Goal: Transaction & Acquisition: Purchase product/service

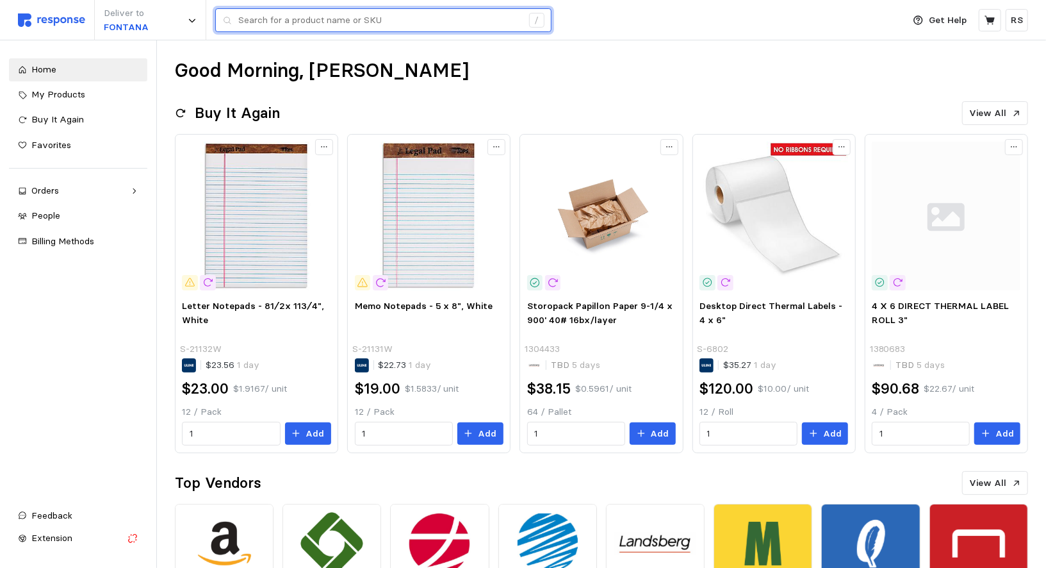
click at [284, 17] on input "text" at bounding box center [380, 20] width 284 height 23
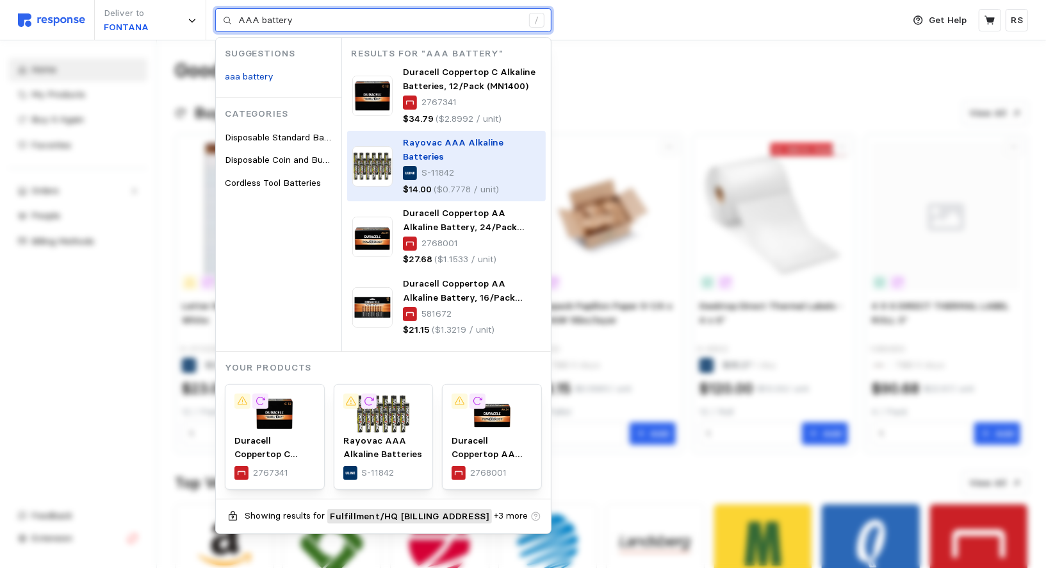
click at [442, 166] on p "S-11842" at bounding box center [438, 173] width 33 height 14
type input "AAA battery"
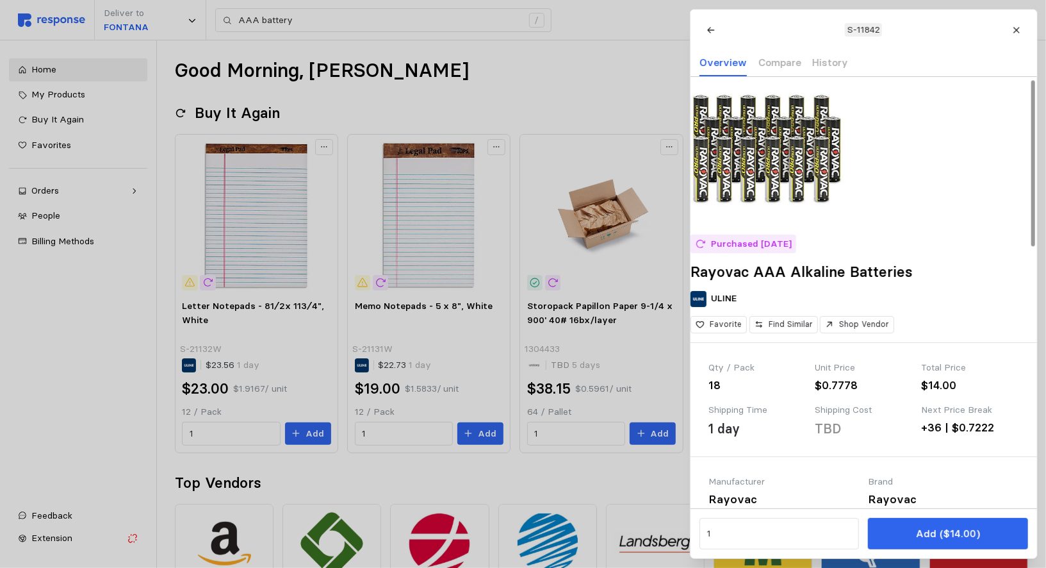
scroll to position [1, 0]
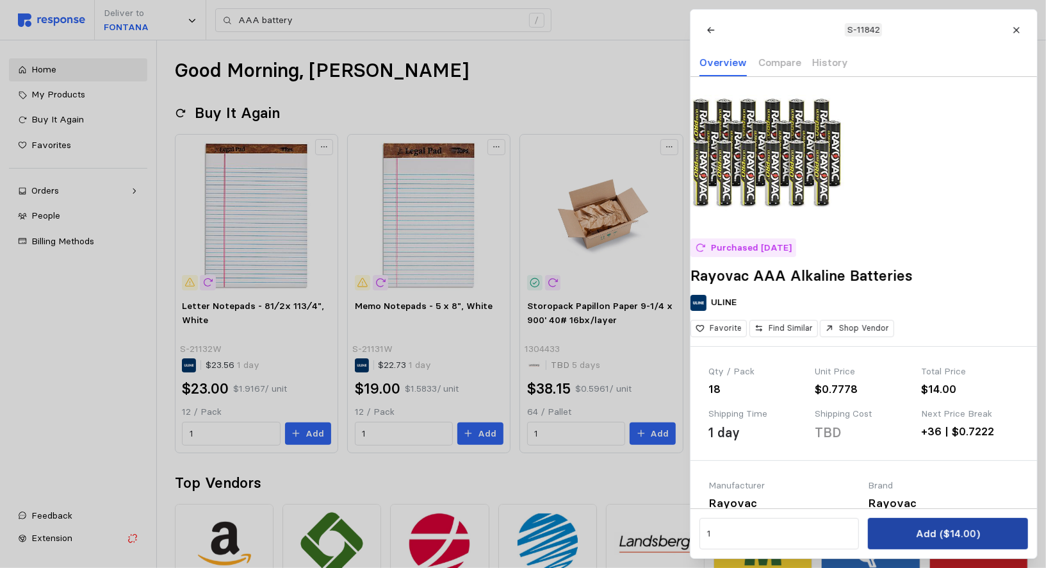
click at [912, 529] on button "Add ($14.00)" at bounding box center [948, 533] width 160 height 31
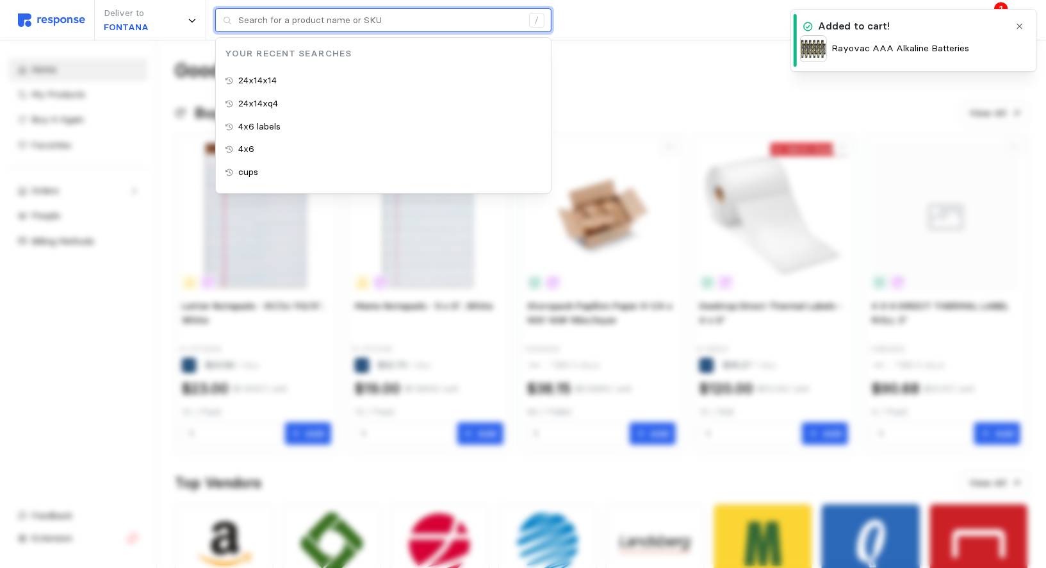
click at [328, 27] on input "text" at bounding box center [380, 20] width 284 height 23
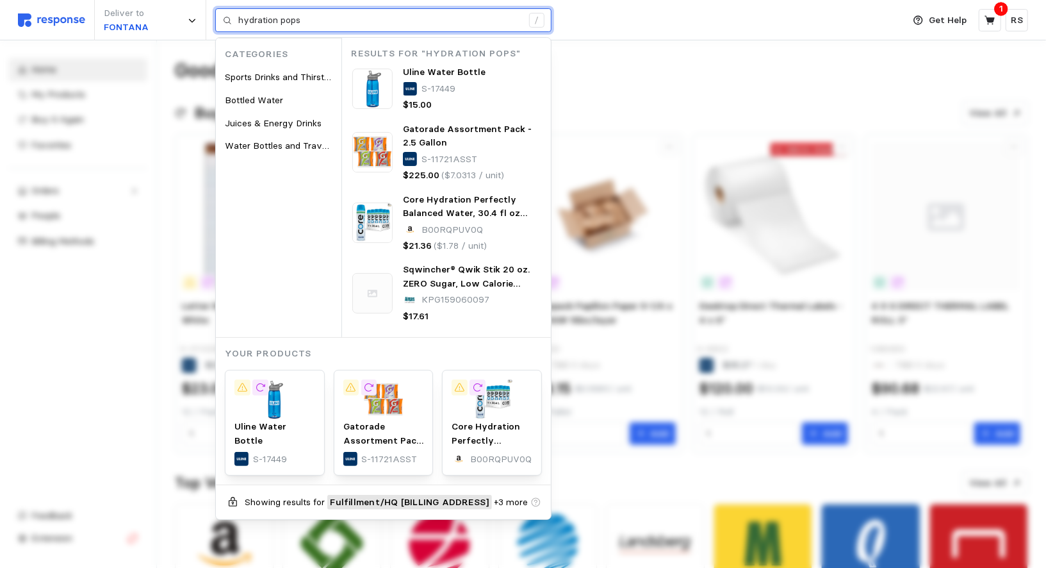
type input "hydration pops"
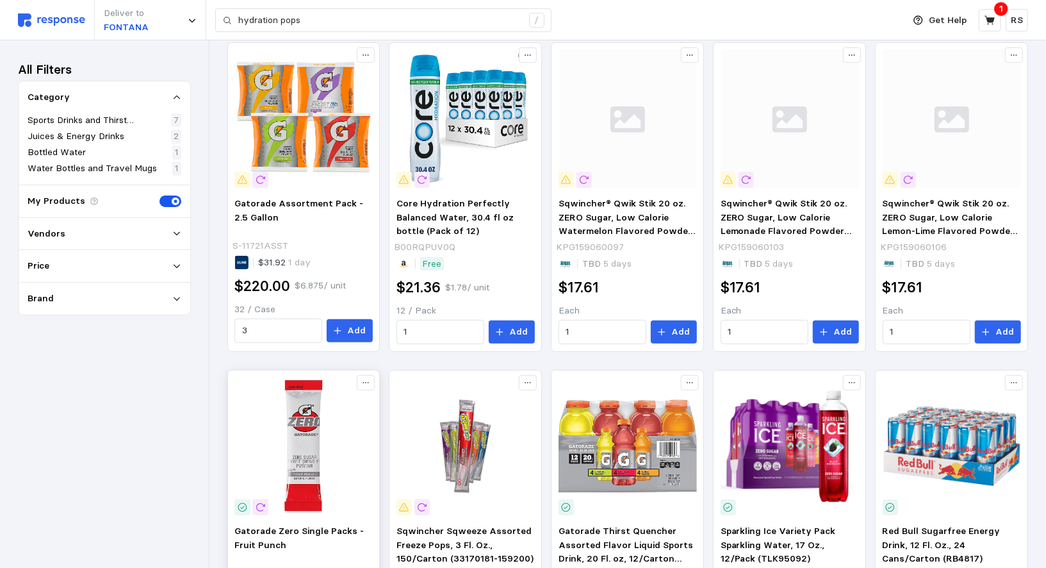
scroll to position [72, 0]
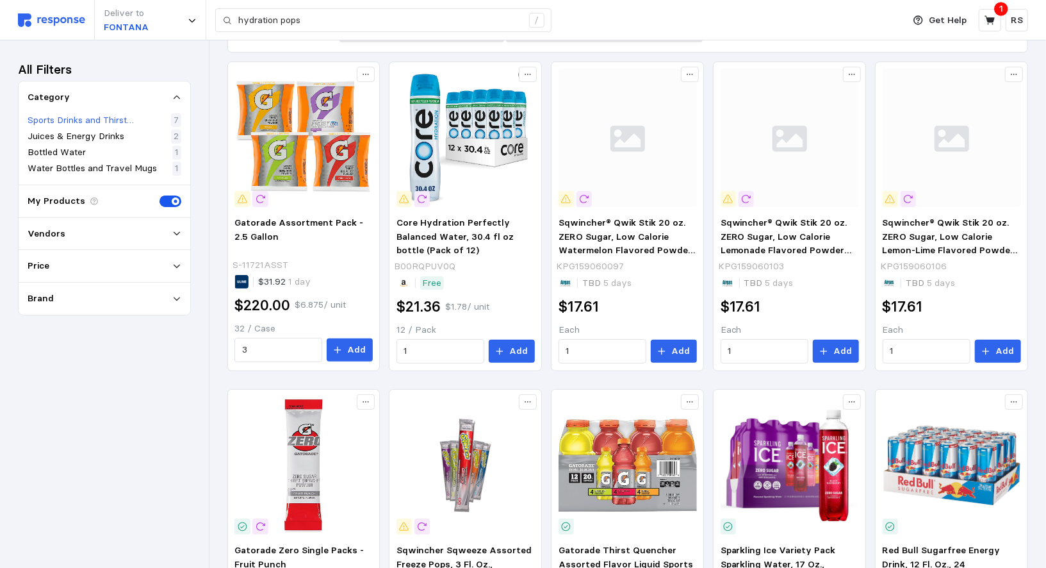
click at [91, 119] on p "Sports Drinks and Thirst Quenchers" at bounding box center [98, 120] width 141 height 14
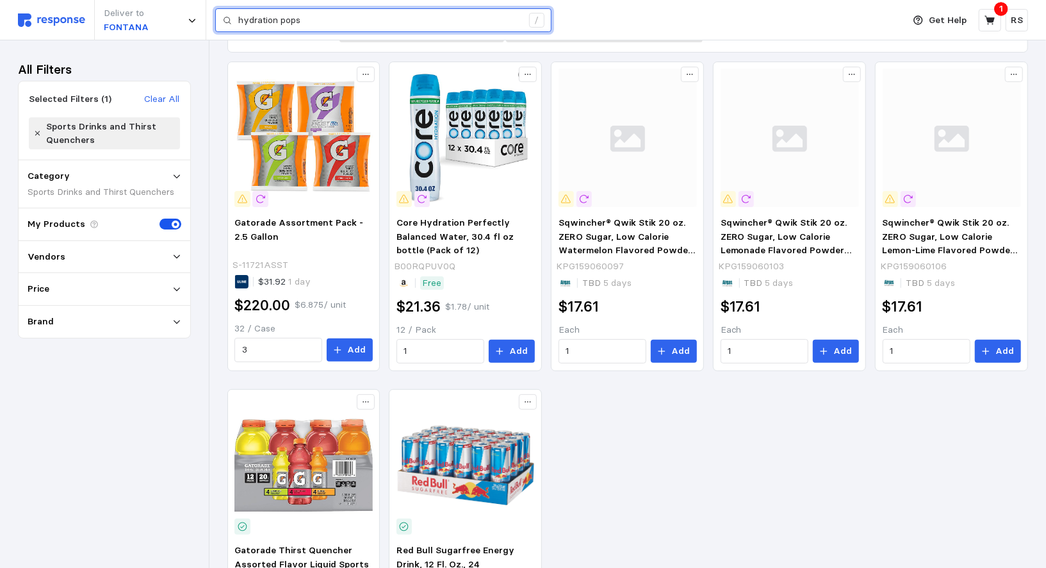
click at [350, 21] on input "hydration pops" at bounding box center [380, 20] width 284 height 23
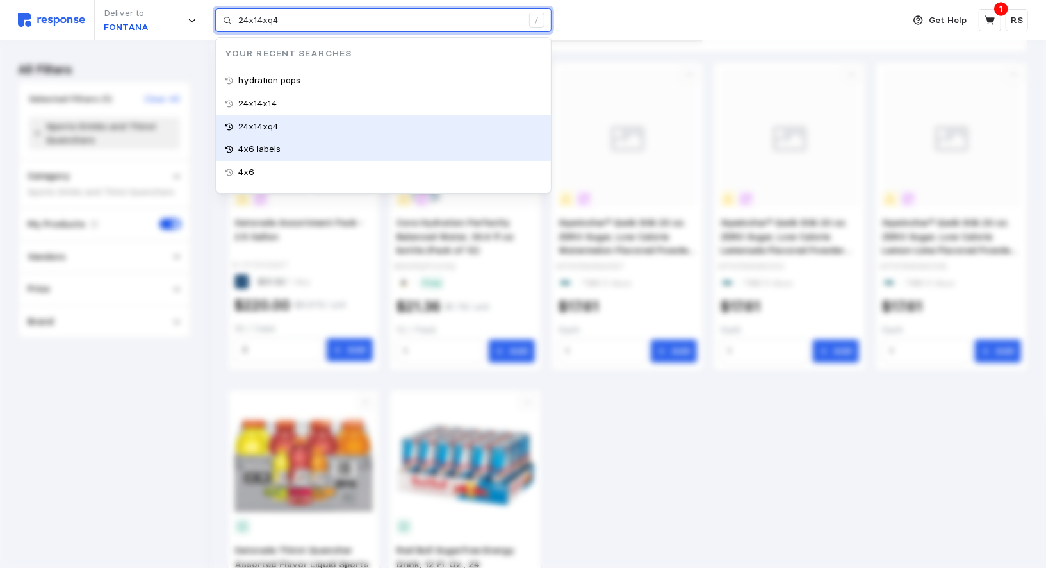
type input "4x6 labels"
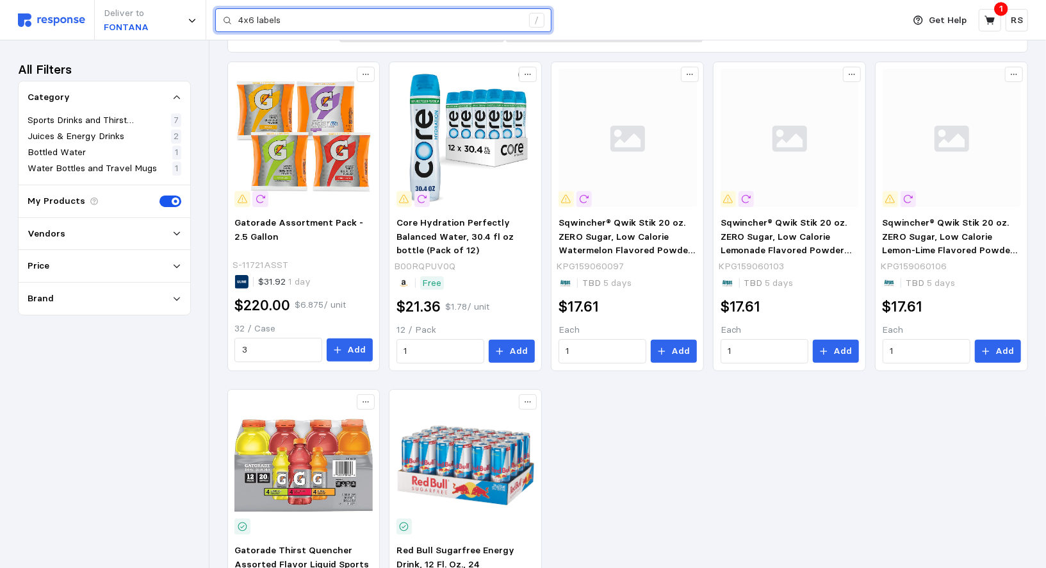
click at [258, 15] on input "4x6 labels" at bounding box center [380, 20] width 284 height 23
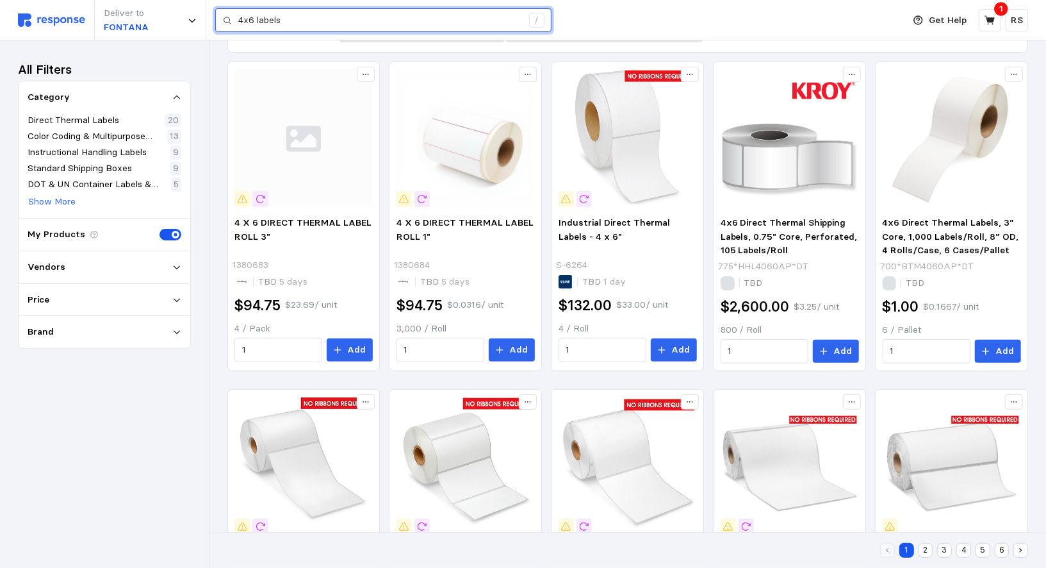
scroll to position [217, 0]
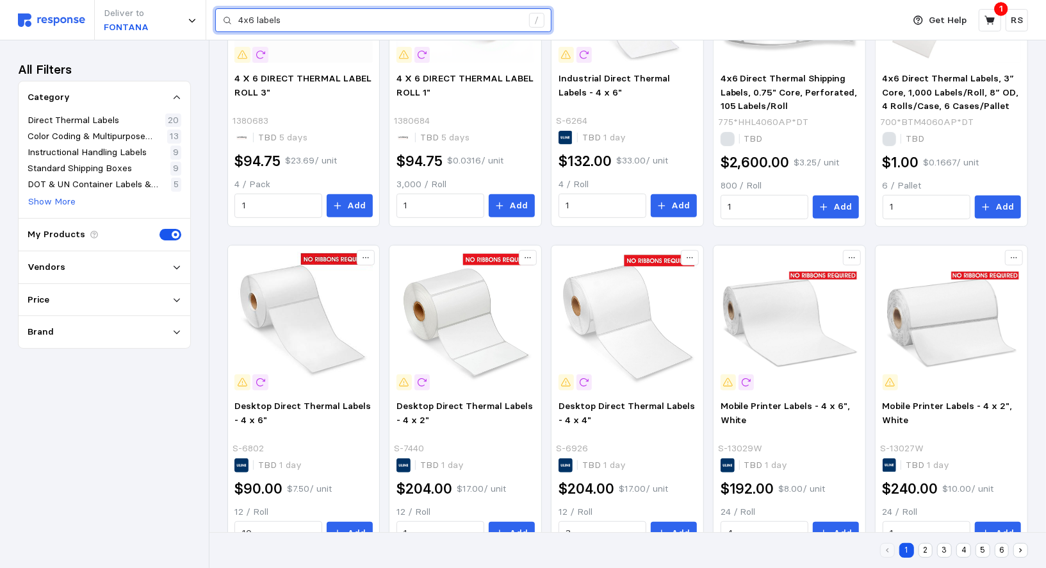
click at [258, 15] on input "4x6 labels" at bounding box center [380, 20] width 284 height 23
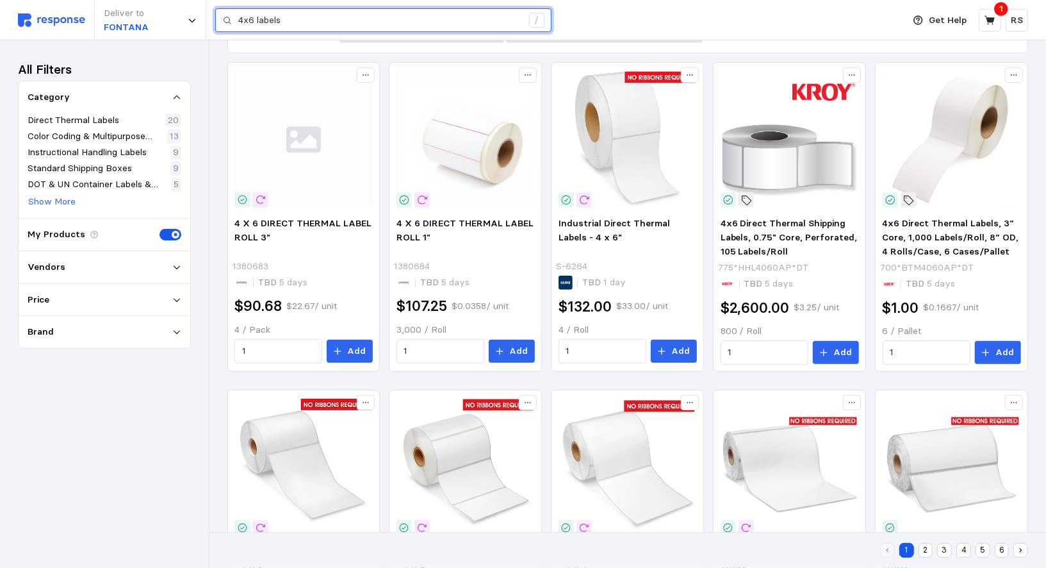
click at [258, 15] on input "4x6 labels" at bounding box center [380, 20] width 284 height 23
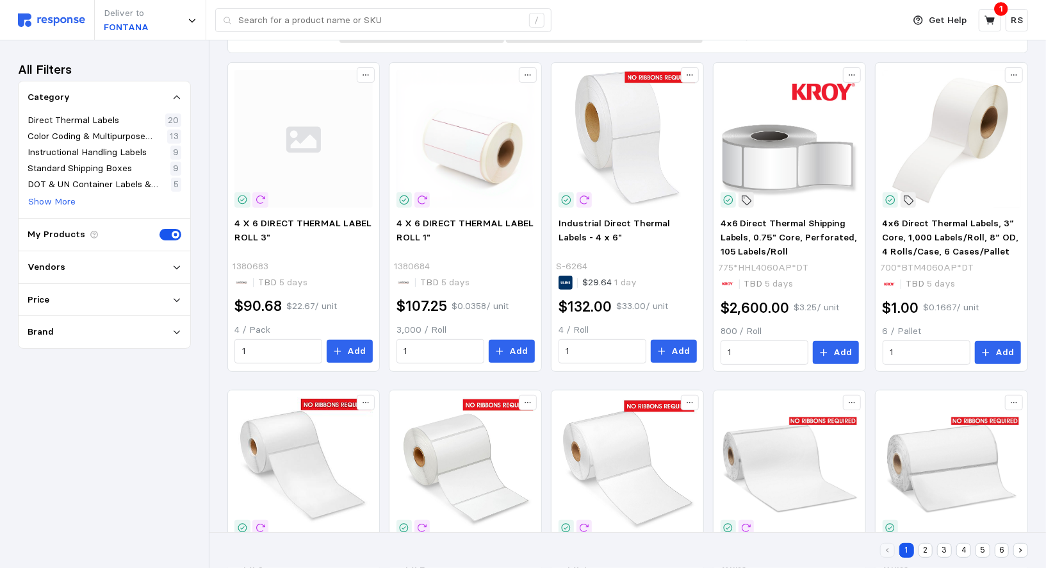
click at [34, 30] on div "Deliver to FONTANA /" at bounding box center [457, 20] width 879 height 40
click at [32, 25] on img at bounding box center [51, 19] width 67 height 13
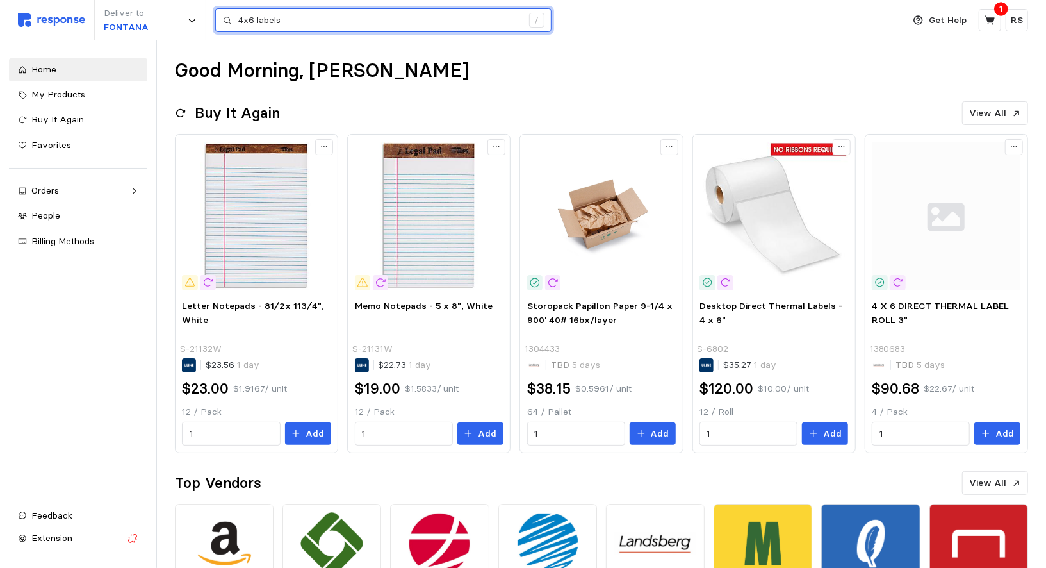
click at [287, 19] on input "4x6 labels" at bounding box center [380, 20] width 284 height 23
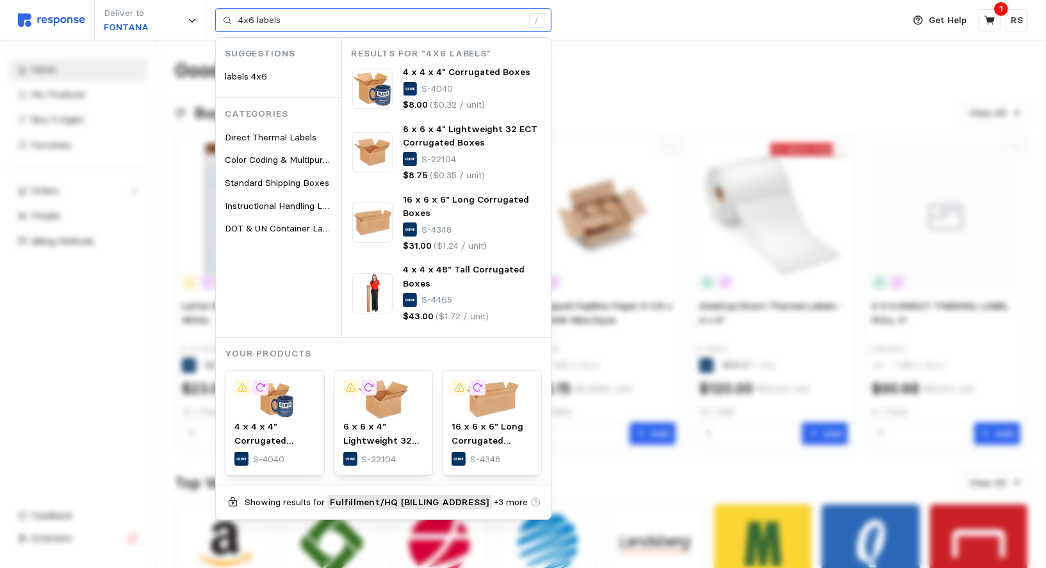
click at [292, 31] on div "4x6 labels /" at bounding box center [383, 20] width 336 height 24
click at [261, 12] on input "4x6 labels" at bounding box center [380, 20] width 284 height 23
click at [261, 17] on input "4x6 labels" at bounding box center [380, 20] width 284 height 23
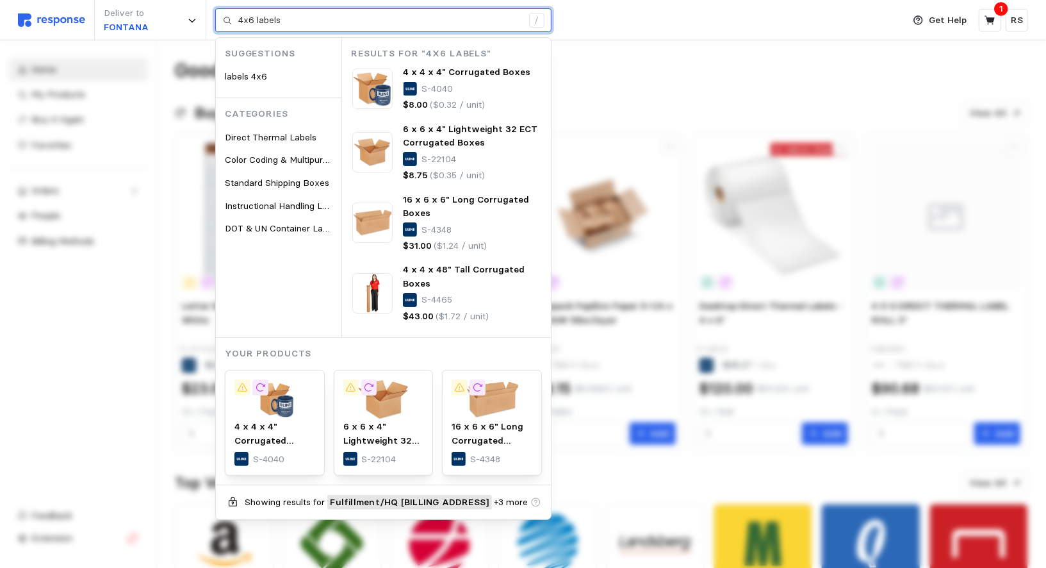
click at [261, 17] on input "4x6 labels" at bounding box center [380, 20] width 284 height 23
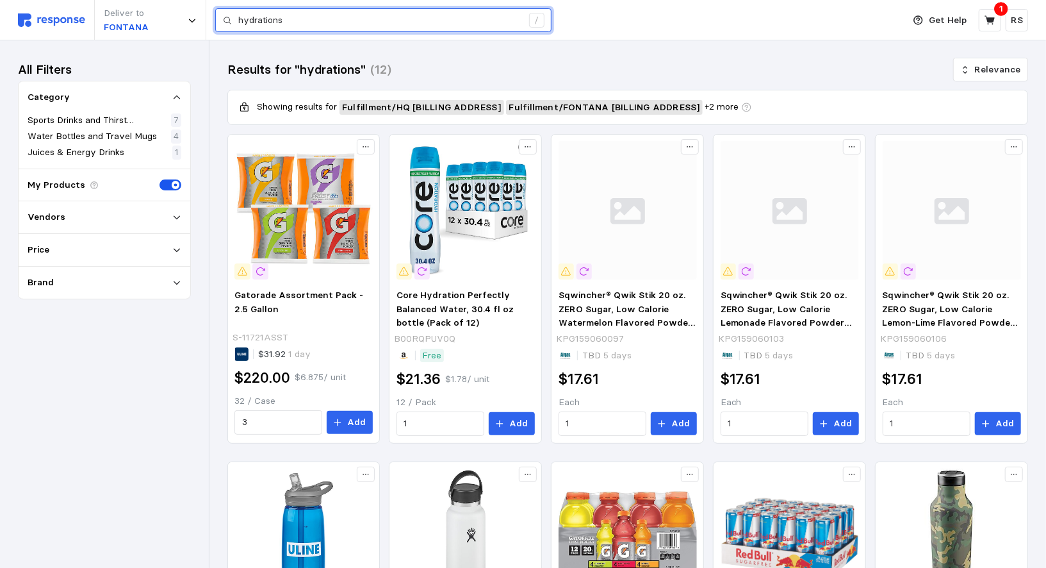
click at [274, 17] on input "hydrations" at bounding box center [380, 20] width 284 height 23
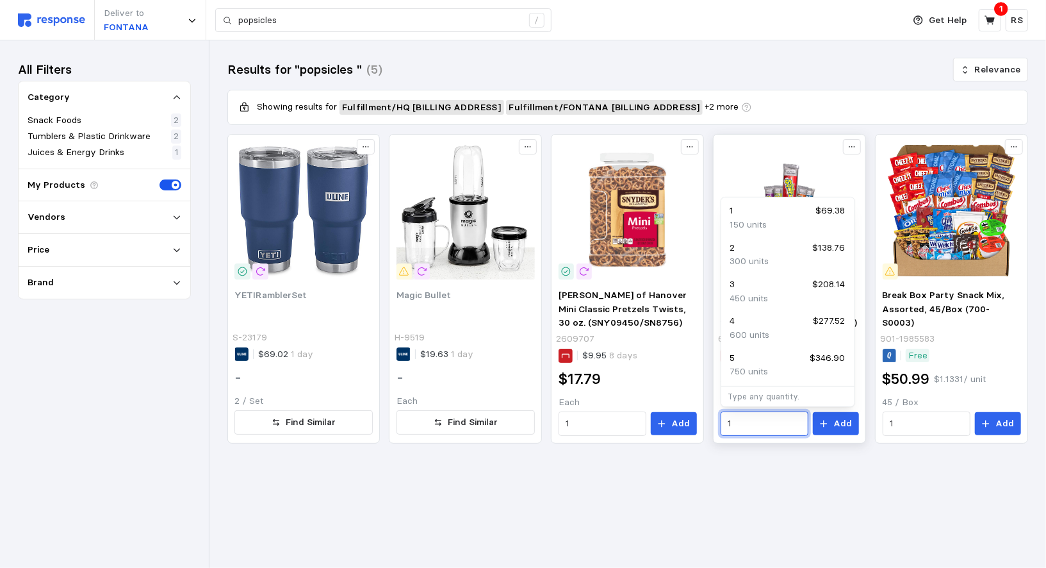
click at [789, 429] on input "1" at bounding box center [764, 423] width 73 height 23
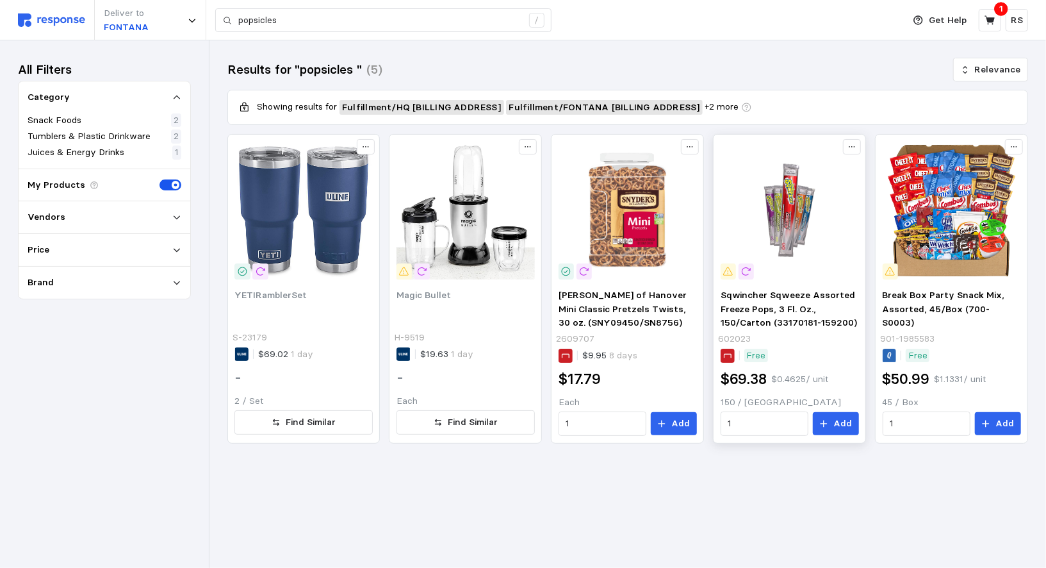
click at [758, 177] on img at bounding box center [790, 210] width 138 height 138
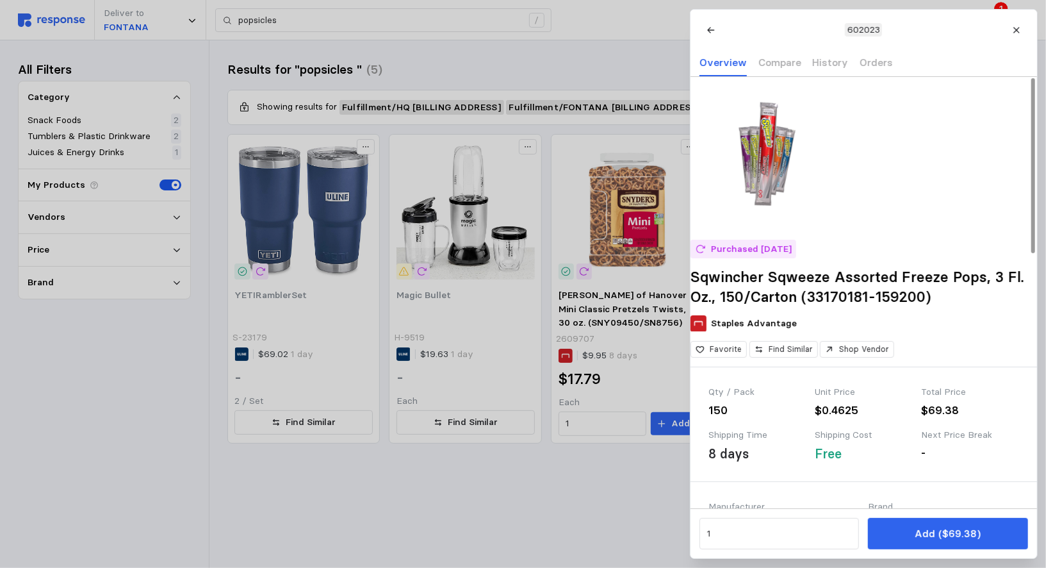
click at [402, 76] on div at bounding box center [523, 284] width 1046 height 568
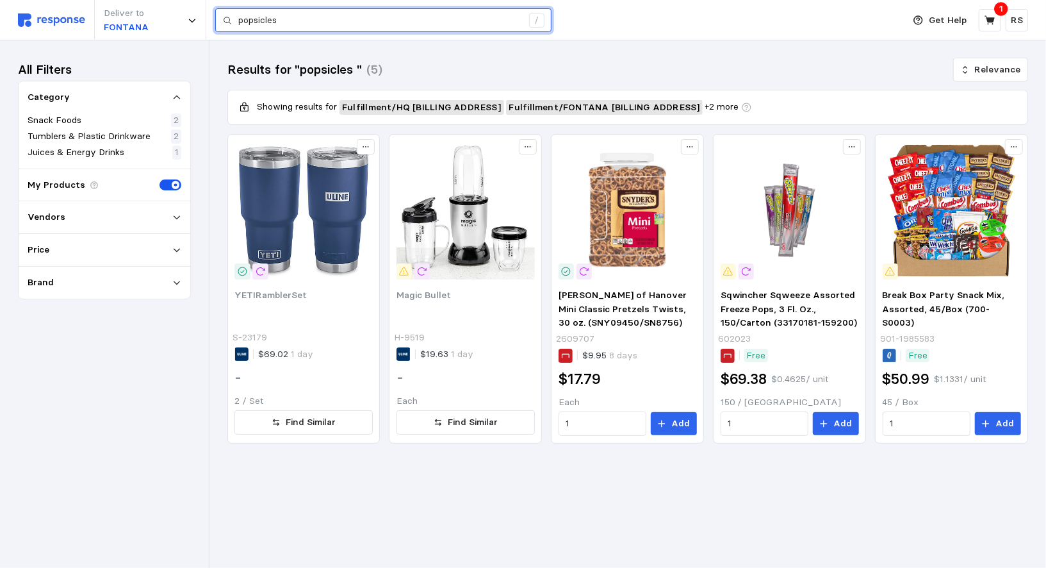
click at [361, 13] on input "popsicles" at bounding box center [380, 20] width 284 height 23
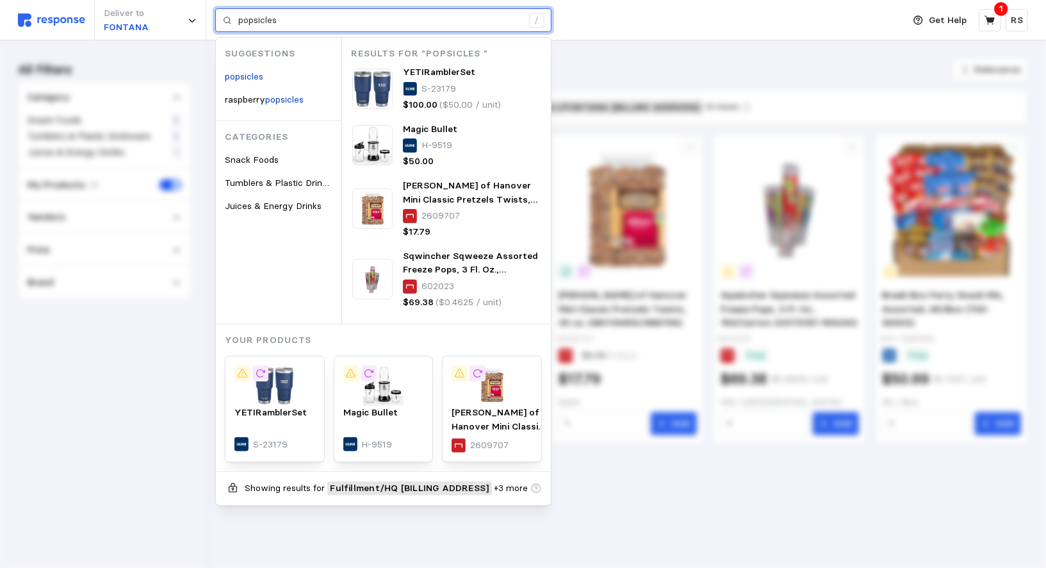
click at [361, 13] on input "popsicles" at bounding box center [380, 20] width 284 height 23
paste input "S-26152"
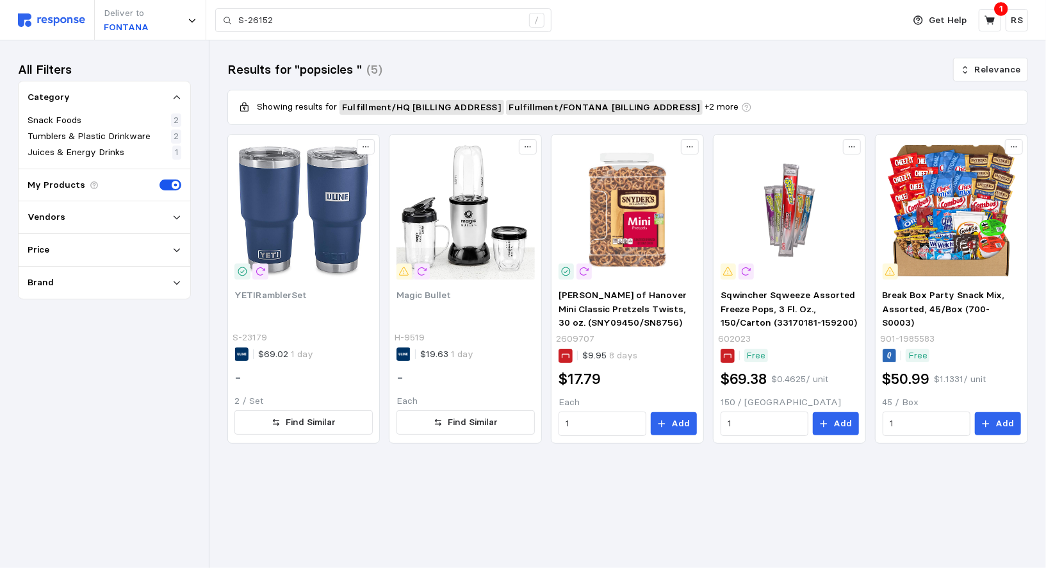
click at [29, 19] on img at bounding box center [51, 19] width 67 height 13
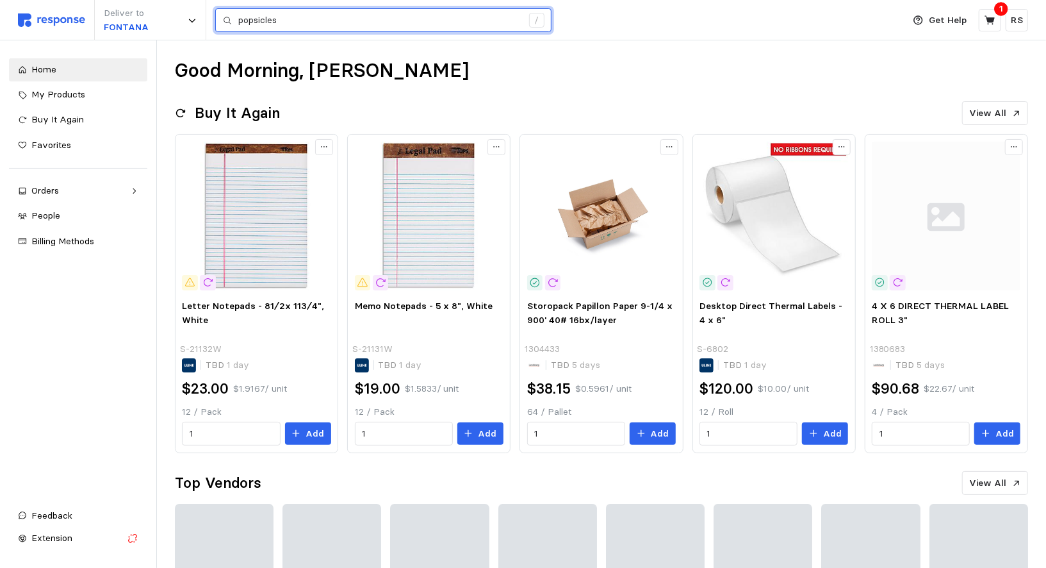
click at [381, 23] on input "popsicles" at bounding box center [380, 20] width 284 height 23
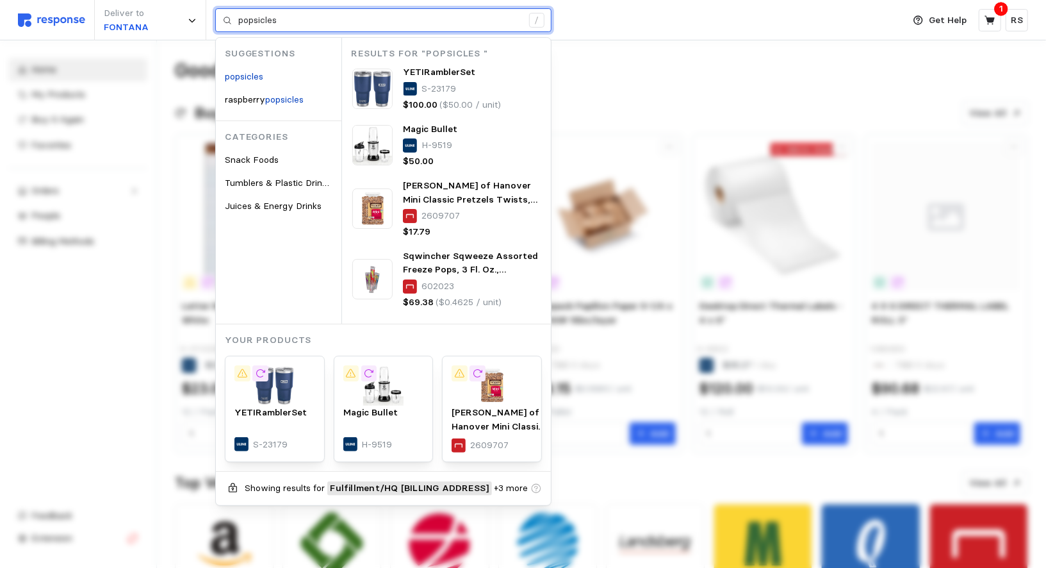
click at [381, 23] on input "popsicles" at bounding box center [380, 20] width 284 height 23
click at [378, 23] on input "popsicles" at bounding box center [380, 20] width 284 height 23
click at [377, 23] on input "popsicles" at bounding box center [380, 20] width 284 height 23
paste input "S-26152"
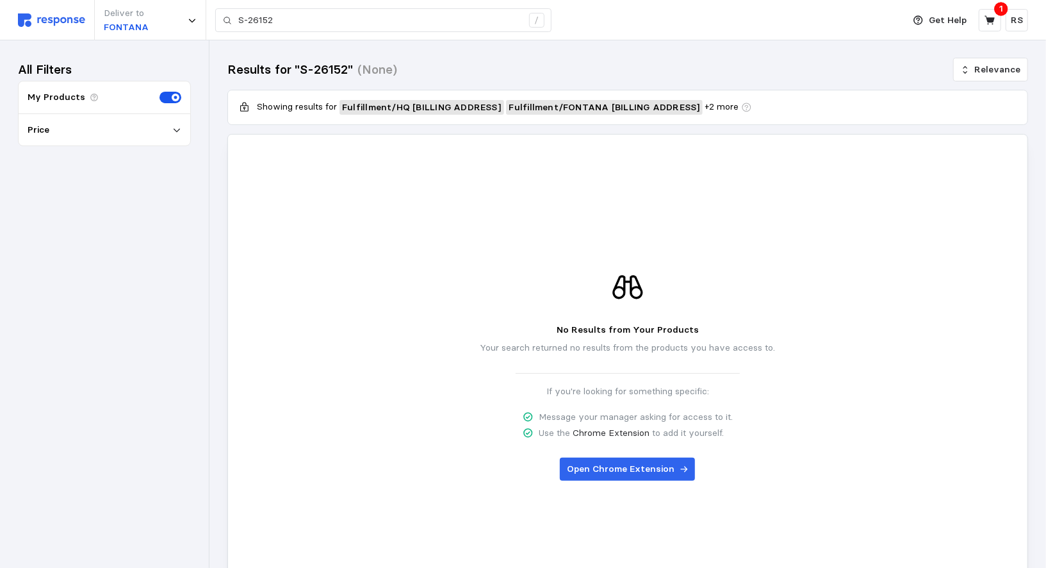
click at [55, 13] on img at bounding box center [51, 19] width 67 height 13
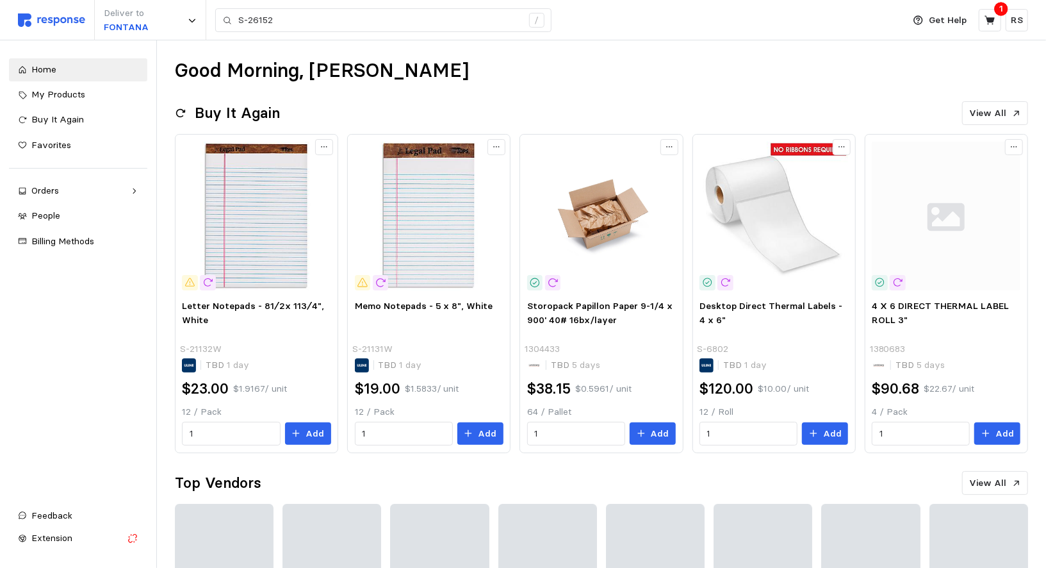
click at [55, 13] on img at bounding box center [51, 19] width 67 height 13
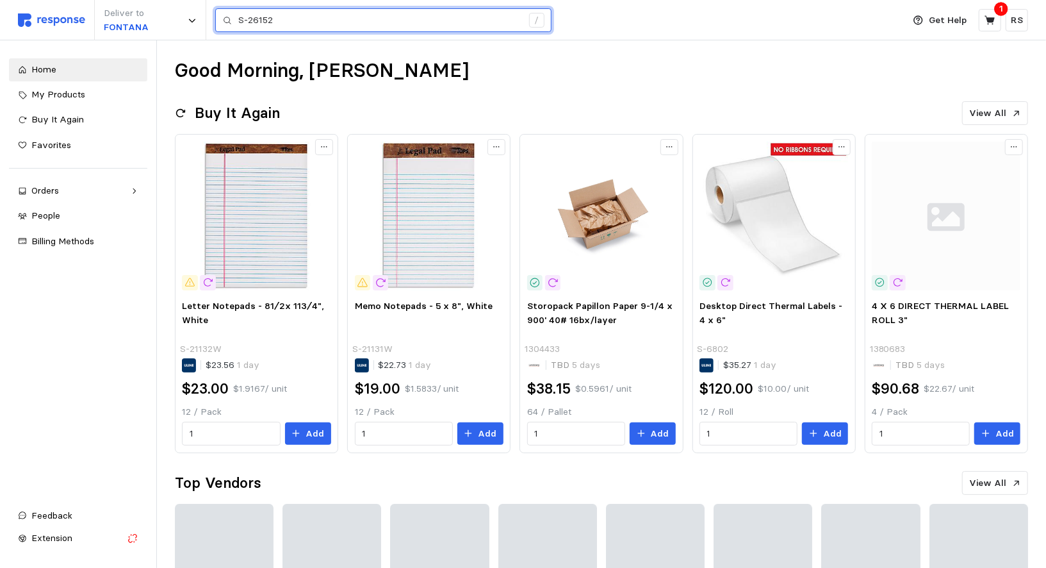
click at [255, 9] on input "S-26152" at bounding box center [380, 20] width 284 height 23
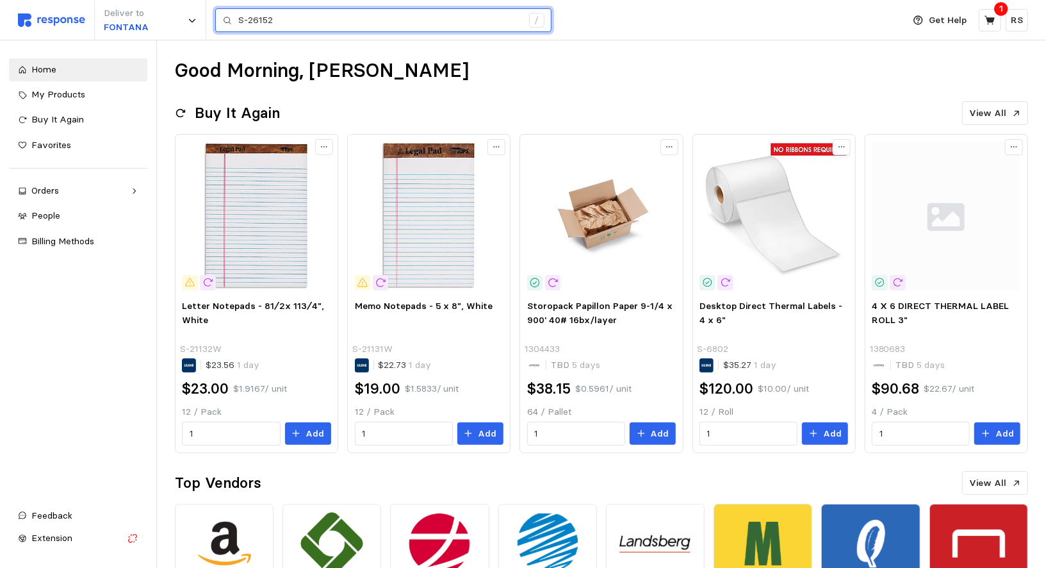
click at [255, 9] on input "S-26152" at bounding box center [380, 20] width 284 height 23
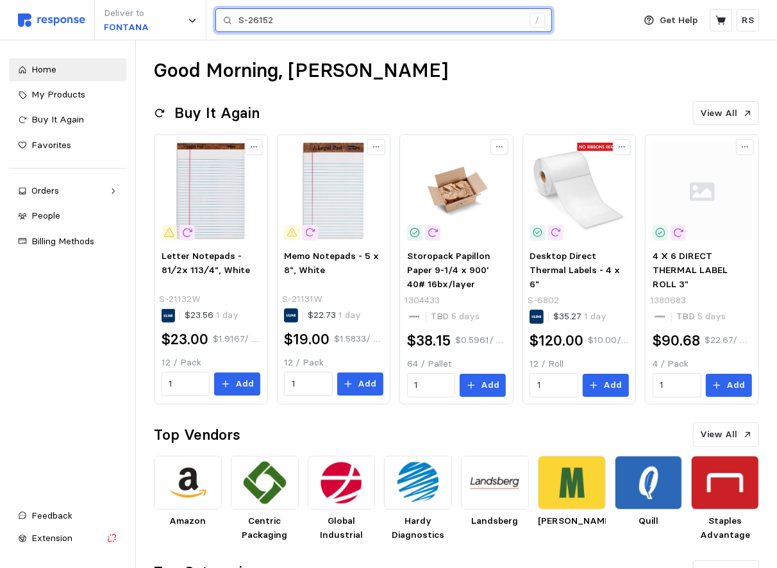
click at [301, 20] on input "S-26152" at bounding box center [380, 20] width 284 height 23
paste input "All Sport® Freezer Pops Assortment Pack - Regular"
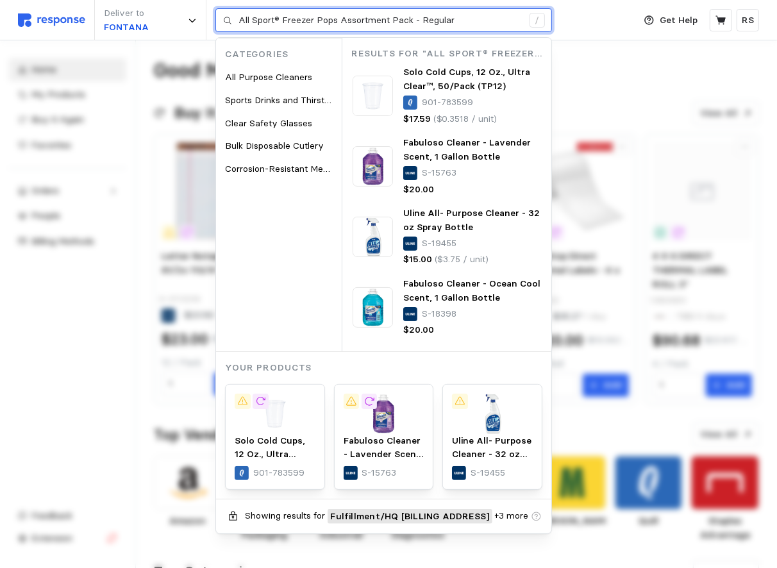
type input "All Sport® Freezer Pops Assortment Pack - Regular"
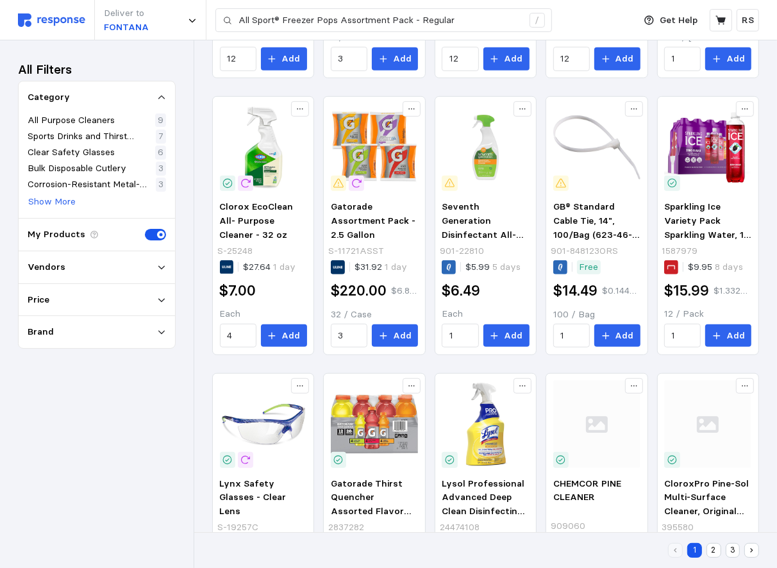
scroll to position [352, 0]
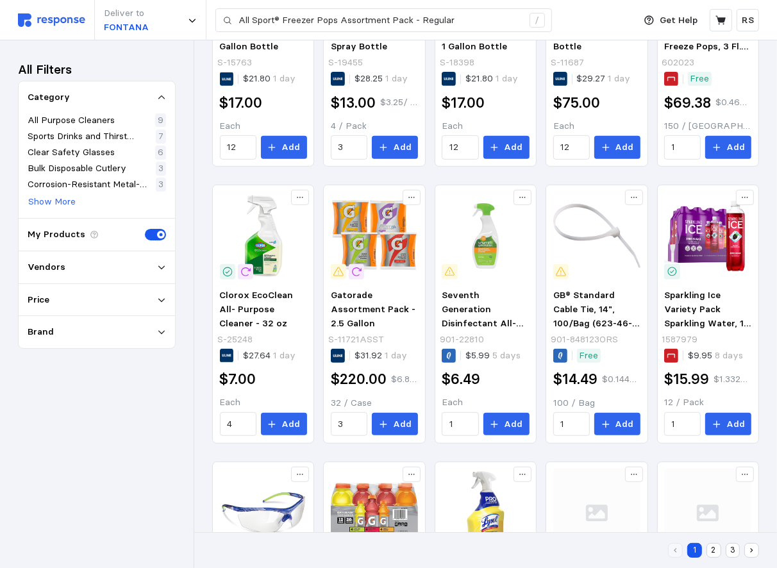
click at [91, 274] on div "Vendors" at bounding box center [97, 267] width 156 height 33
click at [167, 262] on div "Vendors" at bounding box center [97, 267] width 156 height 33
click at [154, 269] on div "Vendors" at bounding box center [97, 267] width 138 height 14
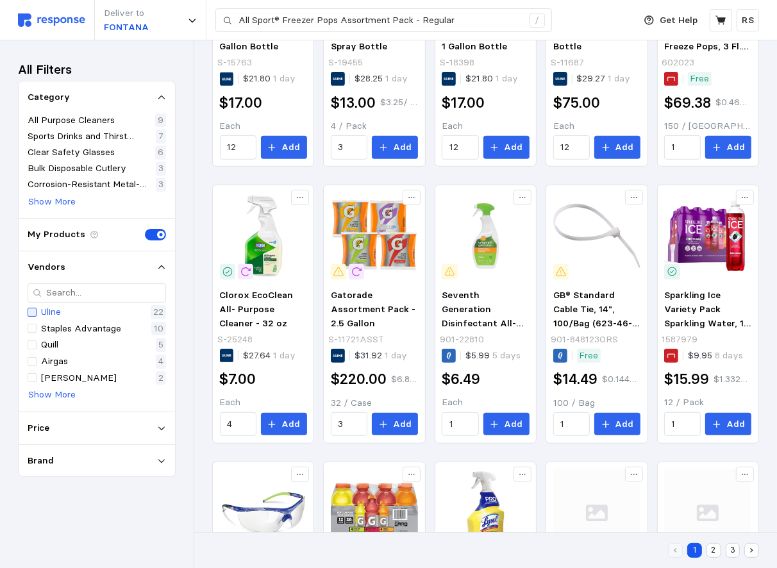
click at [33, 310] on div at bounding box center [32, 312] width 9 height 9
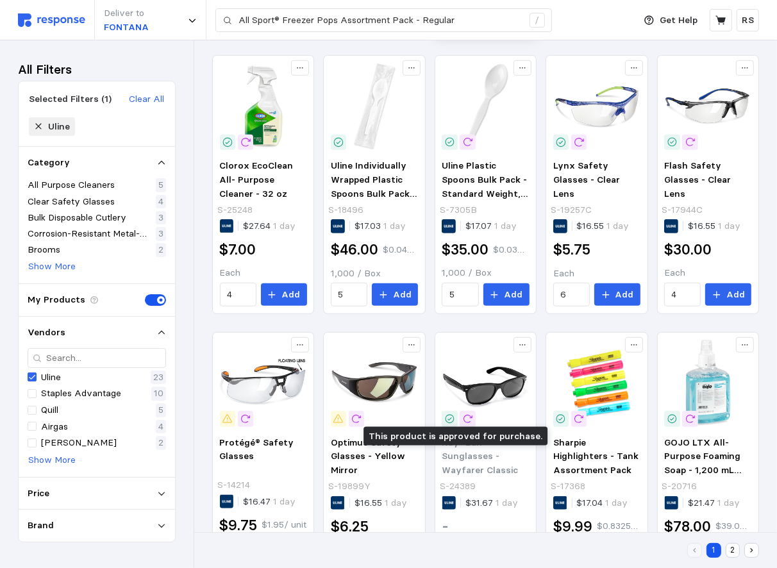
scroll to position [554, 0]
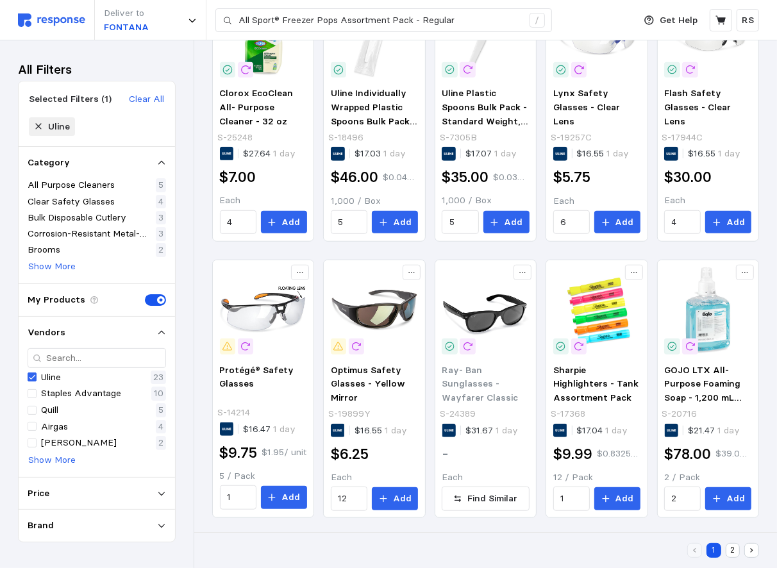
click at [729, 555] on button "2" at bounding box center [732, 550] width 15 height 15
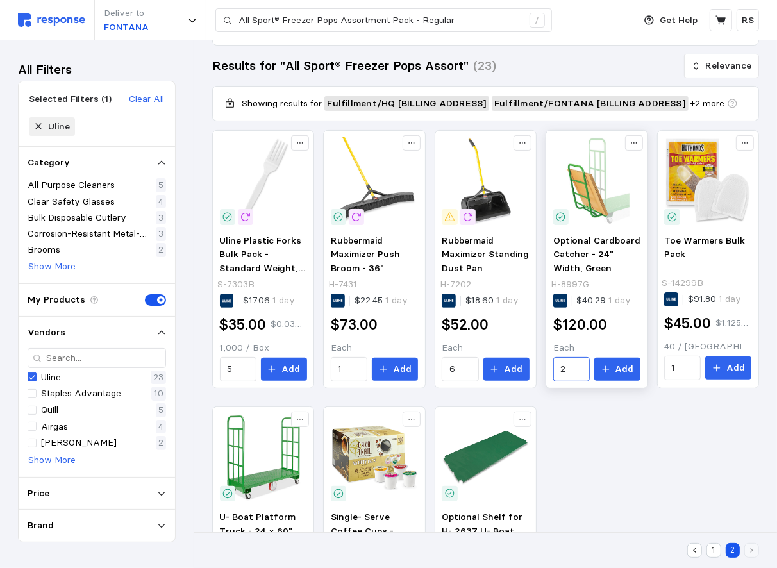
scroll to position [279, 0]
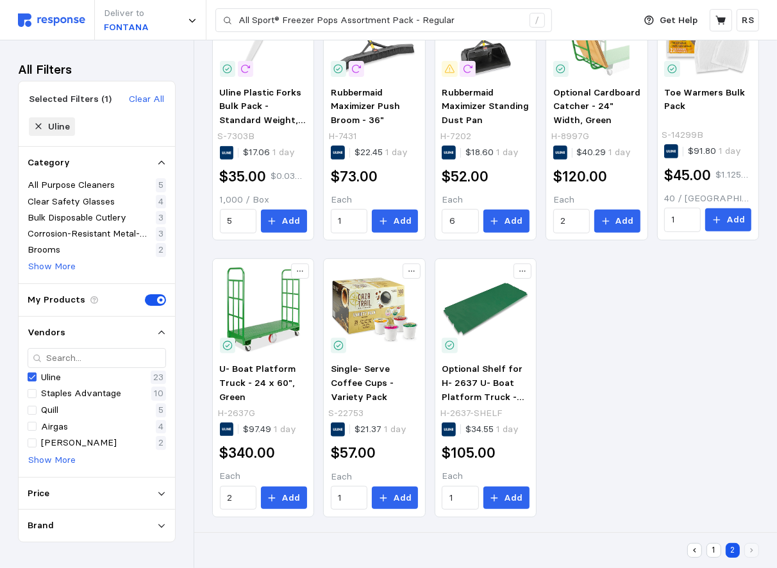
click at [713, 552] on button "1" at bounding box center [713, 550] width 15 height 15
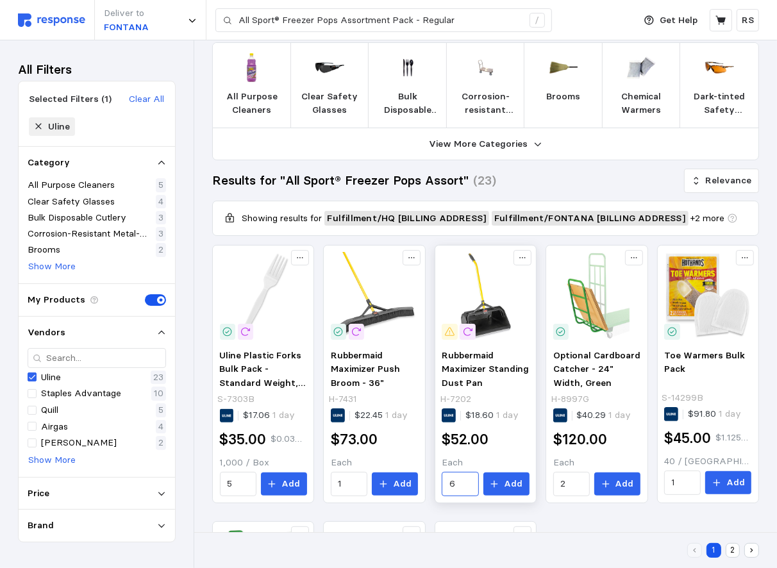
scroll to position [7, 0]
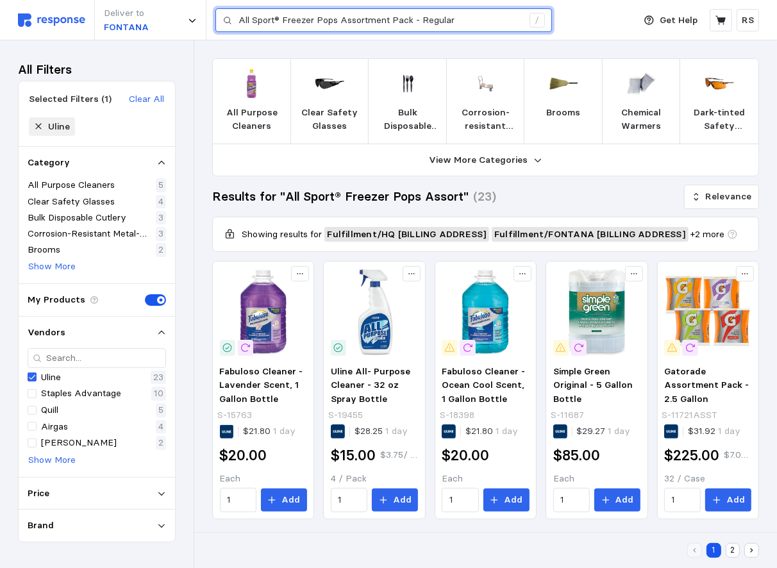
click at [275, 16] on input "All Sport® Freezer Pops Assortment Pack - Regular" at bounding box center [380, 20] width 284 height 23
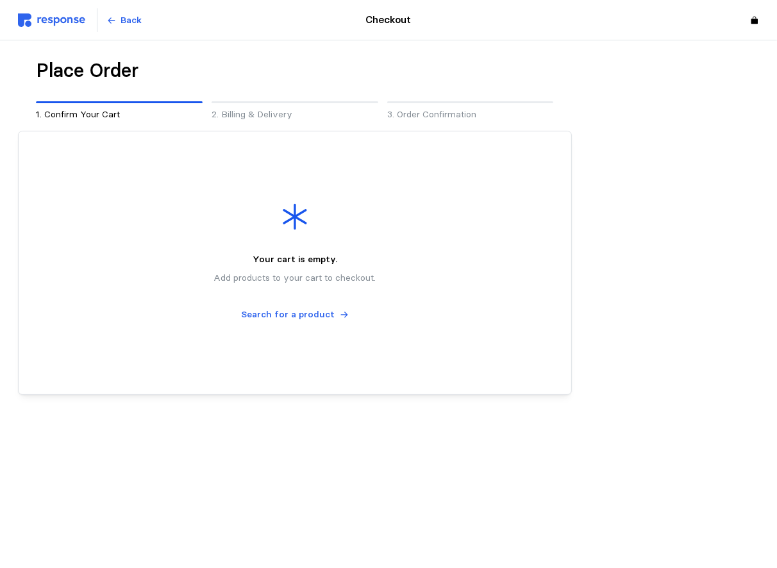
click at [32, 10] on div "Back" at bounding box center [154, 20] width 272 height 24
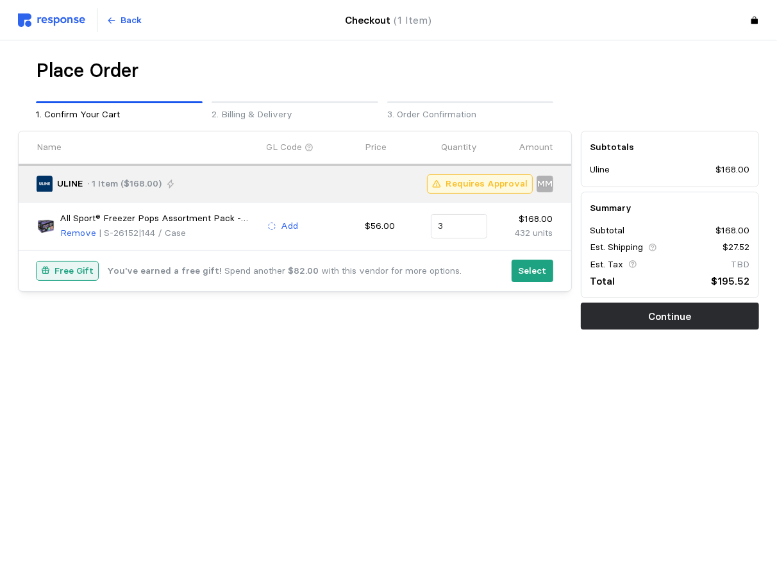
click at [42, 17] on img at bounding box center [51, 19] width 67 height 13
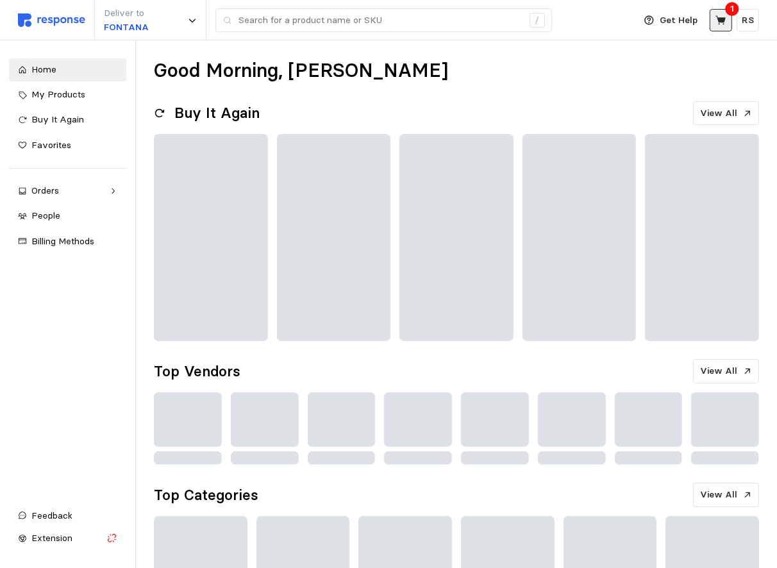
click at [725, 24] on icon at bounding box center [721, 21] width 12 height 12
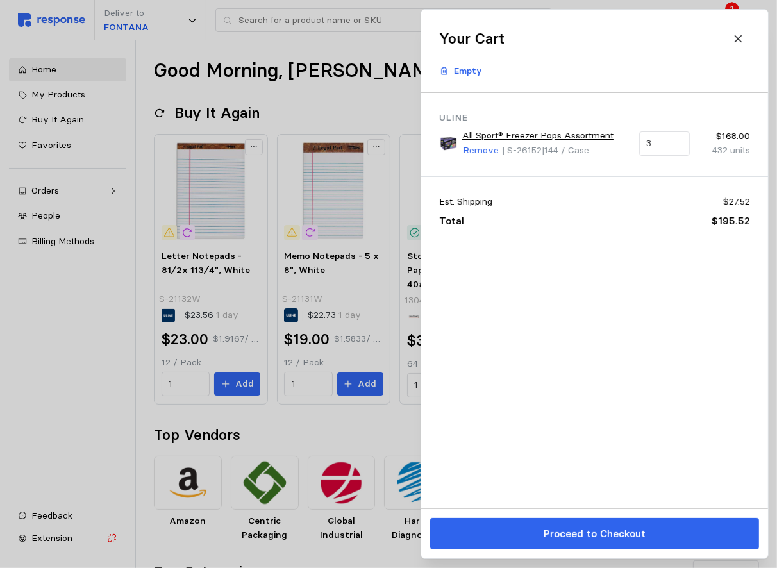
click at [349, 81] on div at bounding box center [388, 284] width 777 height 568
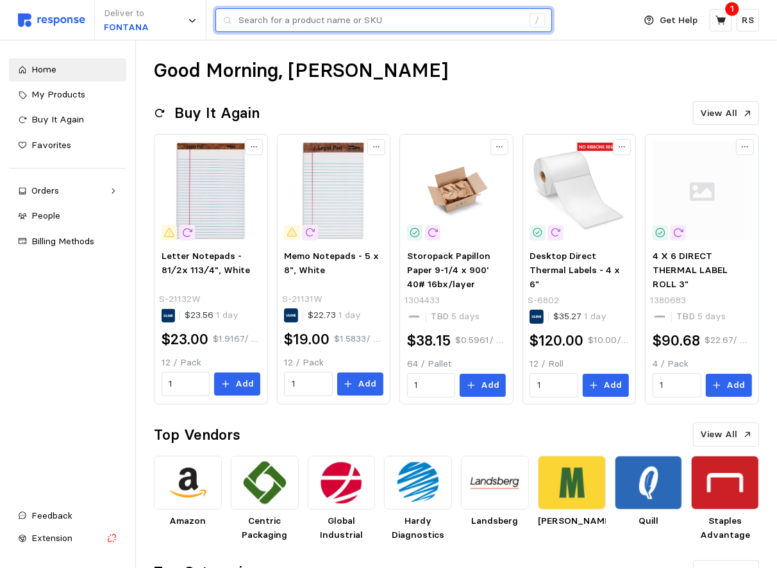
click at [326, 15] on input "text" at bounding box center [380, 20] width 284 height 23
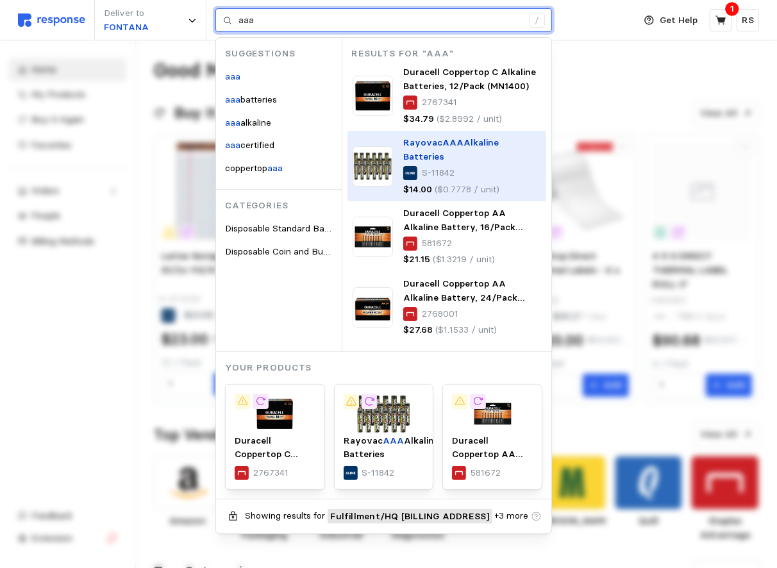
click at [416, 183] on p "$14.00" at bounding box center [417, 190] width 29 height 14
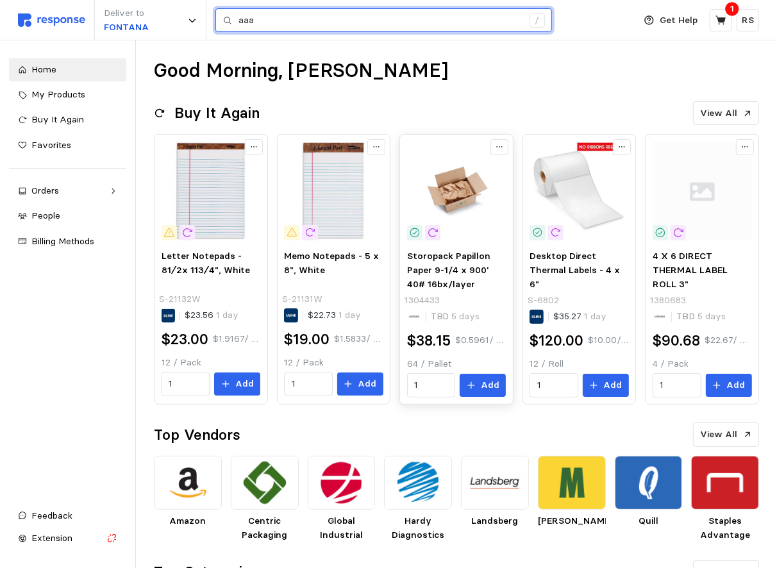
type input "aaa"
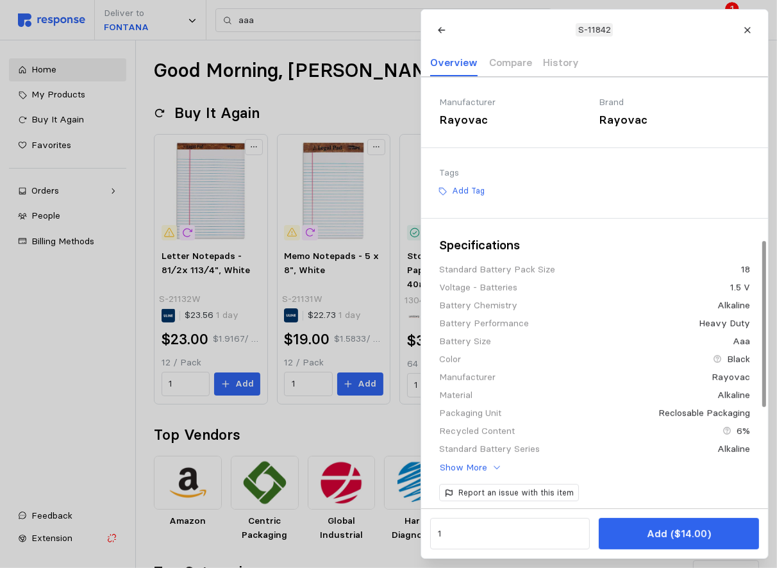
scroll to position [425, 0]
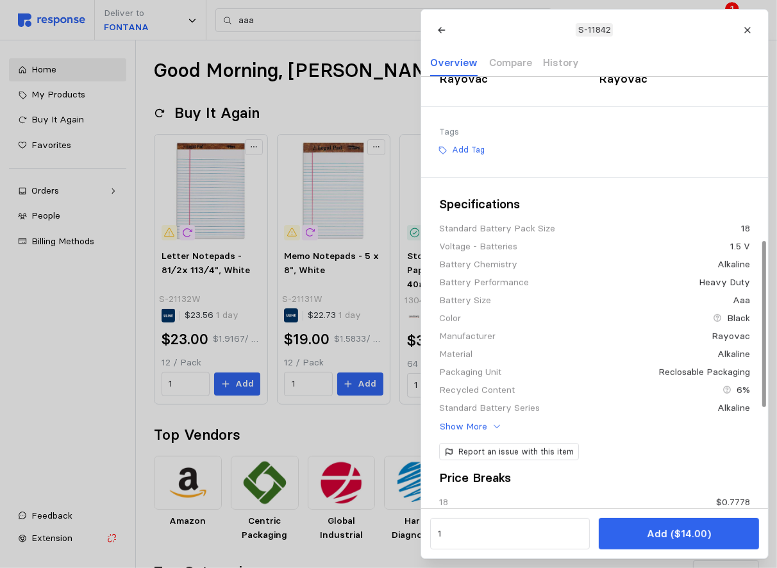
click at [491, 551] on div "1 Add ($14.00)" at bounding box center [594, 533] width 347 height 50
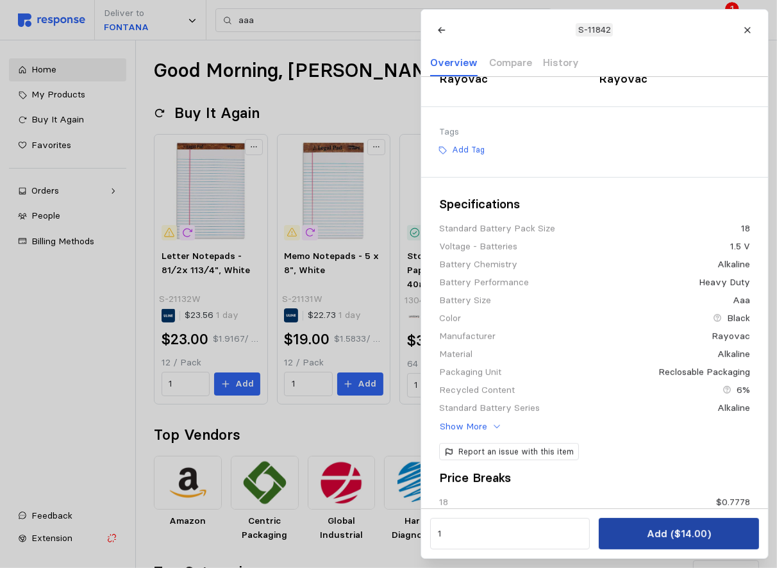
click at [657, 540] on p "Add ($14.00)" at bounding box center [678, 533] width 64 height 16
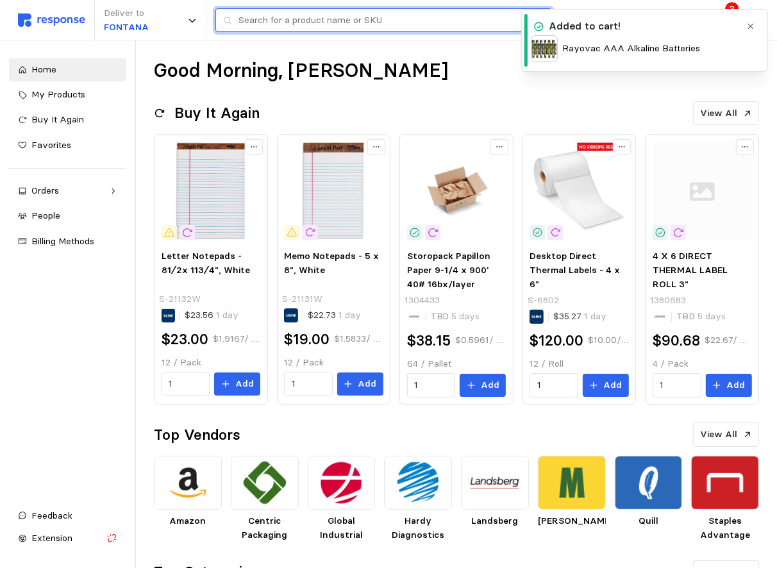
click at [299, 19] on input "text" at bounding box center [380, 20] width 284 height 23
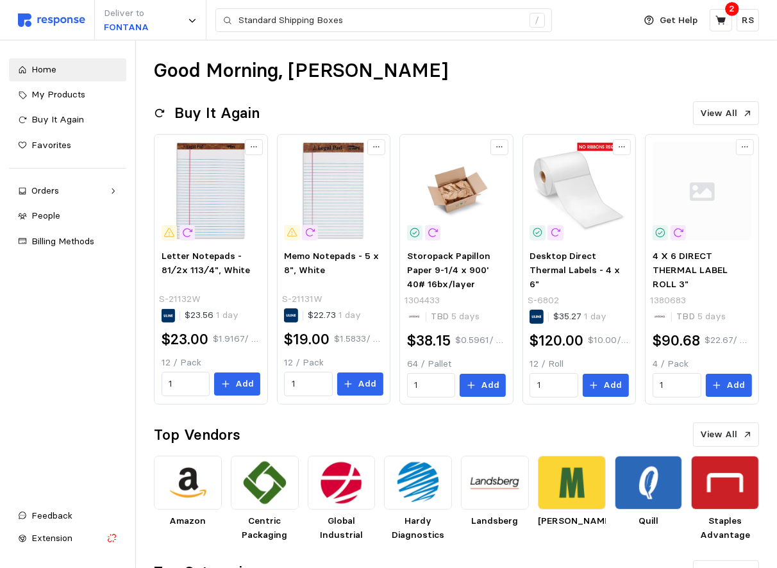
click at [280, 6] on div "Deliver to FONTANA Standard Shipping Boxes /" at bounding box center [322, 20] width 609 height 40
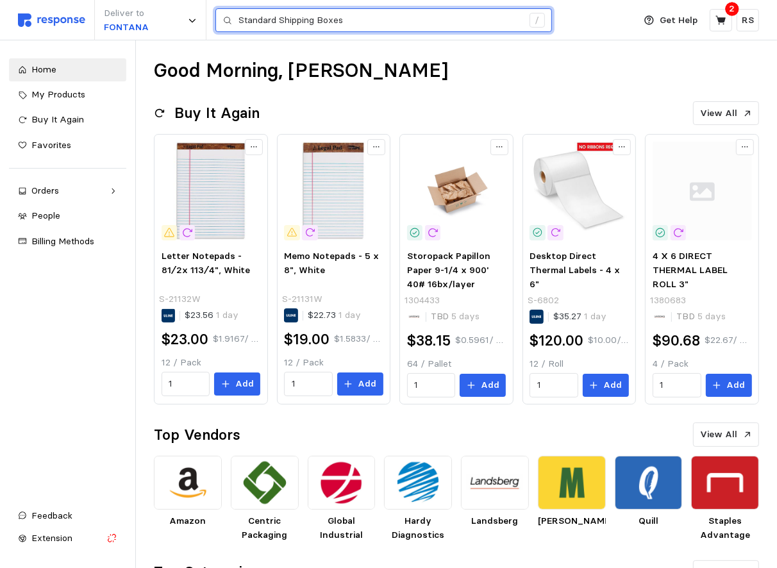
click at [280, 23] on input "Standard Shipping Boxes" at bounding box center [380, 20] width 284 height 23
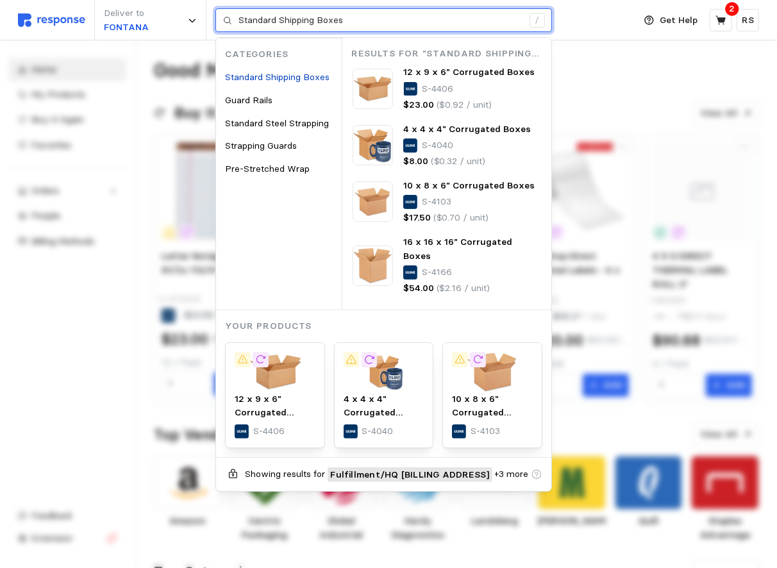
click at [280, 23] on input "Standard Shipping Boxes" at bounding box center [380, 20] width 284 height 23
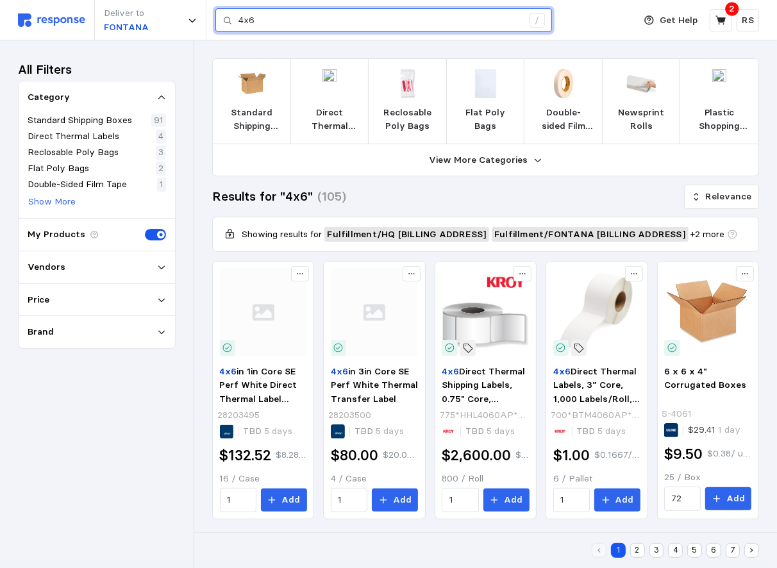
click at [287, 29] on input "4x6" at bounding box center [380, 20] width 284 height 23
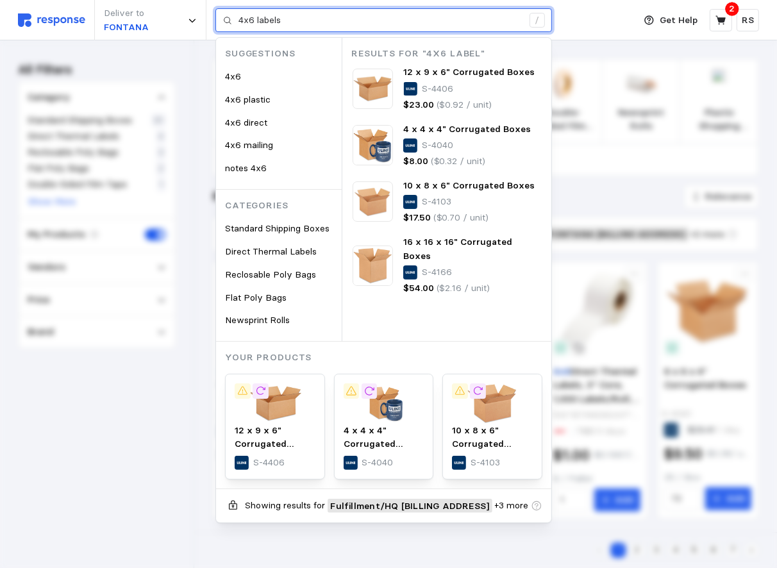
type input "4x6 labels"
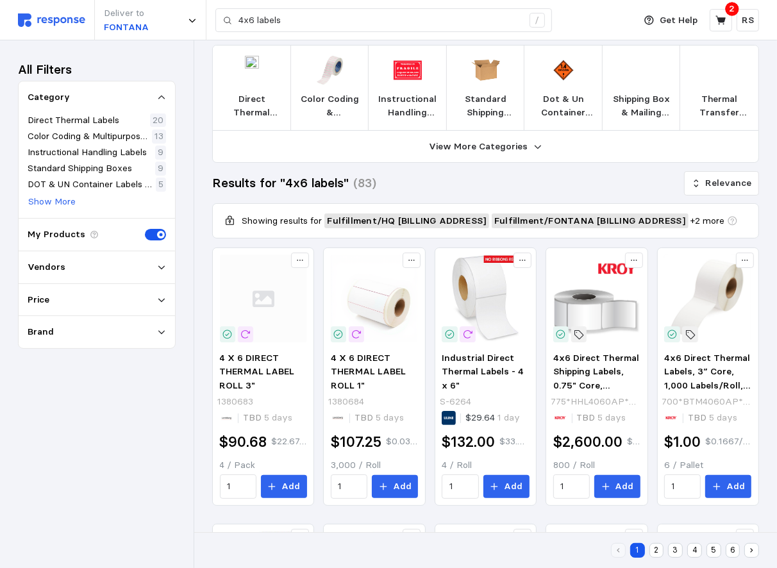
scroll to position [13, 0]
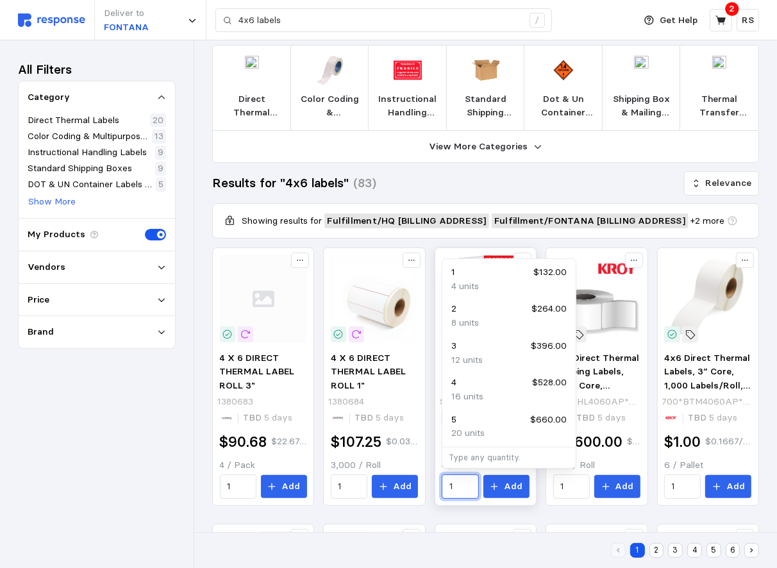
click at [466, 486] on input "1" at bounding box center [460, 486] width 22 height 23
click at [491, 392] on div "16 units" at bounding box center [508, 397] width 115 height 14
type input "4"
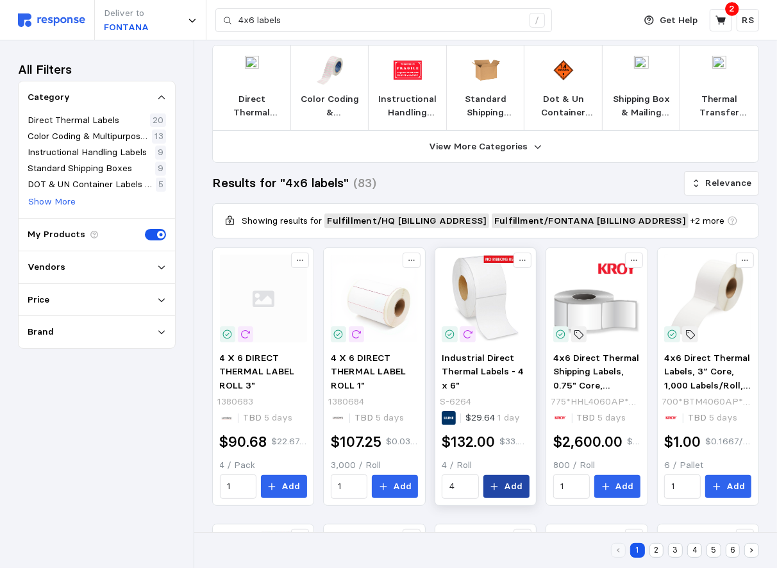
click at [502, 489] on button "Add" at bounding box center [506, 486] width 46 height 23
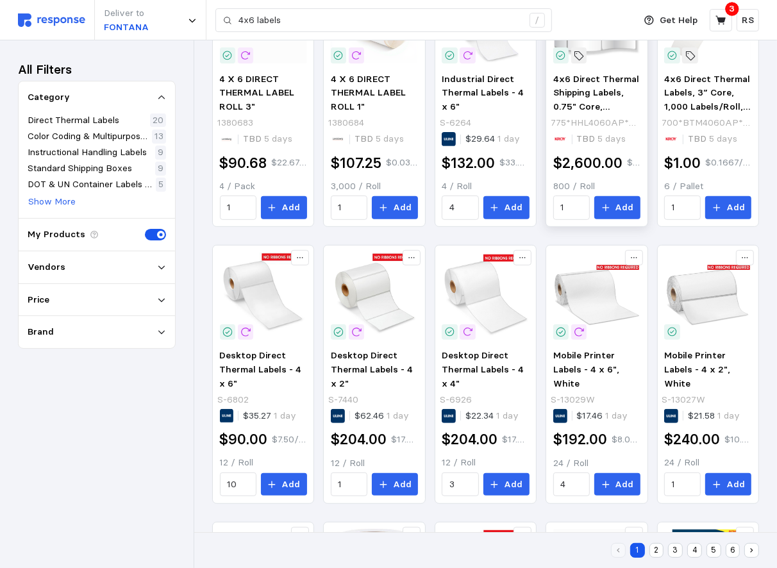
scroll to position [297, 0]
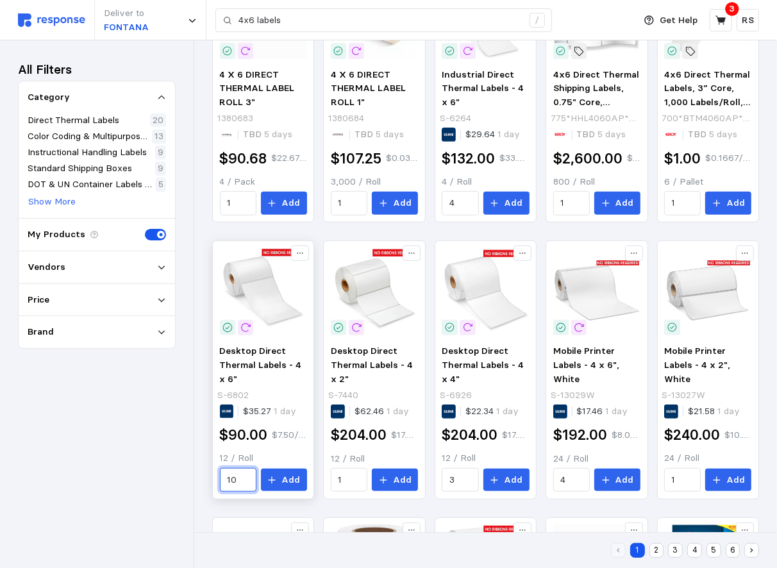
click at [243, 472] on input "10" at bounding box center [238, 479] width 22 height 23
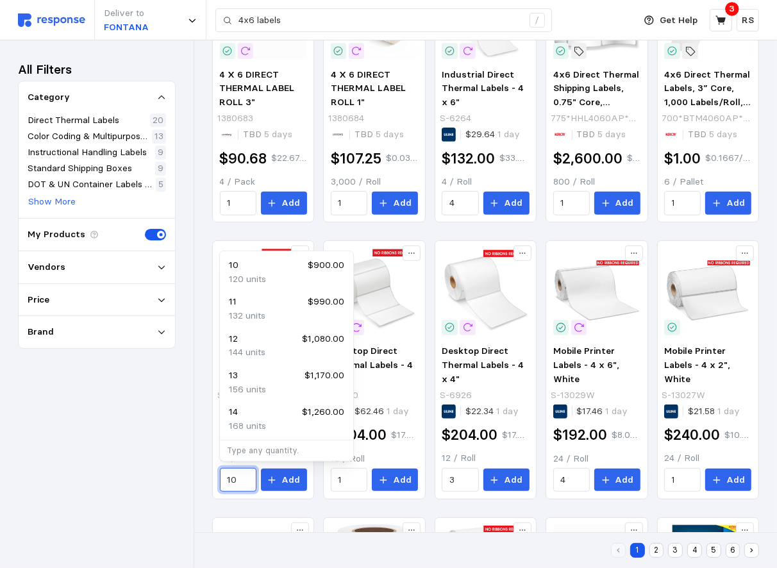
click at [252, 343] on div "12 $1,080.00" at bounding box center [286, 339] width 115 height 14
type input "12"
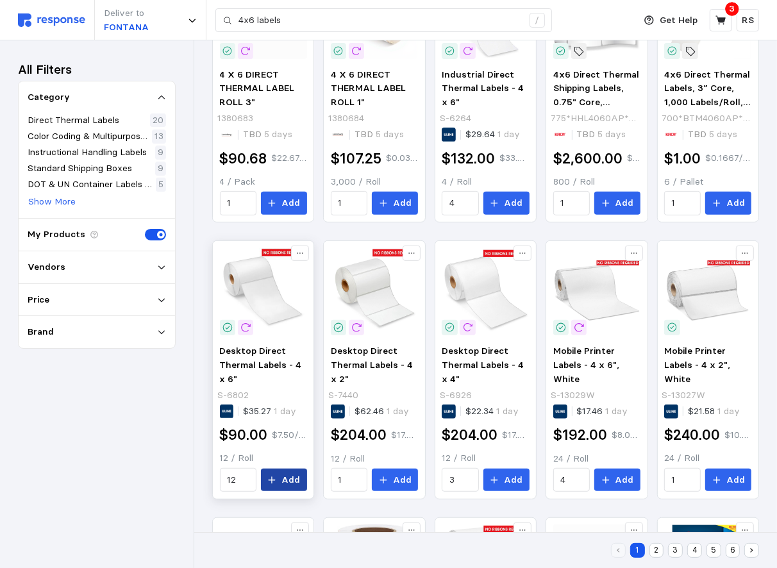
click at [273, 481] on icon at bounding box center [271, 479] width 9 height 9
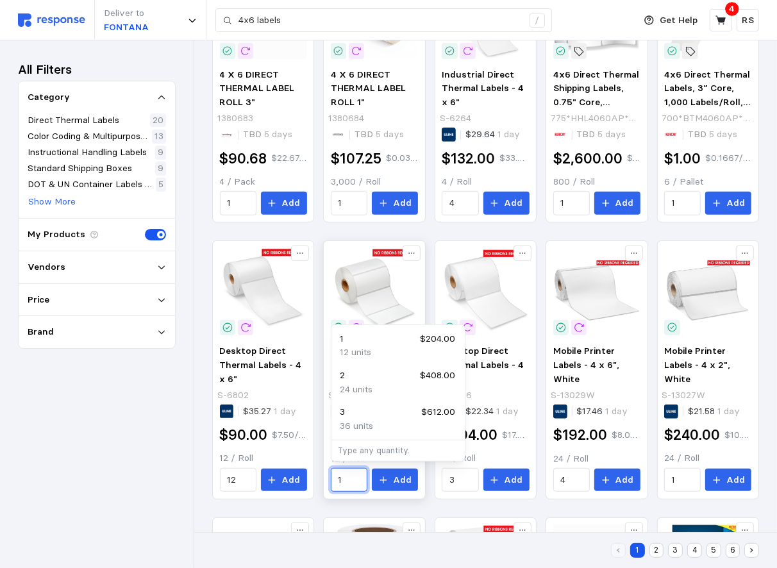
click at [357, 475] on input "1" at bounding box center [349, 479] width 22 height 23
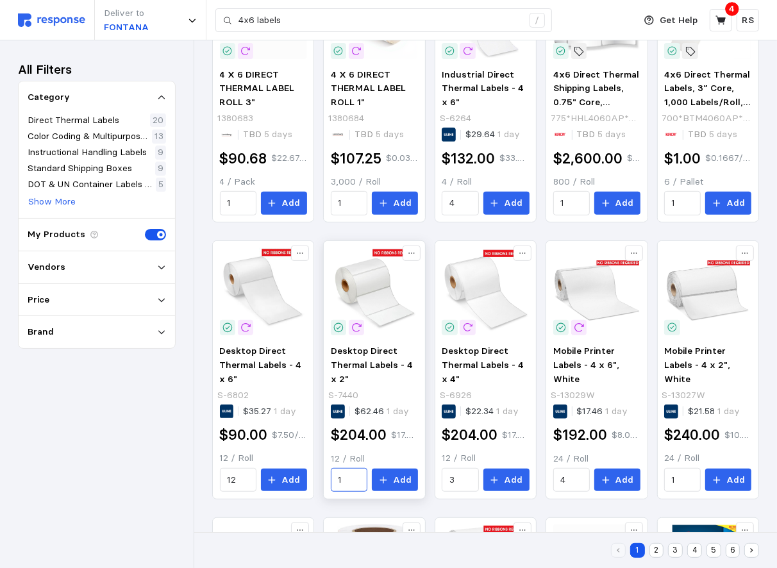
click at [352, 488] on div "1" at bounding box center [349, 480] width 37 height 24
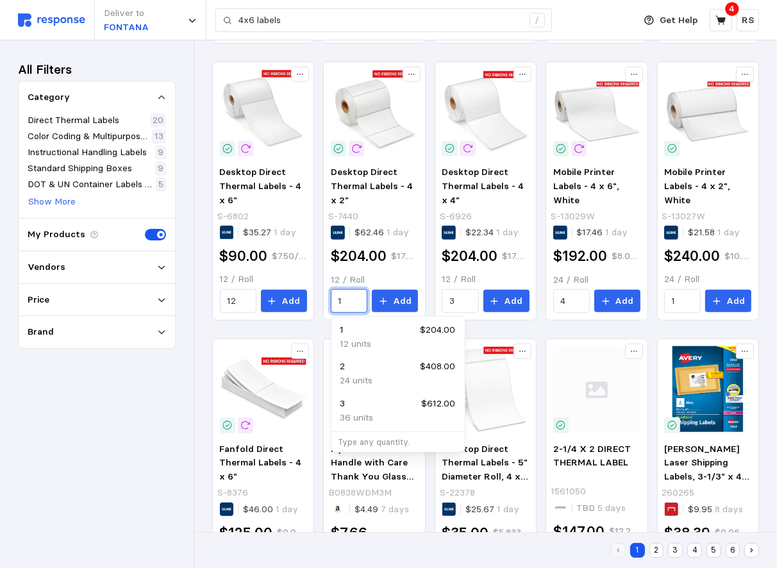
scroll to position [478, 0]
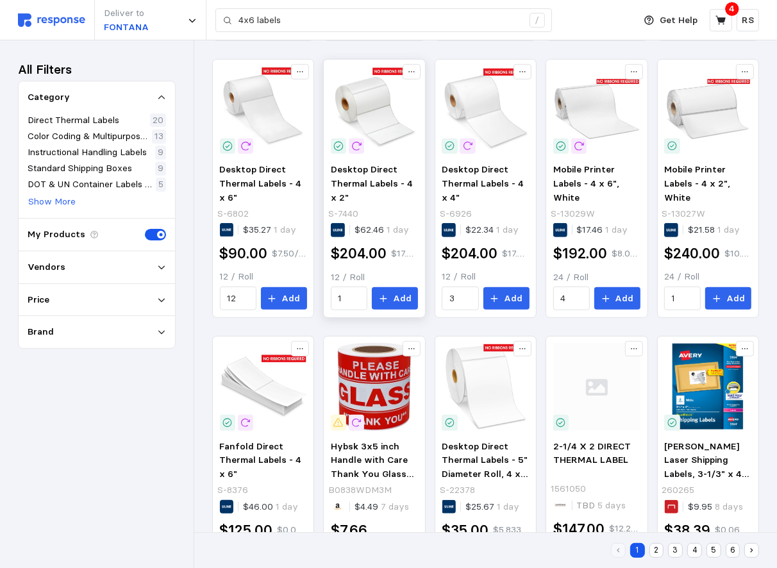
click at [383, 267] on div "Desktop Direct Thermal Labels - 4 x 2" S-7440 $62.46 1 day $204.00 $17.00 / uni…" at bounding box center [374, 236] width 96 height 156
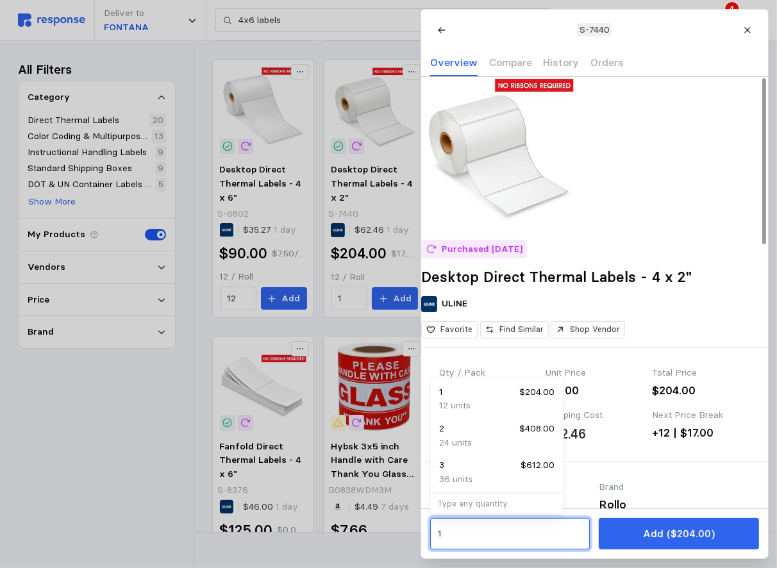
click at [503, 534] on input "1" at bounding box center [509, 533] width 145 height 23
click at [500, 514] on div "1 Add ($204.00)" at bounding box center [594, 533] width 347 height 50
click at [478, 540] on input "1" at bounding box center [509, 533] width 145 height 23
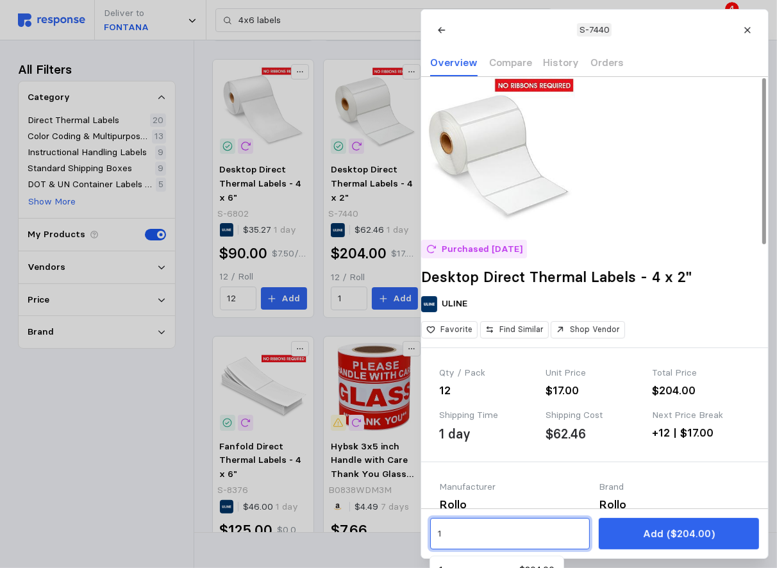
click at [478, 529] on input "1" at bounding box center [509, 533] width 145 height 23
click at [470, 535] on input "1" at bounding box center [509, 533] width 145 height 23
click at [570, 525] on input "1" at bounding box center [509, 533] width 145 height 23
click at [289, 445] on div at bounding box center [388, 284] width 777 height 568
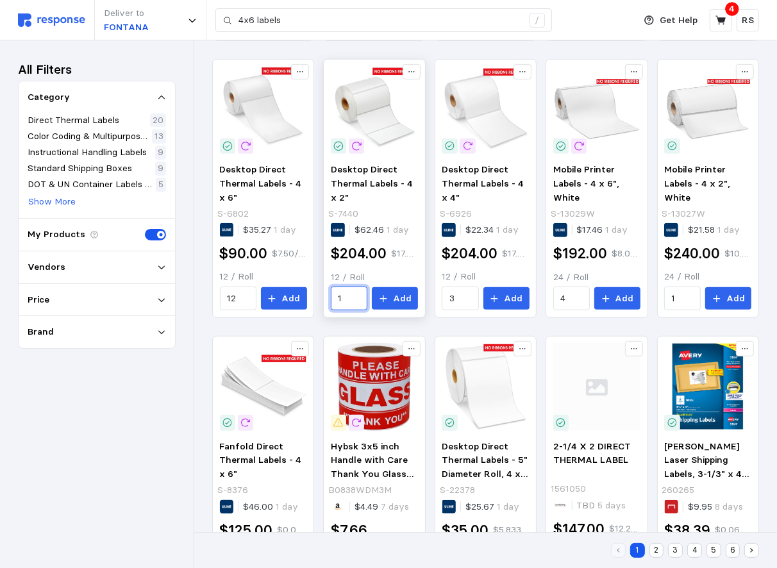
click at [348, 291] on input "1" at bounding box center [349, 298] width 22 height 23
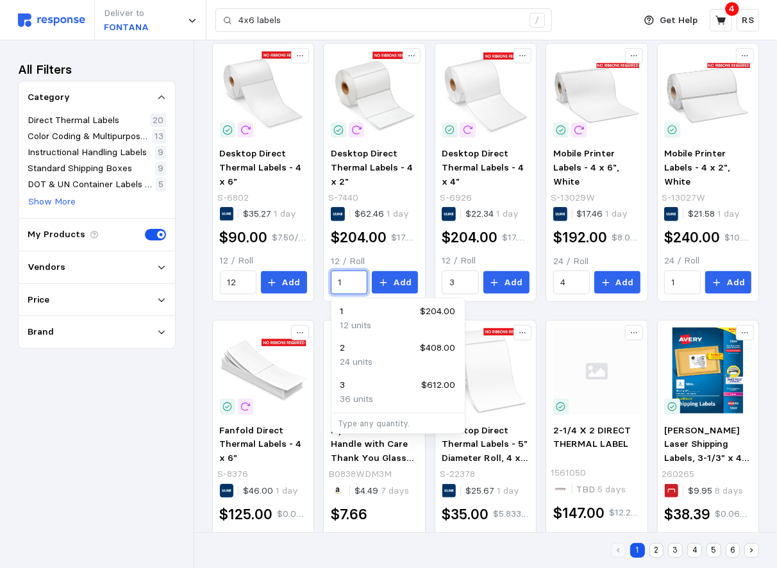
scroll to position [496, 0]
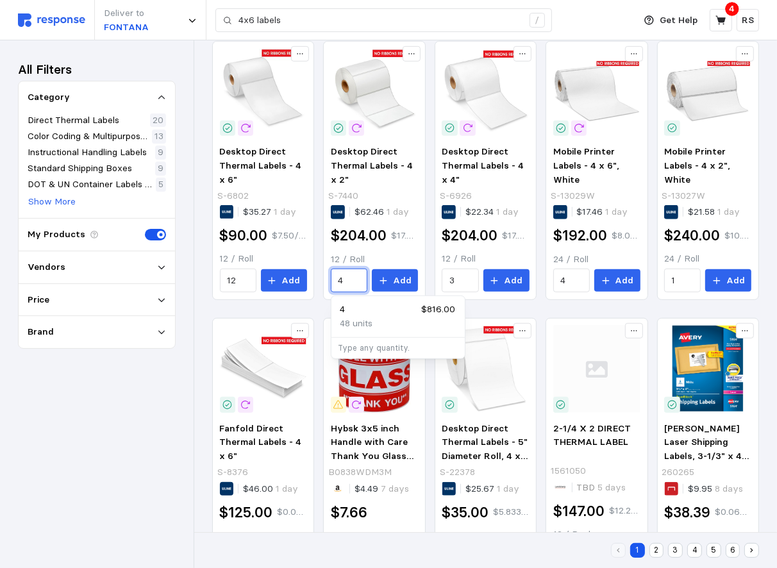
click at [398, 310] on div "4 $816.00" at bounding box center [397, 309] width 115 height 14
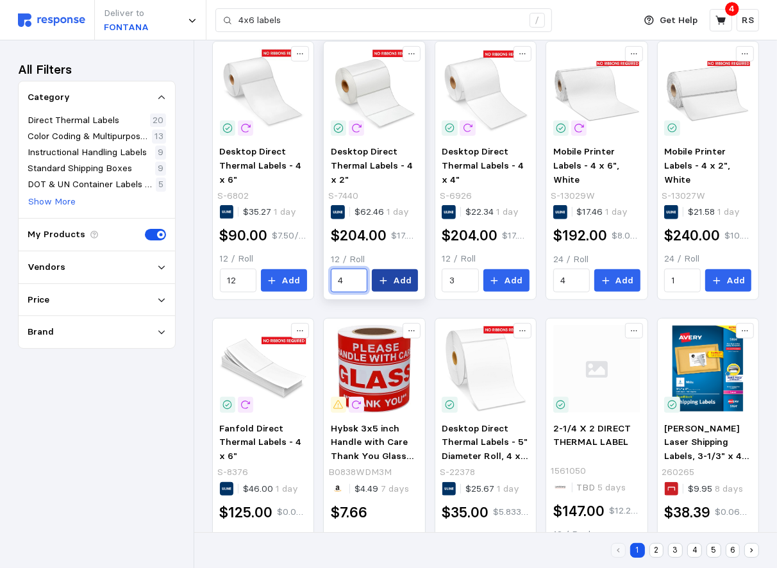
type input "4"
click at [398, 277] on p "Add" at bounding box center [402, 281] width 19 height 14
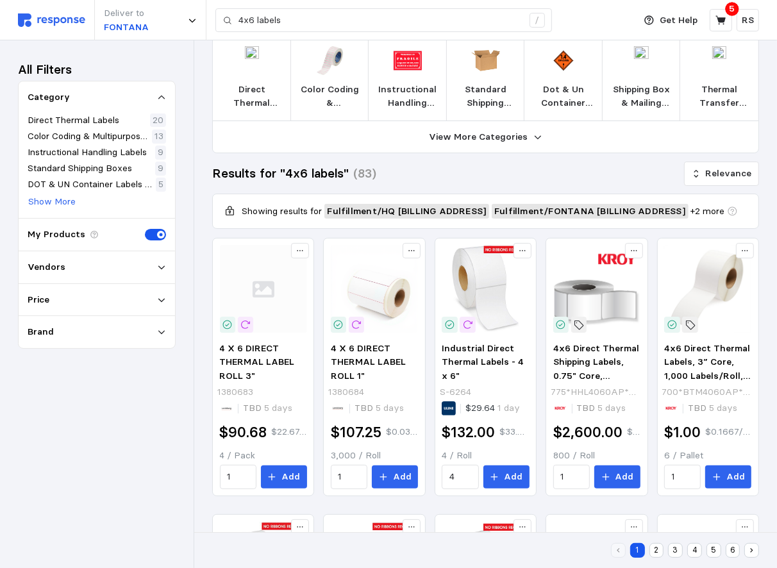
scroll to position [0, 0]
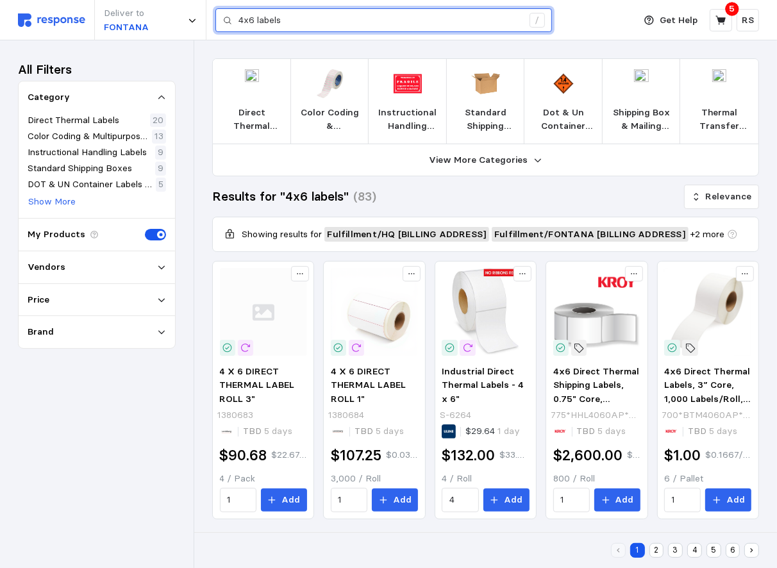
click at [353, 17] on input "4x6 labels" at bounding box center [380, 20] width 284 height 23
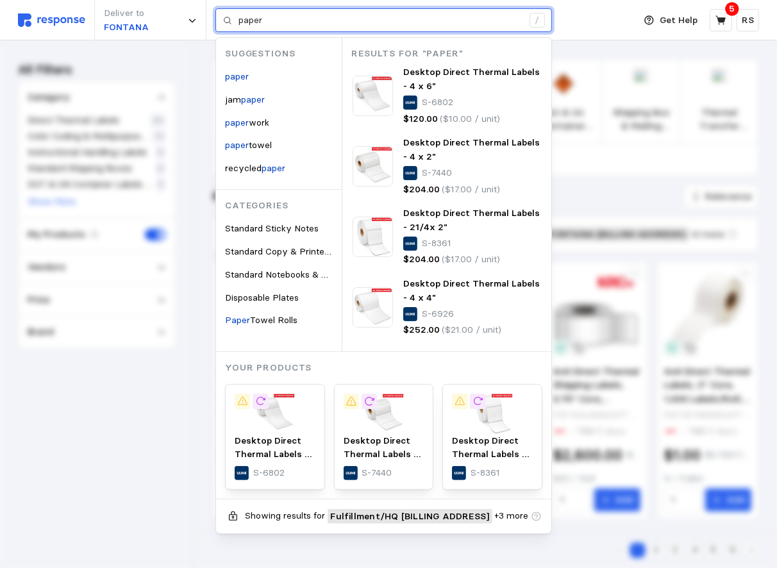
type input "paper"
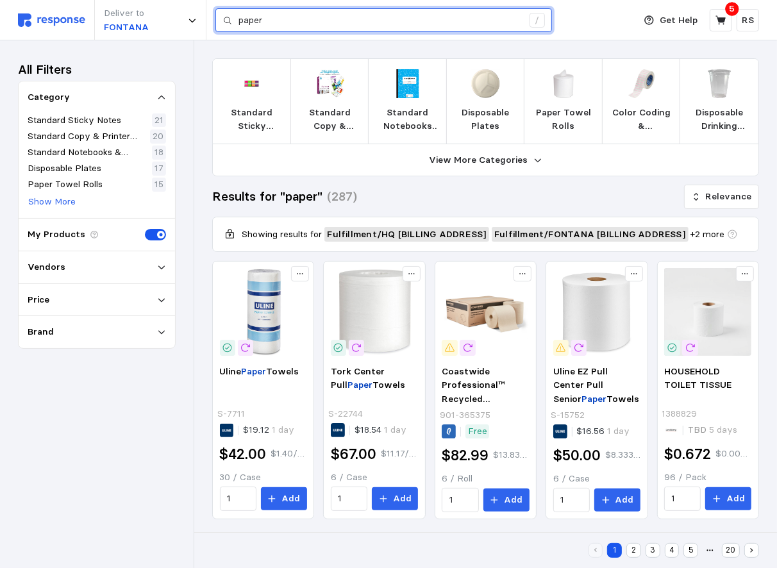
click at [302, 28] on input "paper" at bounding box center [380, 20] width 284 height 23
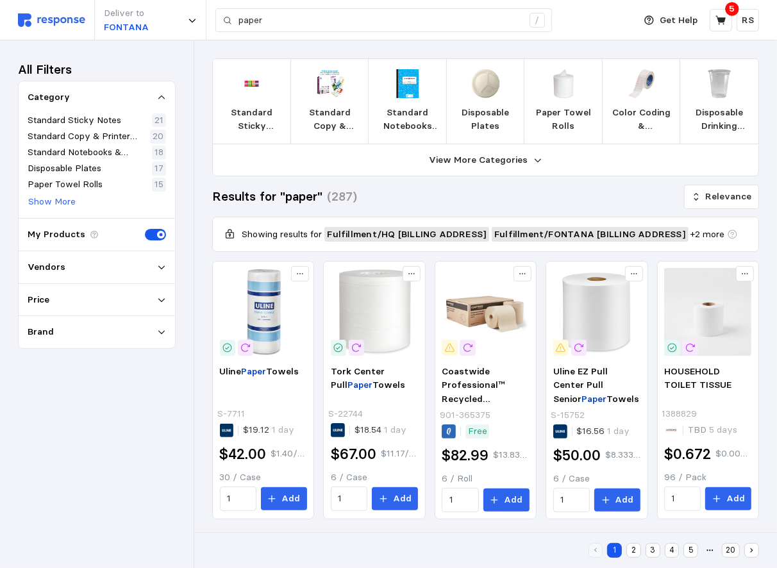
click at [317, 119] on p "Standard Copy & Printer Paper" at bounding box center [330, 120] width 58 height 28
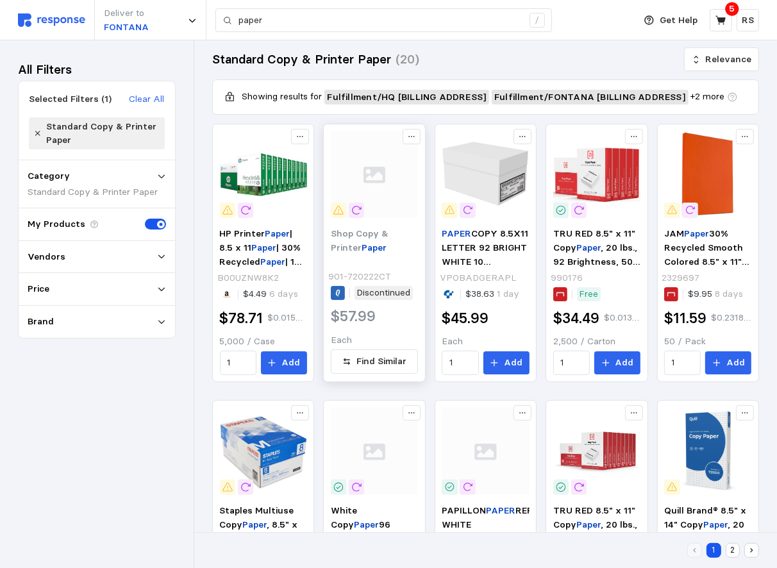
scroll to position [7, 0]
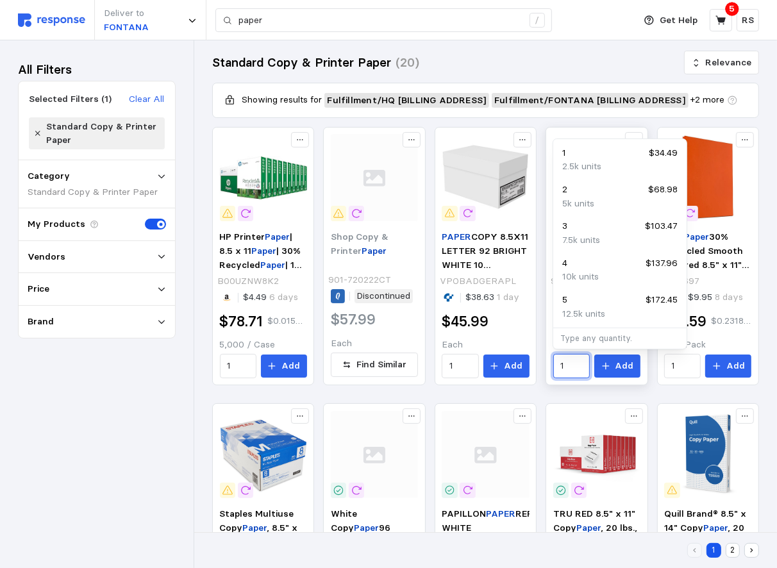
click at [570, 365] on input "1" at bounding box center [571, 365] width 22 height 23
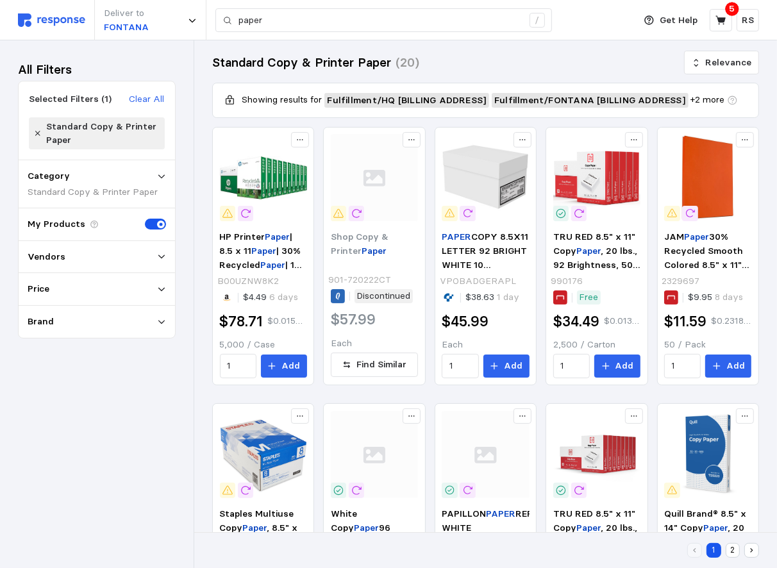
click at [548, 66] on div "Standard Copy & Printer Paper (20) Relevance" at bounding box center [485, 62] width 547 height 22
click at [80, 197] on div "Category Standard Copy & Printer Paper" at bounding box center [97, 184] width 156 height 48
click at [153, 185] on div "Standard Copy & Printer Paper" at bounding box center [97, 191] width 138 height 13
click at [162, 181] on div "Category Standard Copy & Printer Paper" at bounding box center [97, 184] width 156 height 48
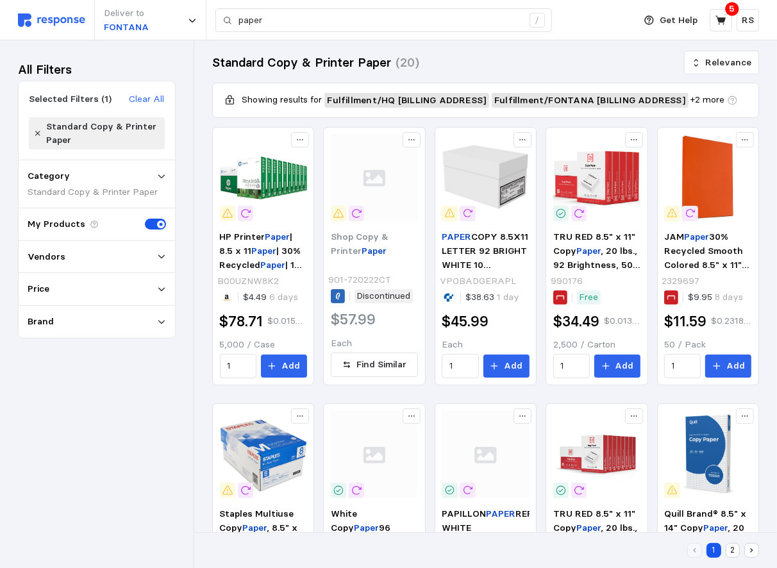
click at [161, 178] on icon at bounding box center [161, 176] width 9 height 9
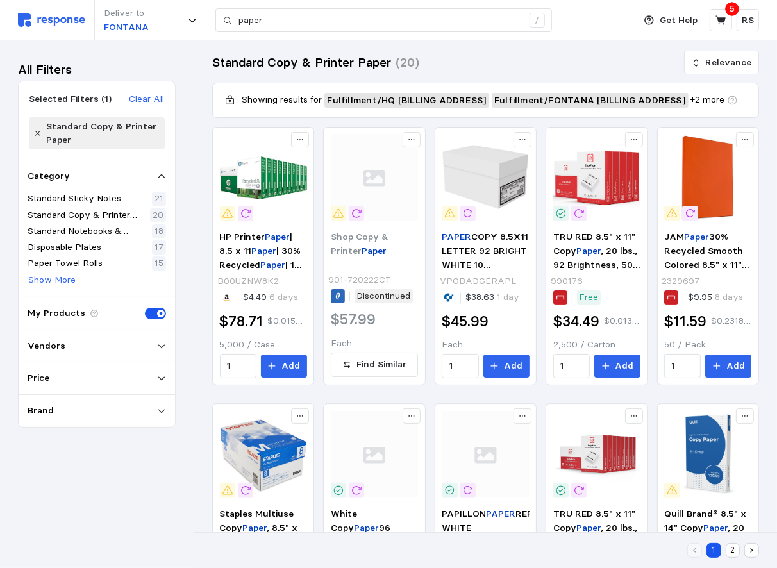
click at [151, 342] on div "Vendors" at bounding box center [97, 346] width 138 height 14
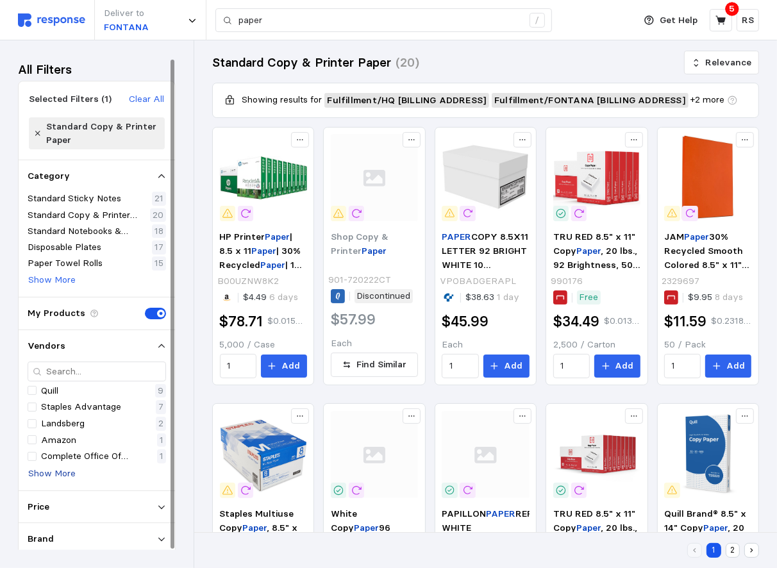
click at [28, 471] on p "Show More" at bounding box center [51, 473] width 47 height 14
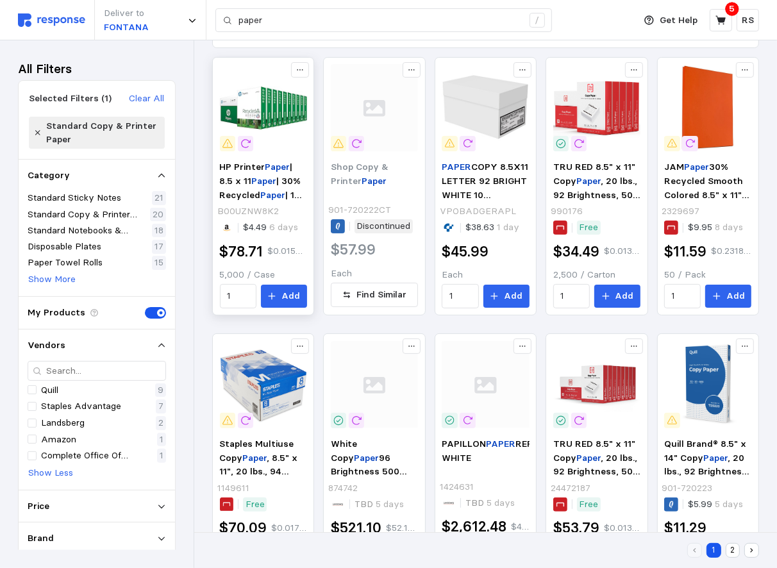
scroll to position [78, 0]
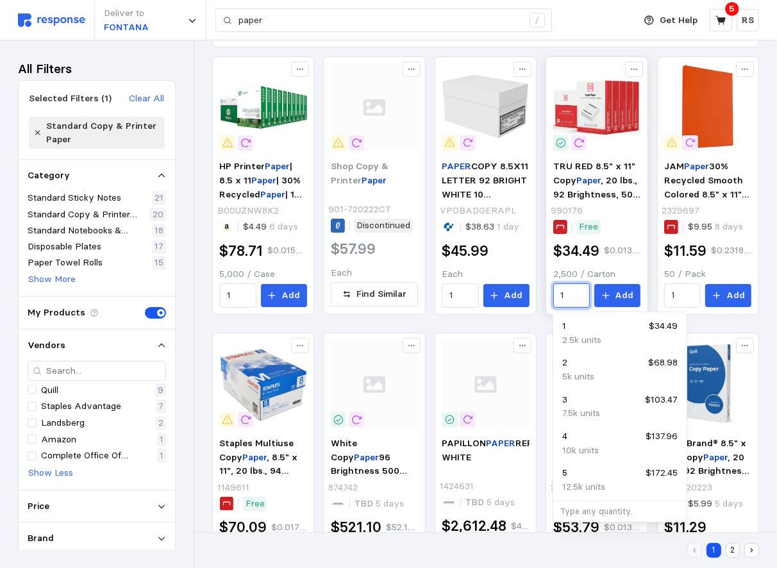
click at [578, 298] on input "1" at bounding box center [571, 295] width 22 height 23
click at [595, 373] on div "5k units" at bounding box center [619, 377] width 115 height 14
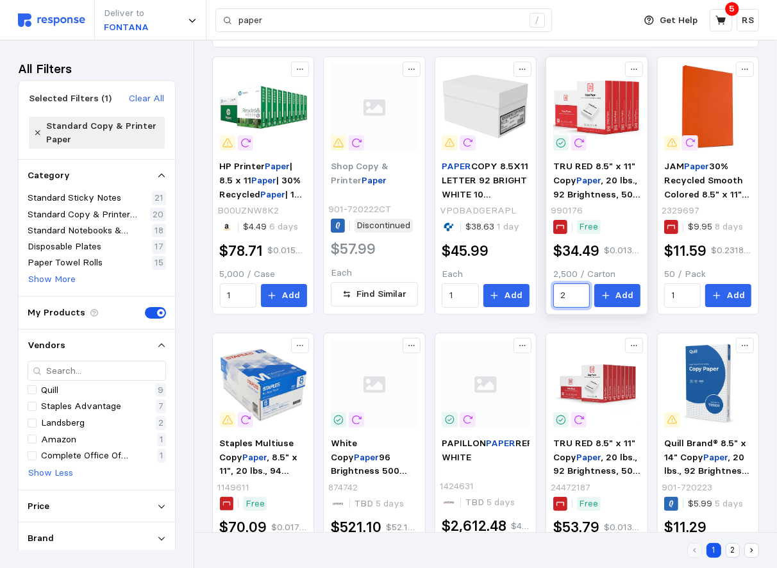
click at [575, 300] on input "2" at bounding box center [571, 295] width 22 height 23
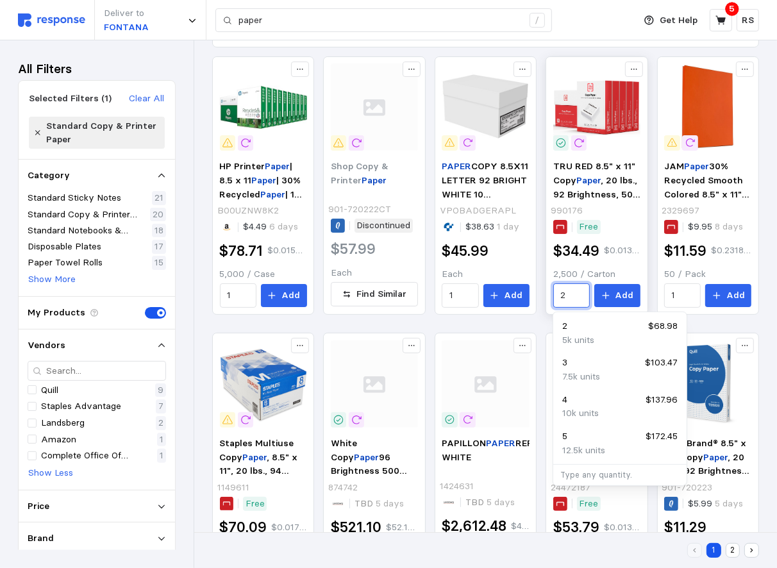
click at [575, 300] on input "2" at bounding box center [571, 295] width 22 height 23
click at [574, 445] on p "12.5k units" at bounding box center [583, 450] width 43 height 14
type input "5"
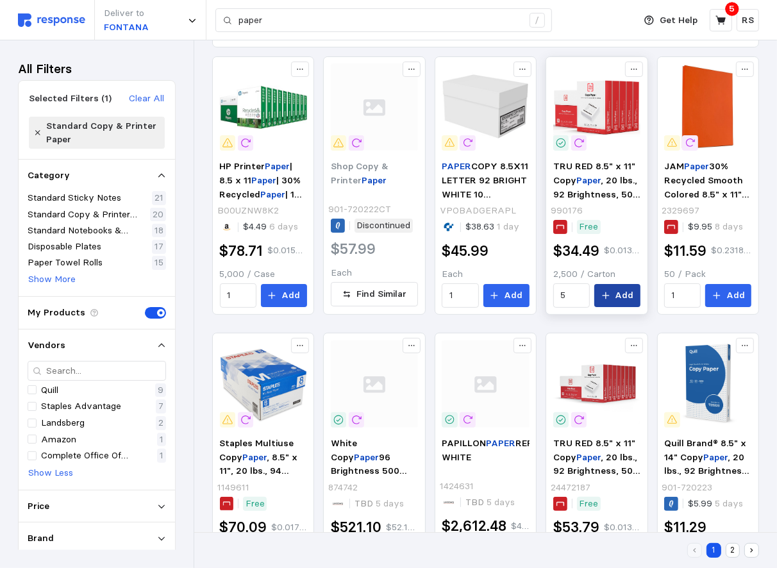
click at [610, 294] on icon at bounding box center [605, 295] width 9 height 9
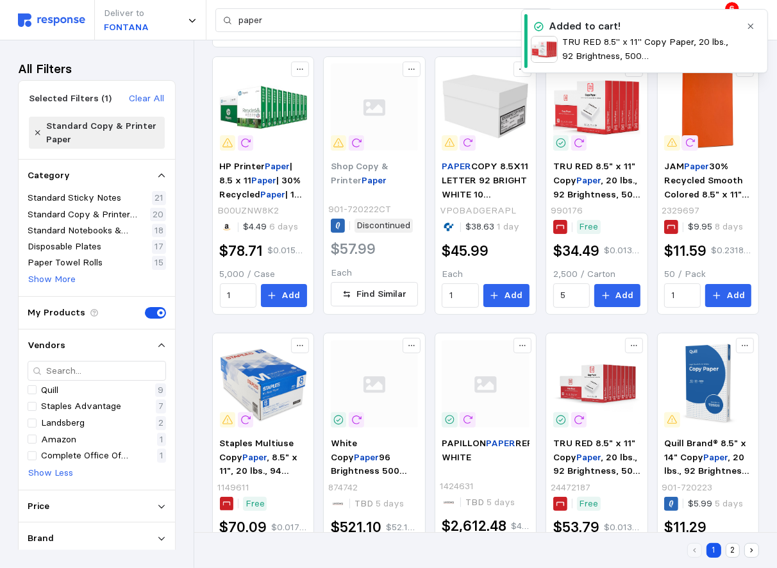
click at [748, 29] on icon "button" at bounding box center [750, 26] width 9 height 9
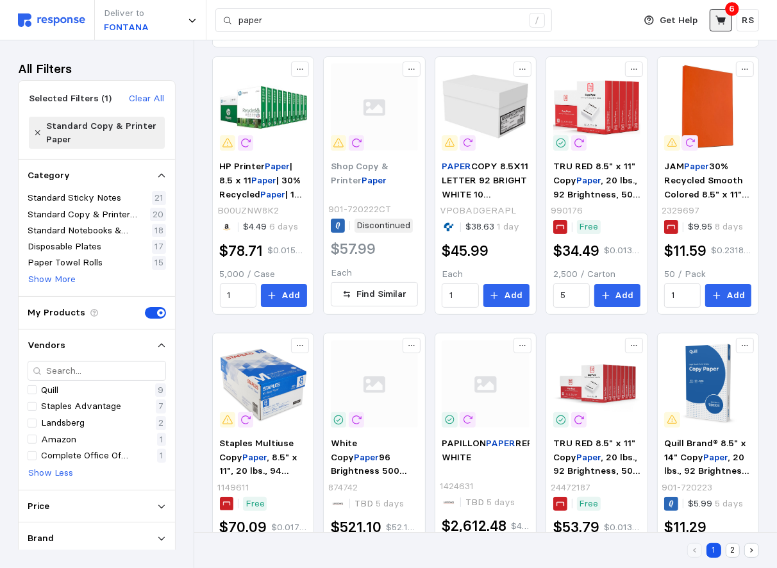
click at [725, 20] on icon at bounding box center [721, 21] width 12 height 12
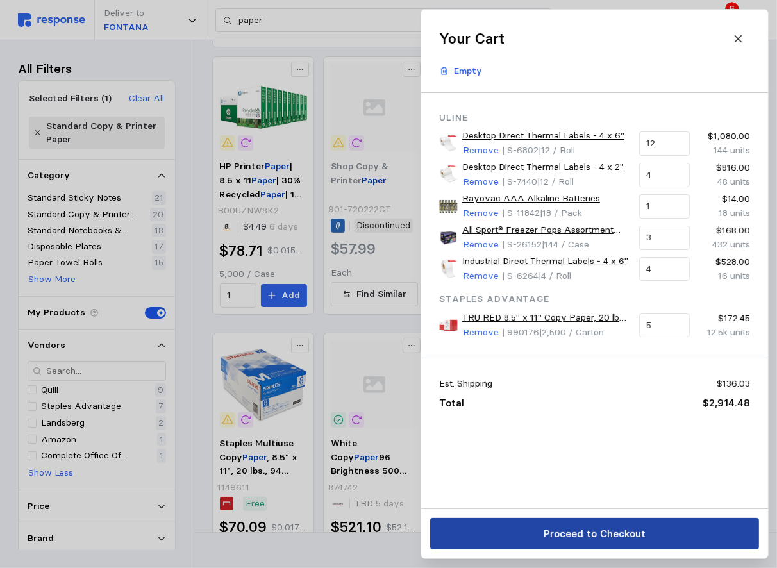
click at [558, 538] on p "Proceed to Checkout" at bounding box center [594, 533] width 102 height 16
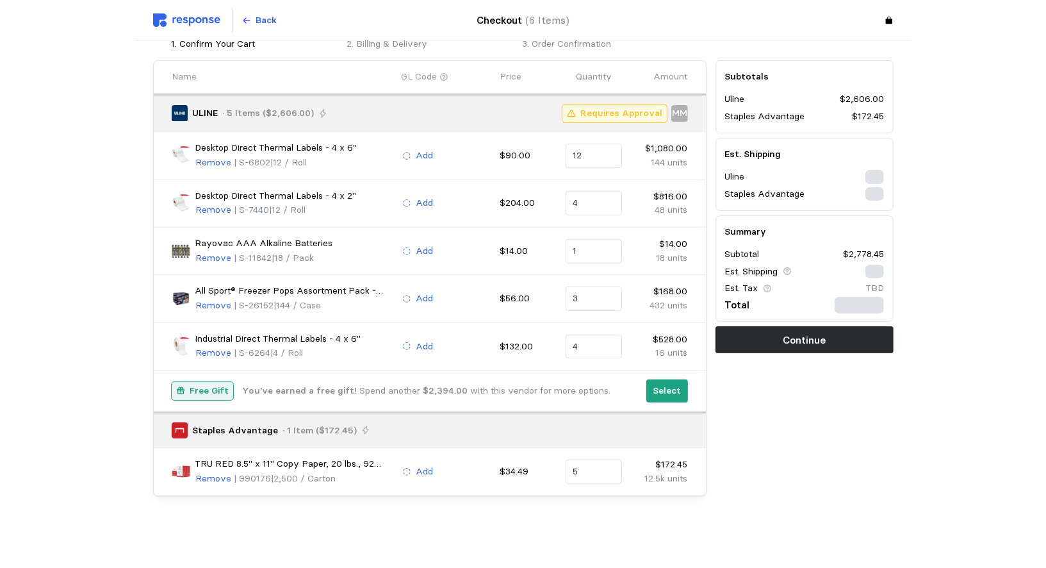
scroll to position [63, 0]
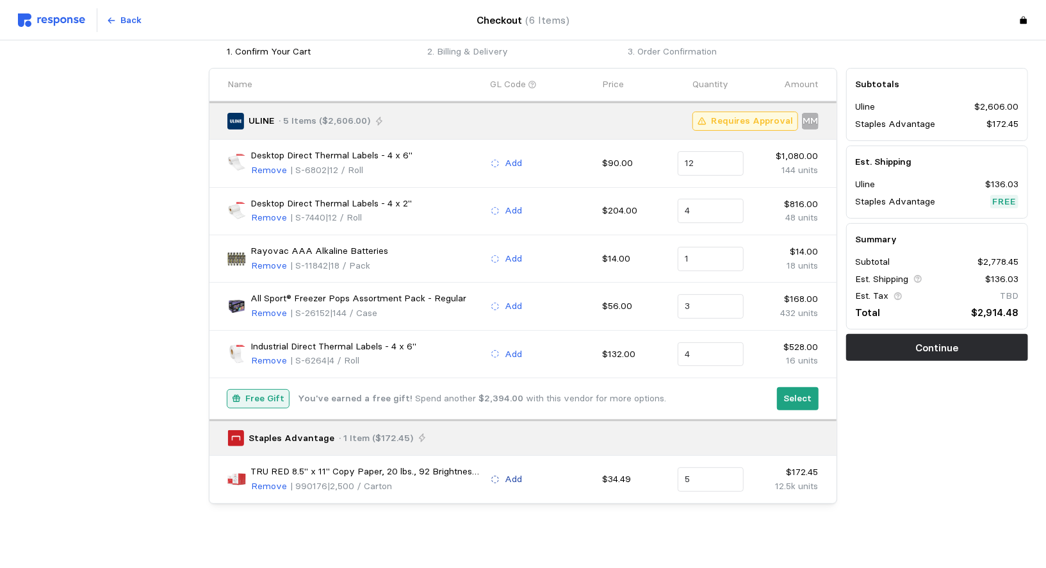
click at [507, 472] on p "Add" at bounding box center [513, 479] width 17 height 14
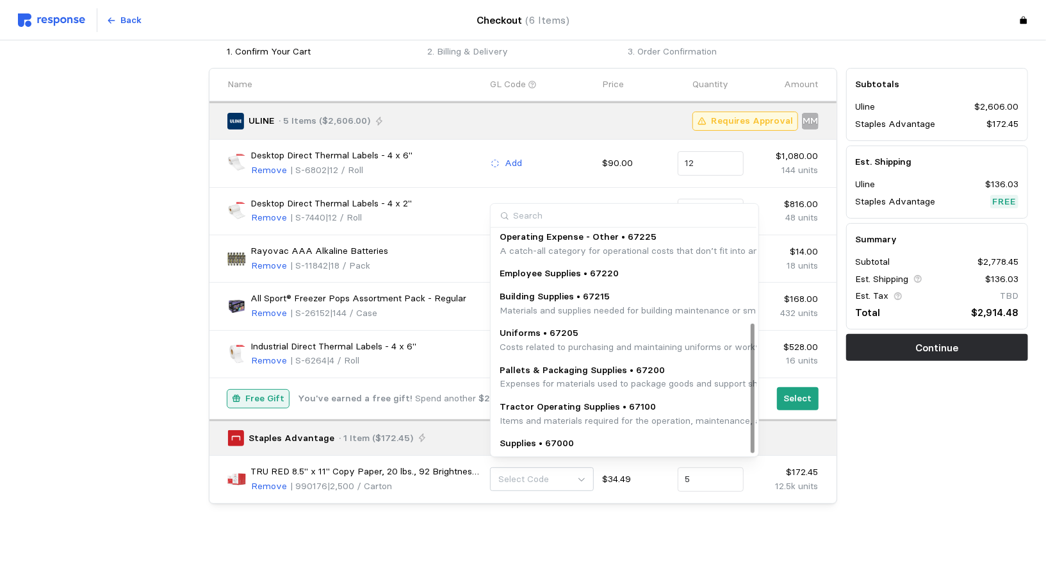
scroll to position [159, 0]
click at [529, 381] on p "Expenses for materials used to package goods and support shipping logistics, su…" at bounding box center [760, 383] width 520 height 14
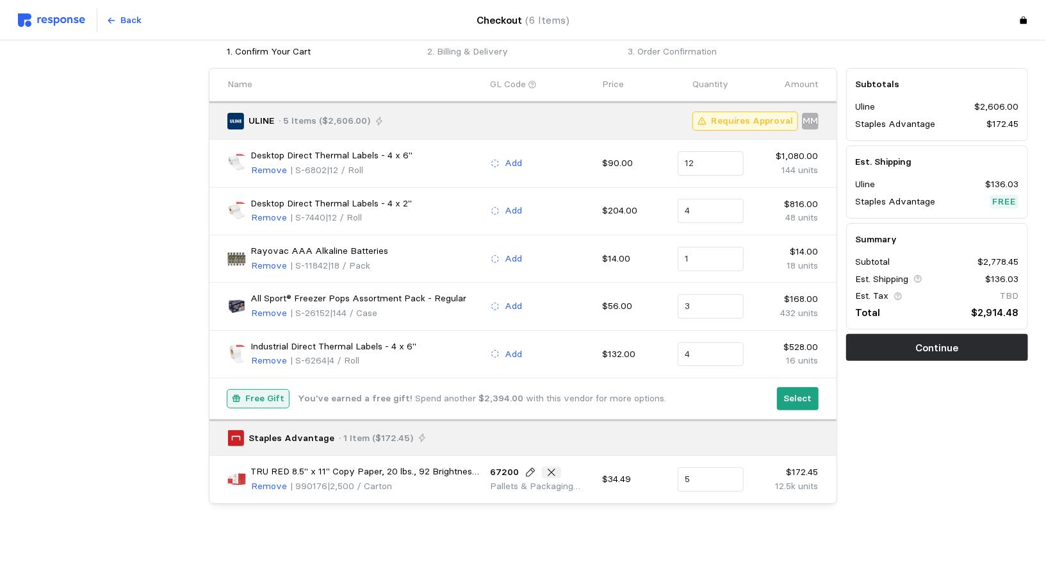
click at [543, 466] on button at bounding box center [551, 472] width 19 height 12
click at [519, 472] on p "Add" at bounding box center [513, 479] width 17 height 14
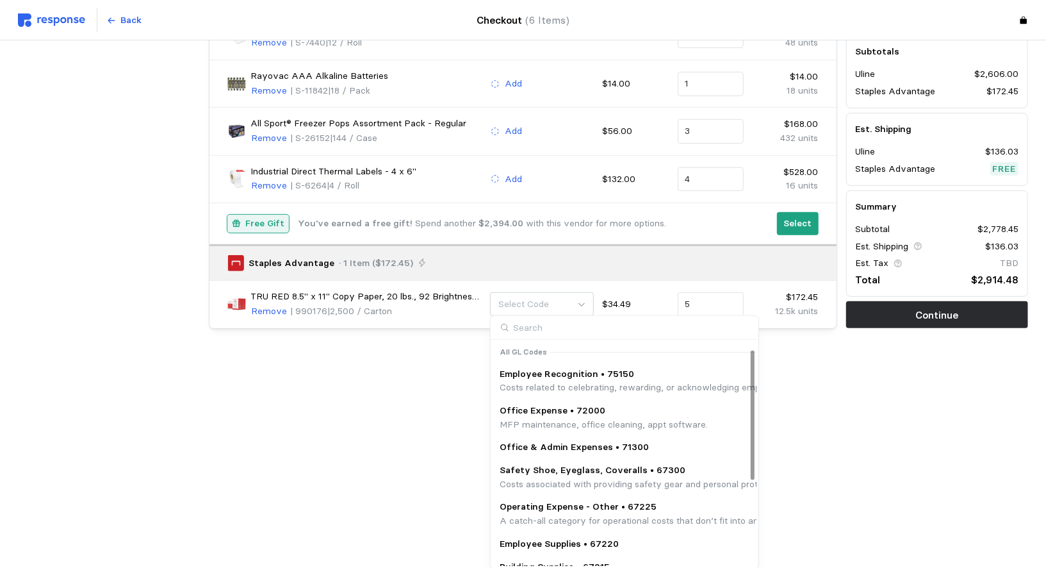
scroll to position [0, 0]
click at [523, 418] on p "MFP maintenance, office cleaning, appt software." at bounding box center [604, 425] width 208 height 14
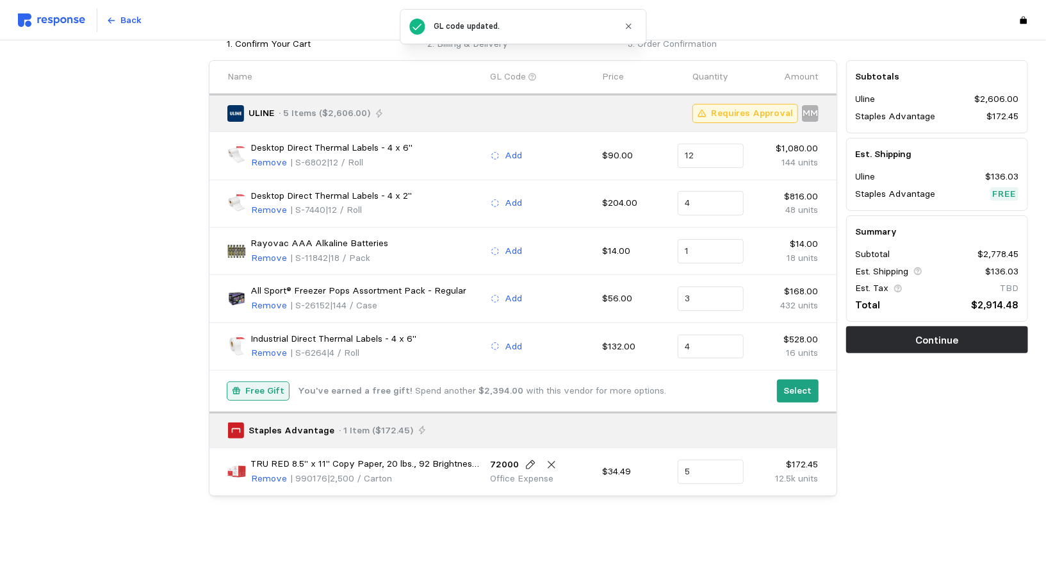
scroll to position [63, 0]
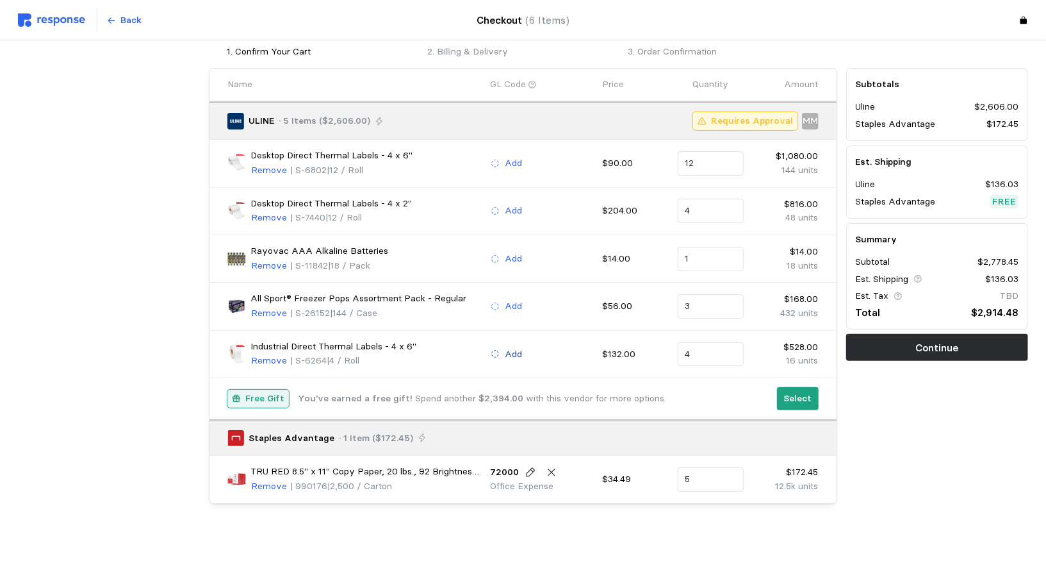
click at [497, 352] on icon at bounding box center [495, 353] width 9 height 9
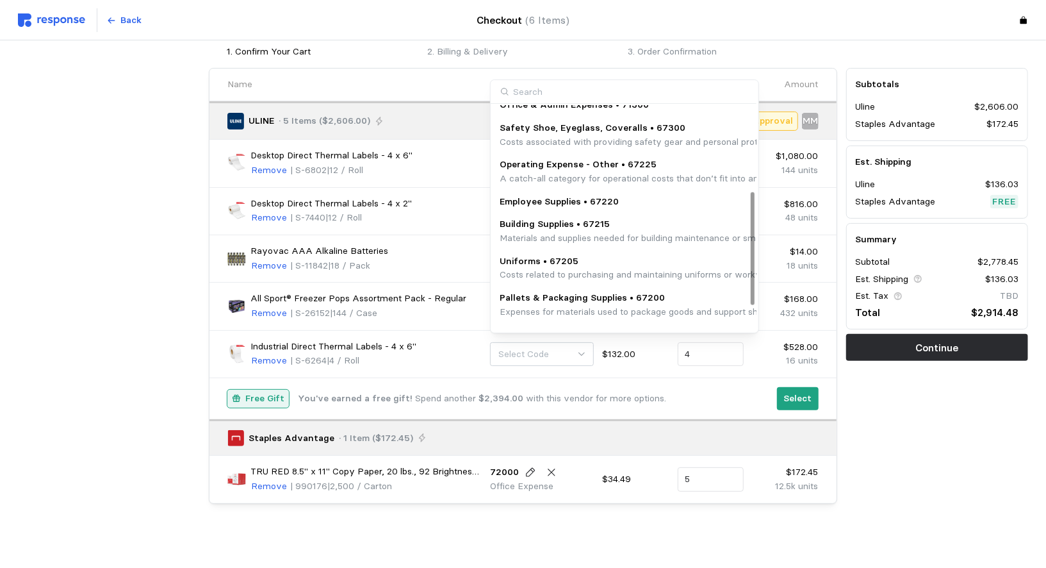
scroll to position [183, 0]
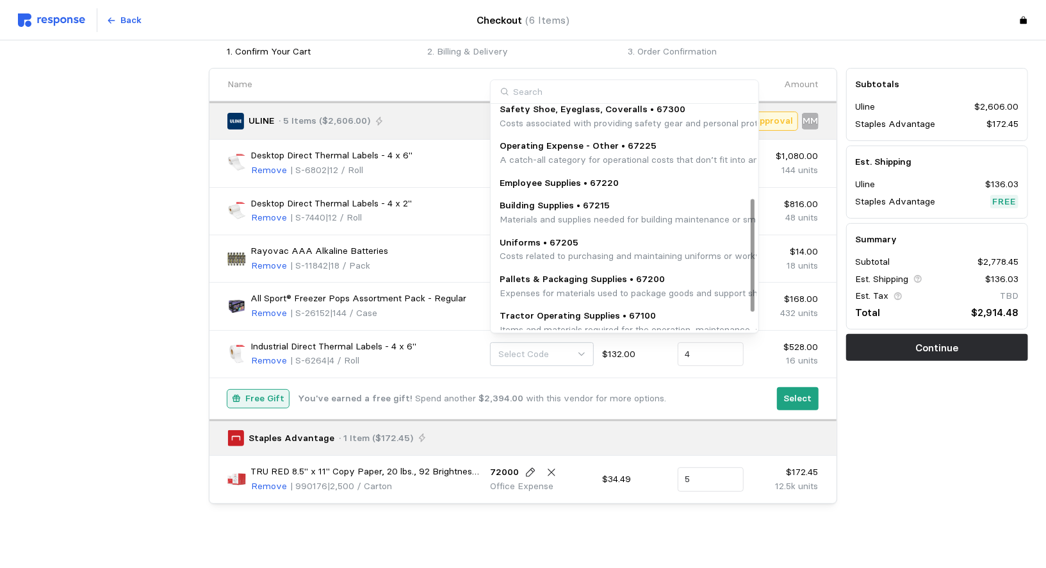
click at [522, 284] on p "Pallets & Packaging Supplies • 67200" at bounding box center [760, 279] width 520 height 14
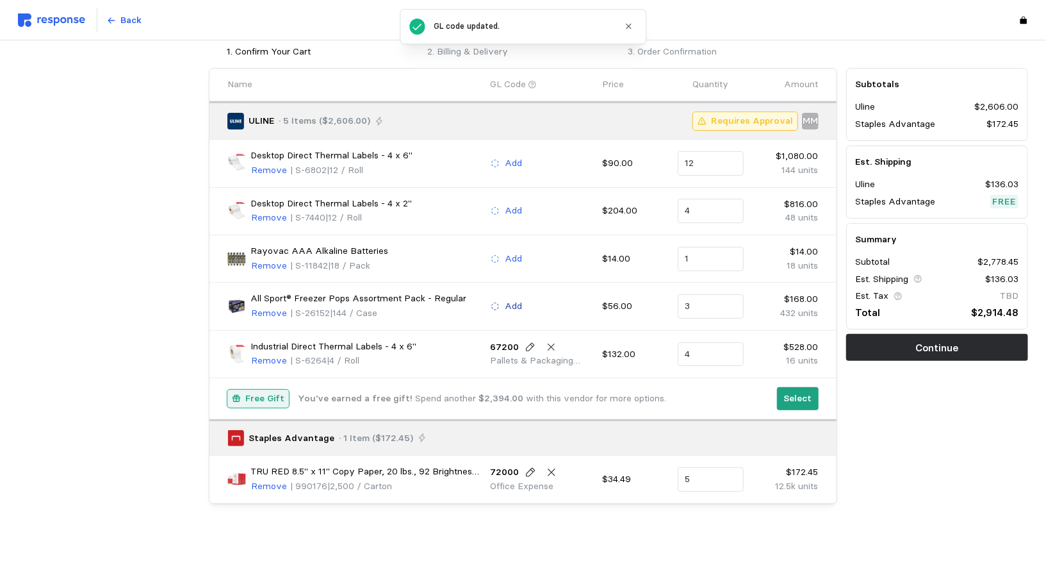
click at [496, 304] on icon at bounding box center [495, 306] width 9 height 9
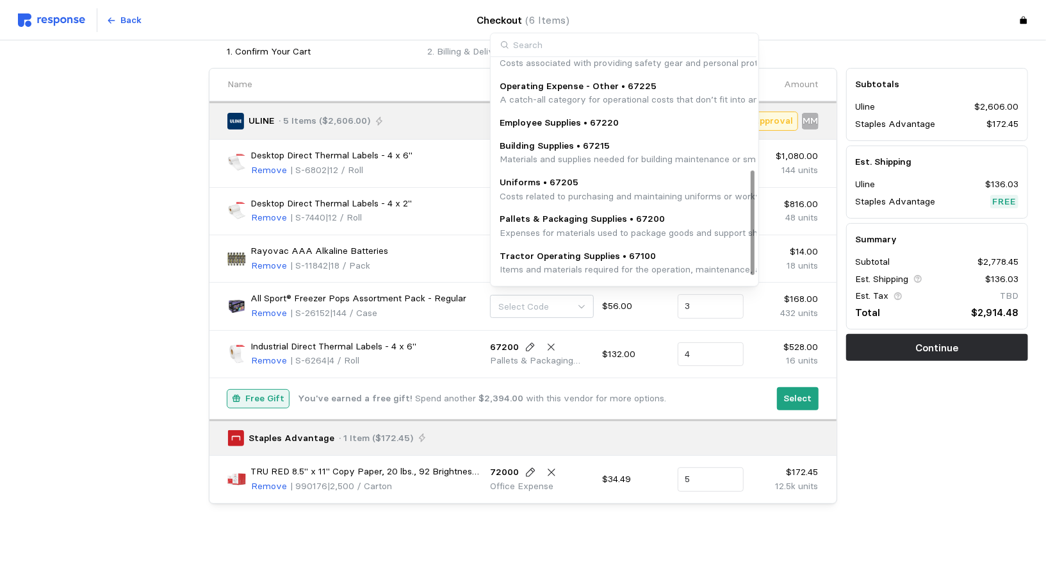
scroll to position [254, 0]
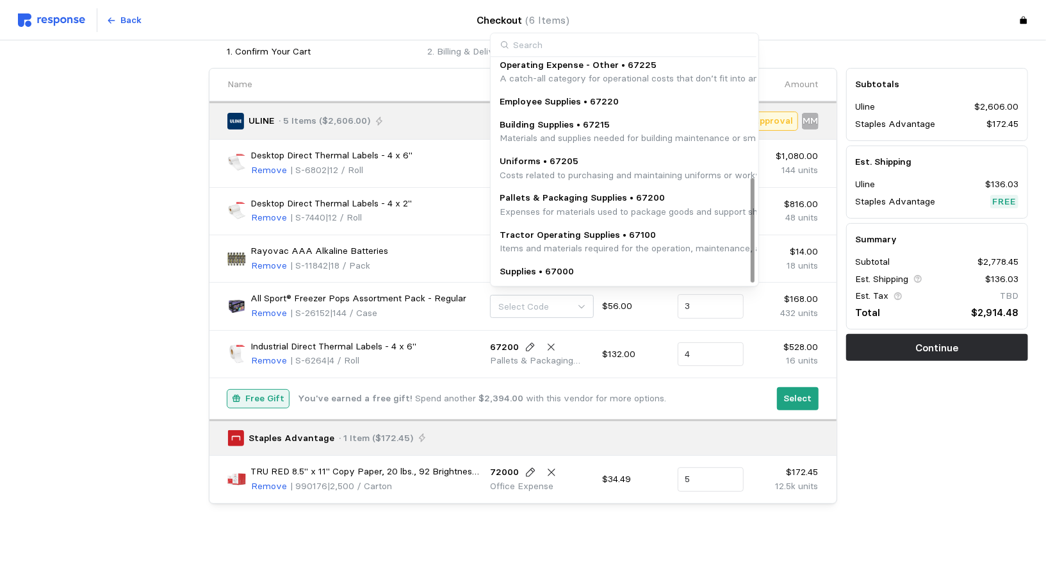
click at [528, 211] on p "Expenses for materials used to package goods and support shipping logistics, su…" at bounding box center [760, 212] width 520 height 14
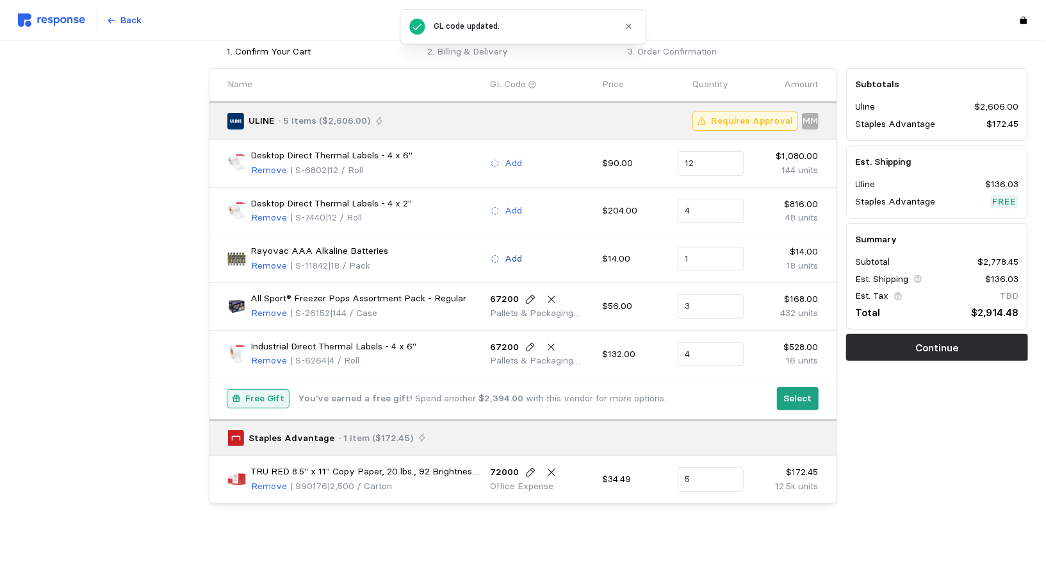
click at [496, 260] on button "Add" at bounding box center [506, 258] width 33 height 15
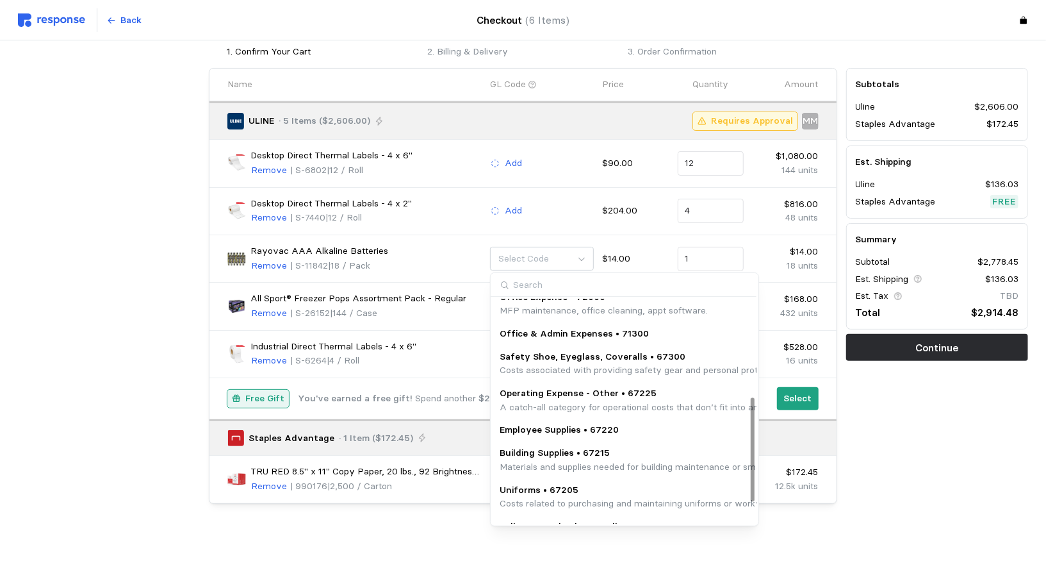
scroll to position [209, 0]
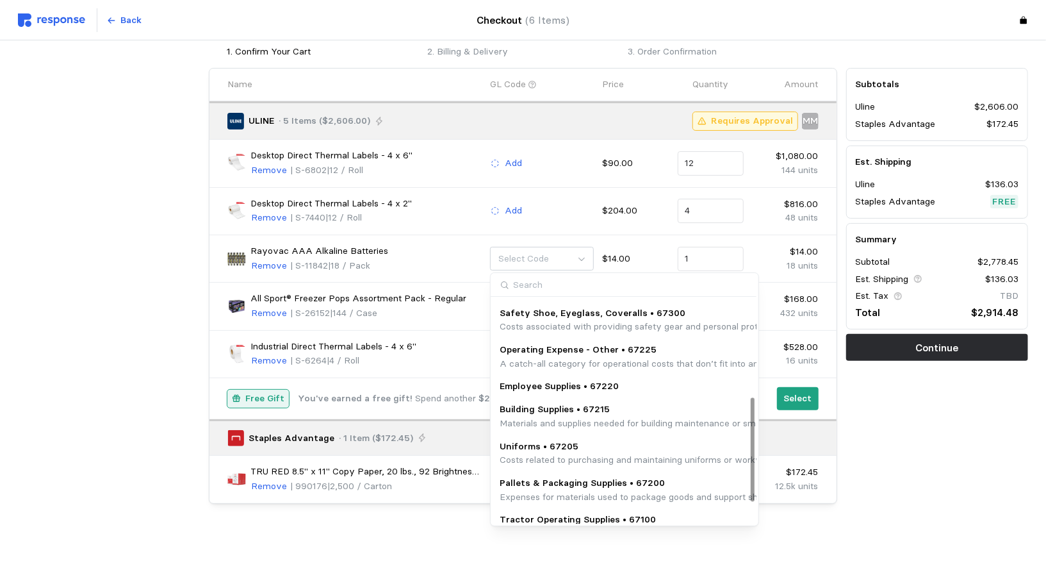
click at [557, 481] on p "Pallets & Packaging Supplies • 67200" at bounding box center [760, 483] width 520 height 14
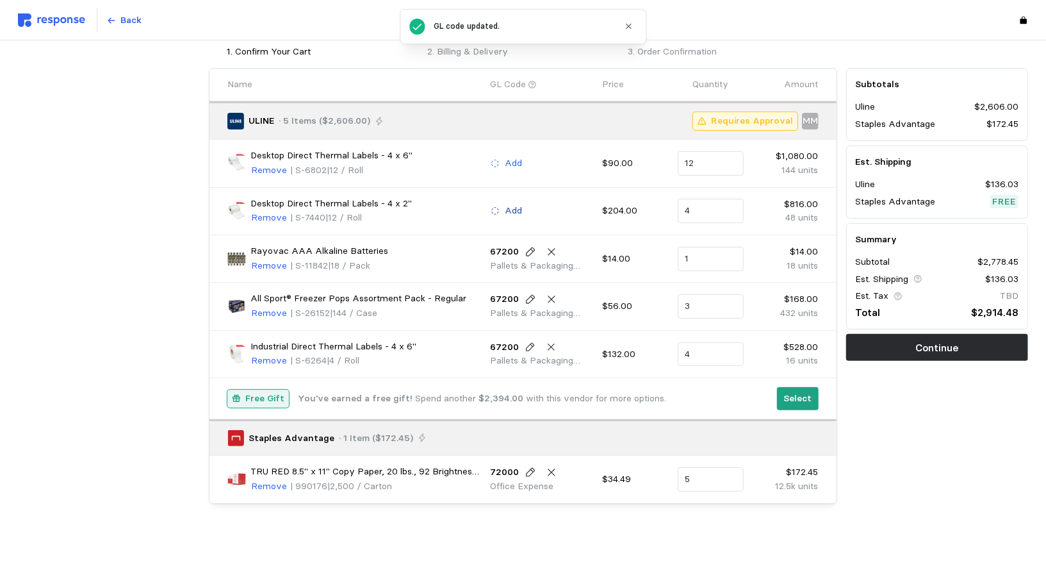
click at [500, 210] on button "Add" at bounding box center [506, 210] width 33 height 15
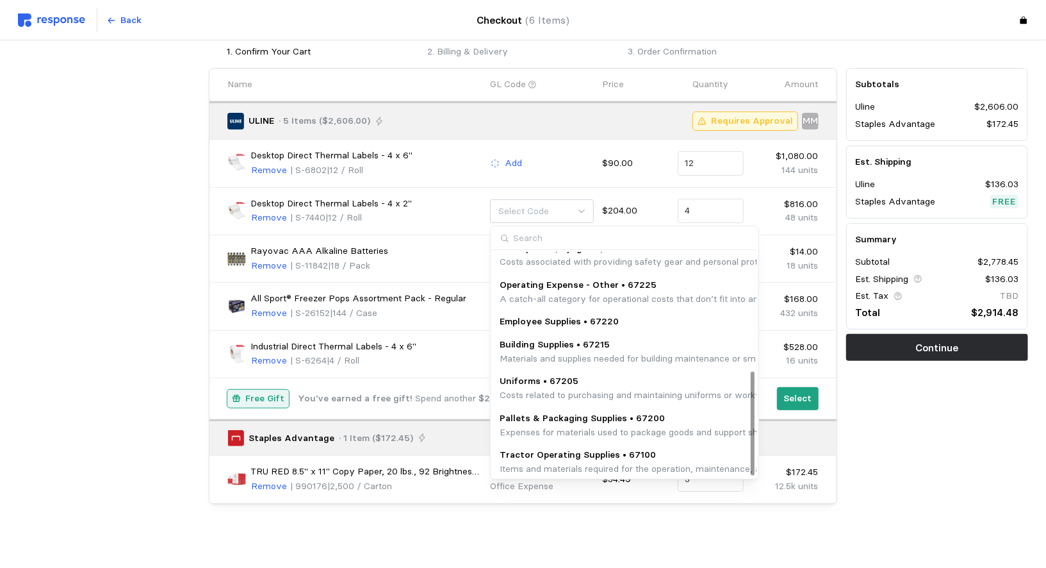
scroll to position [254, 0]
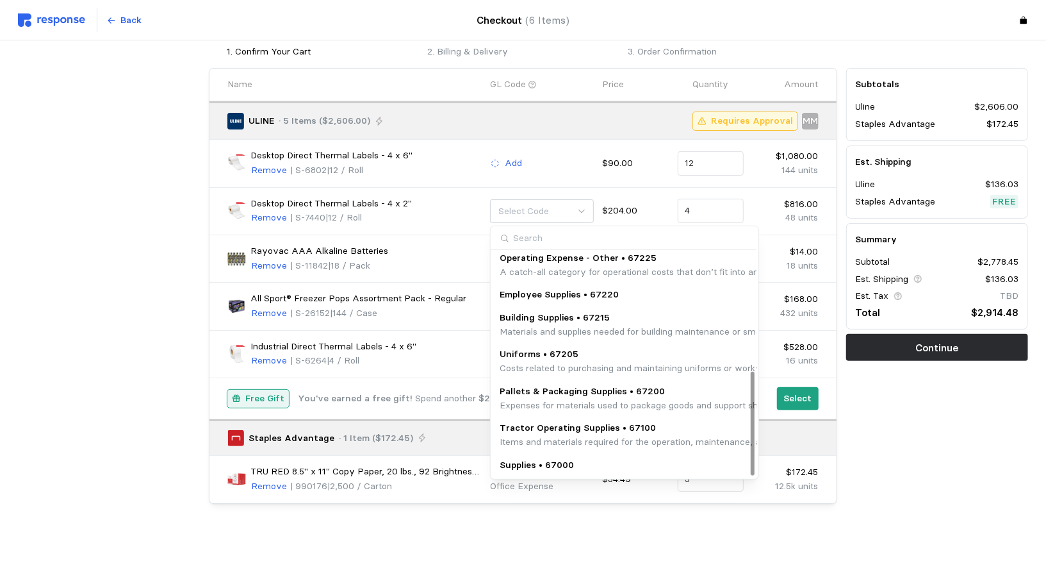
click at [534, 400] on p "Expenses for materials used to package goods and support shipping logistics, su…" at bounding box center [760, 406] width 520 height 14
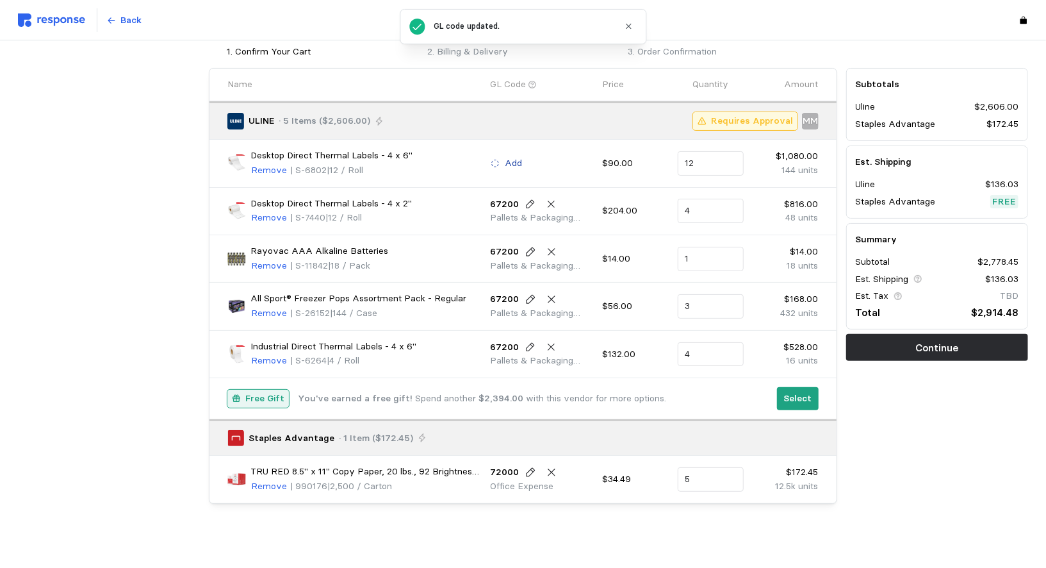
click at [498, 162] on icon at bounding box center [494, 163] width 7 height 7
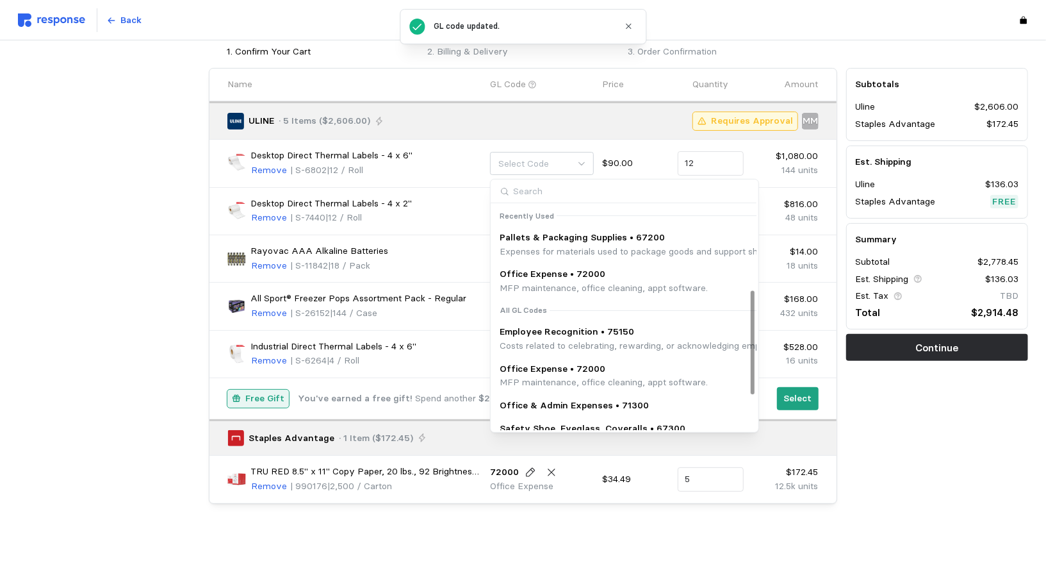
scroll to position [253, 0]
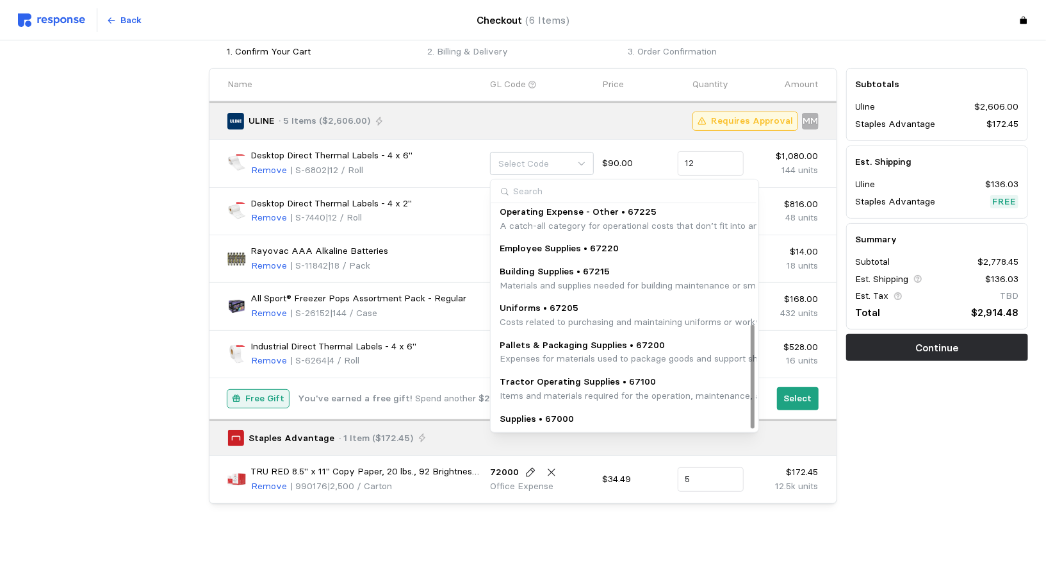
click at [547, 354] on p "Expenses for materials used to package goods and support shipping logistics, su…" at bounding box center [760, 359] width 520 height 14
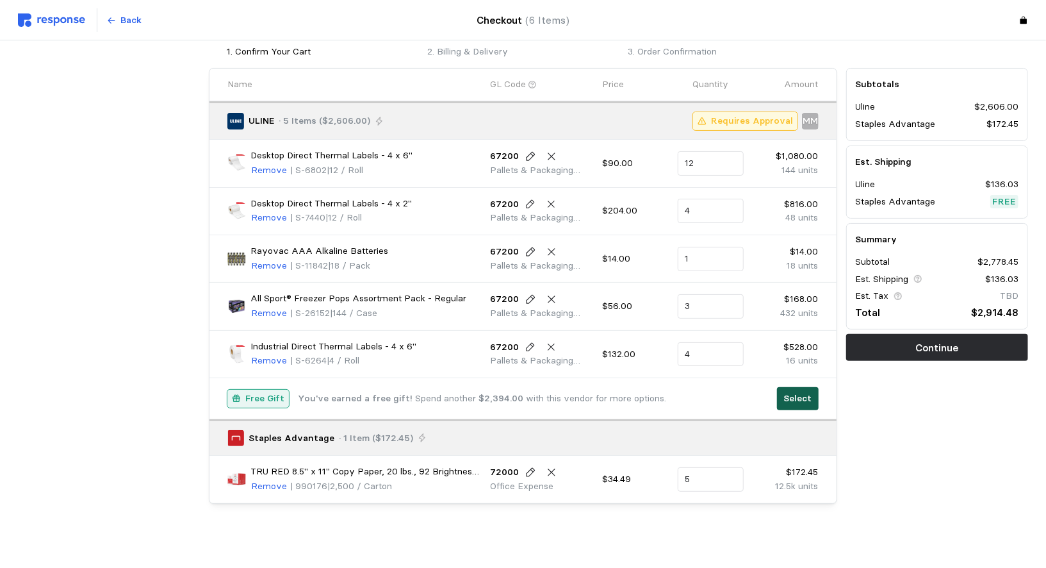
click at [776, 400] on button "Select" at bounding box center [798, 398] width 42 height 23
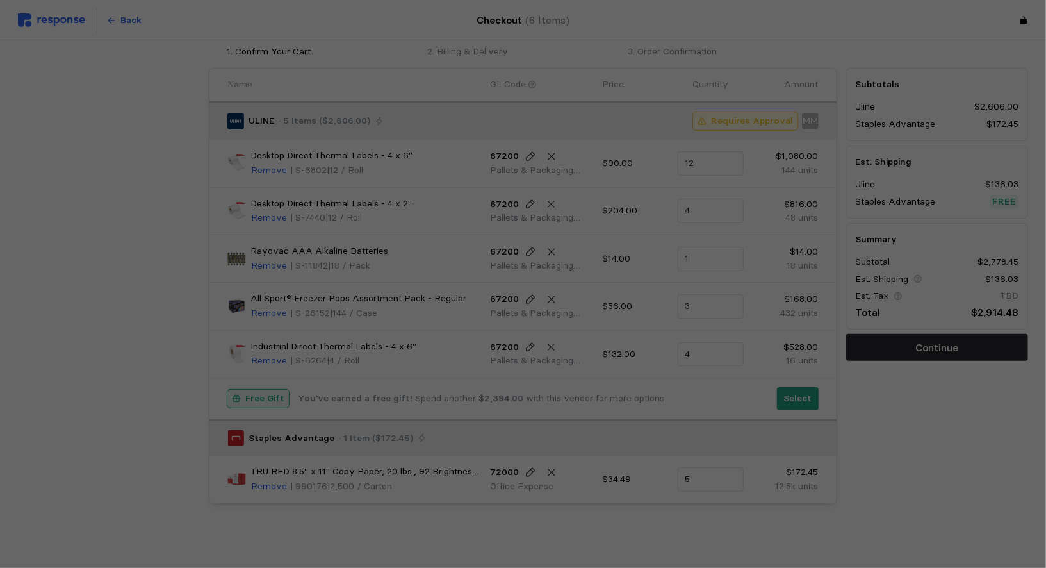
click at [776, 393] on div at bounding box center [523, 284] width 1046 height 568
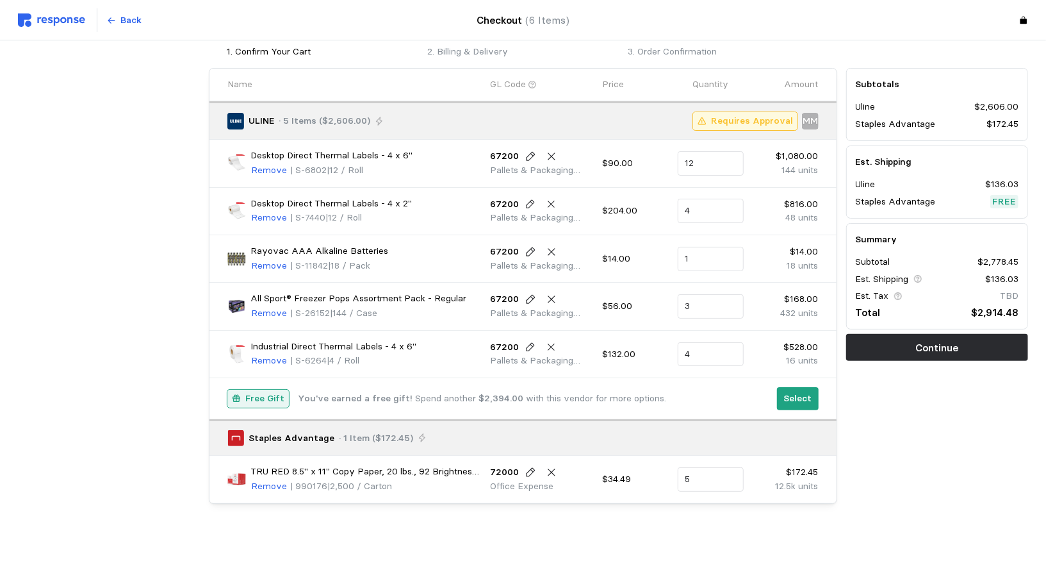
click at [776, 387] on div at bounding box center [523, 284] width 1046 height 568
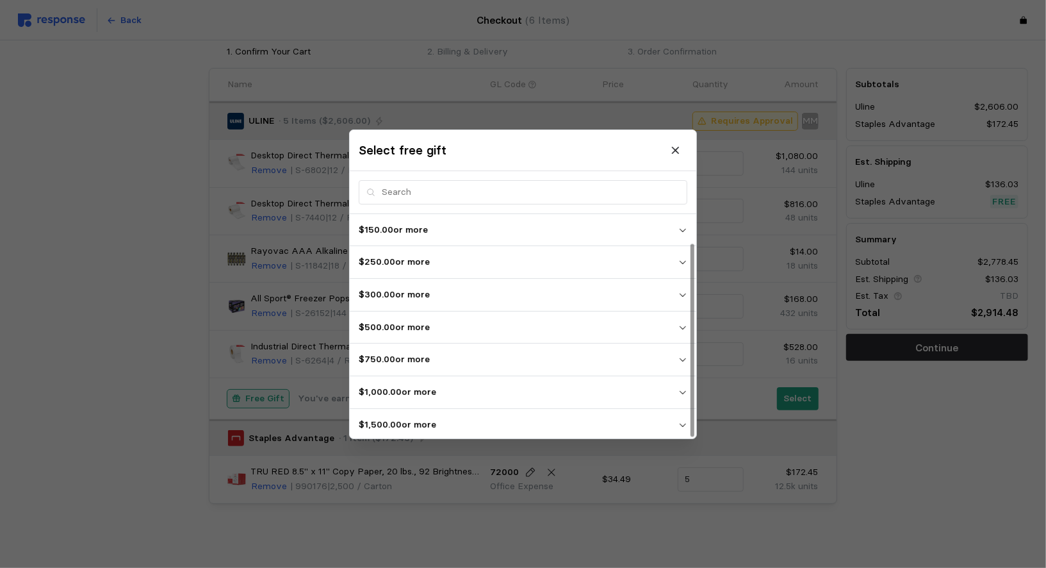
scroll to position [33, 0]
click at [738, 409] on div at bounding box center [523, 284] width 1046 height 568
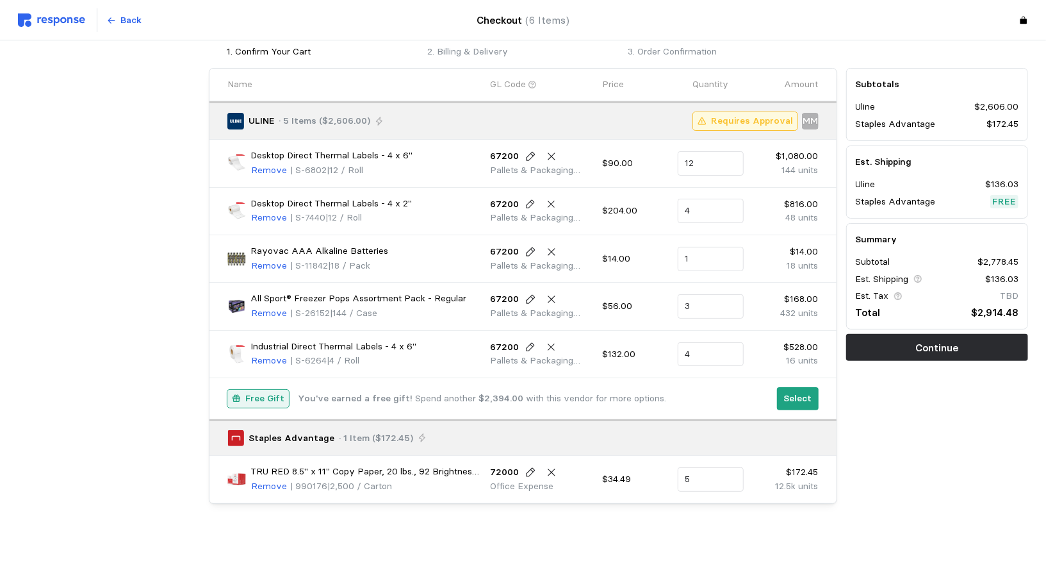
click at [711, 418] on div at bounding box center [523, 284] width 1046 height 568
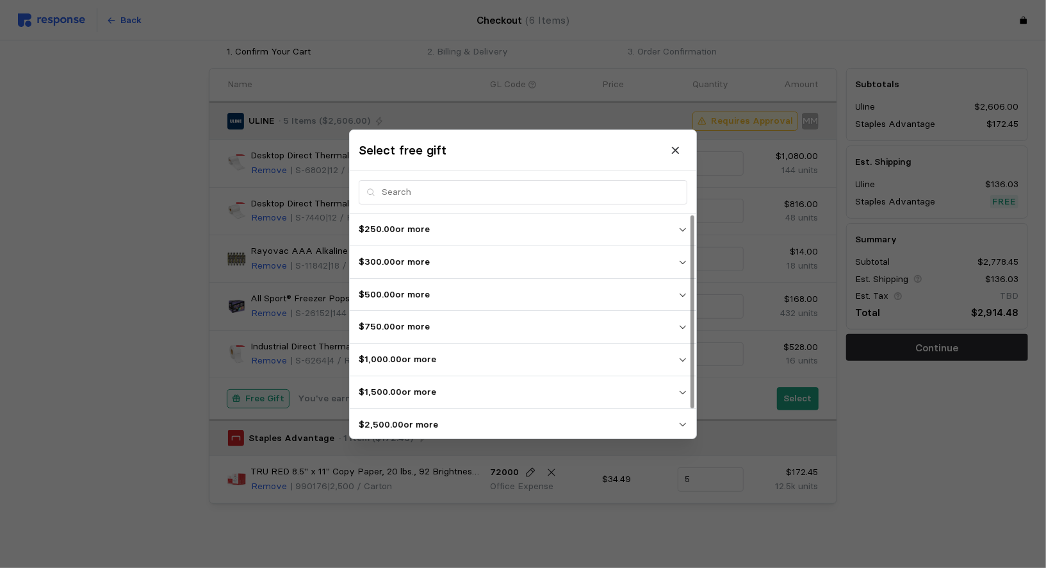
scroll to position [0, 0]
click at [299, 76] on div at bounding box center [523, 284] width 1046 height 568
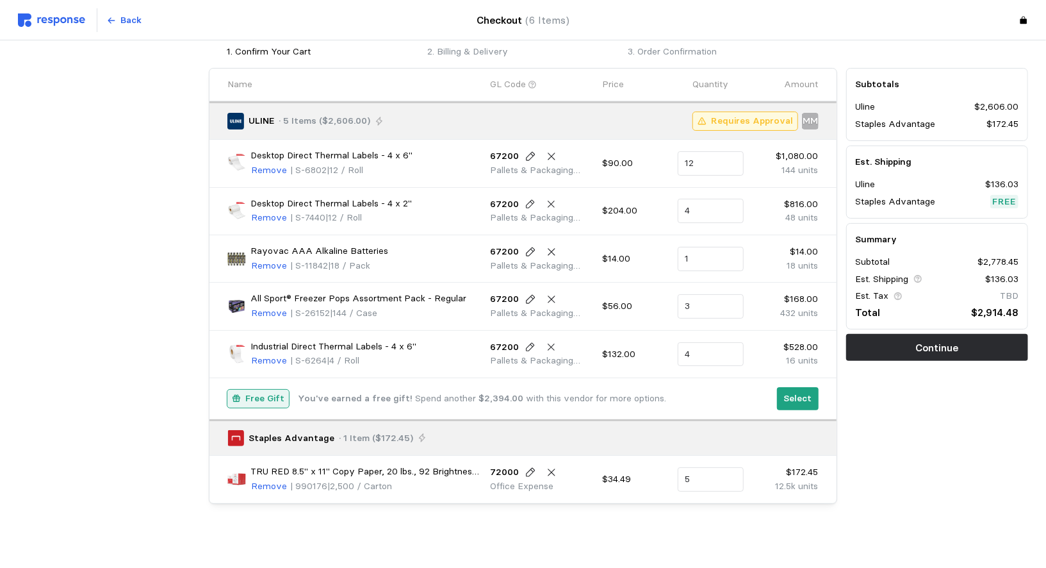
click at [672, 567] on div "Select free gift $150.00 or more 2023 Dog-Gone-It S-24803 | Each $250.00 or mor…" at bounding box center [523, 575] width 1046 height 0
click at [127, 23] on div at bounding box center [523, 284] width 1046 height 568
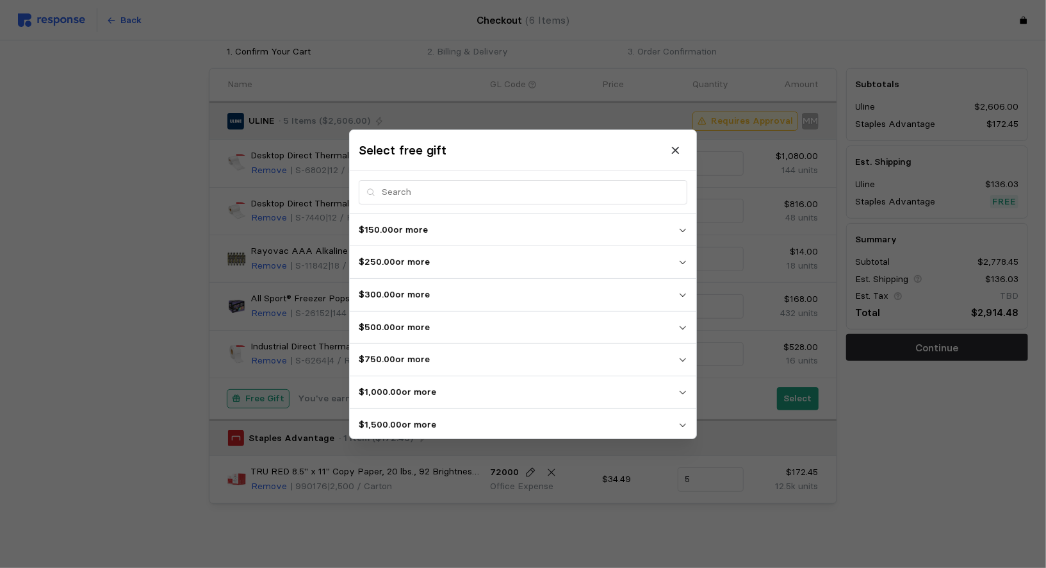
click at [146, 120] on div at bounding box center [523, 284] width 1046 height 568
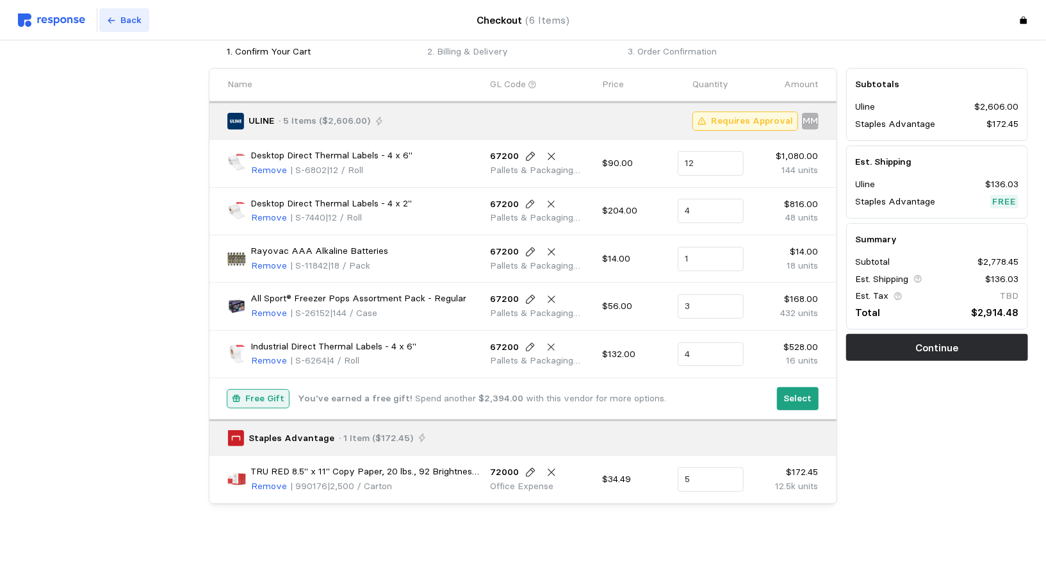
click at [109, 21] on icon at bounding box center [111, 20] width 9 height 9
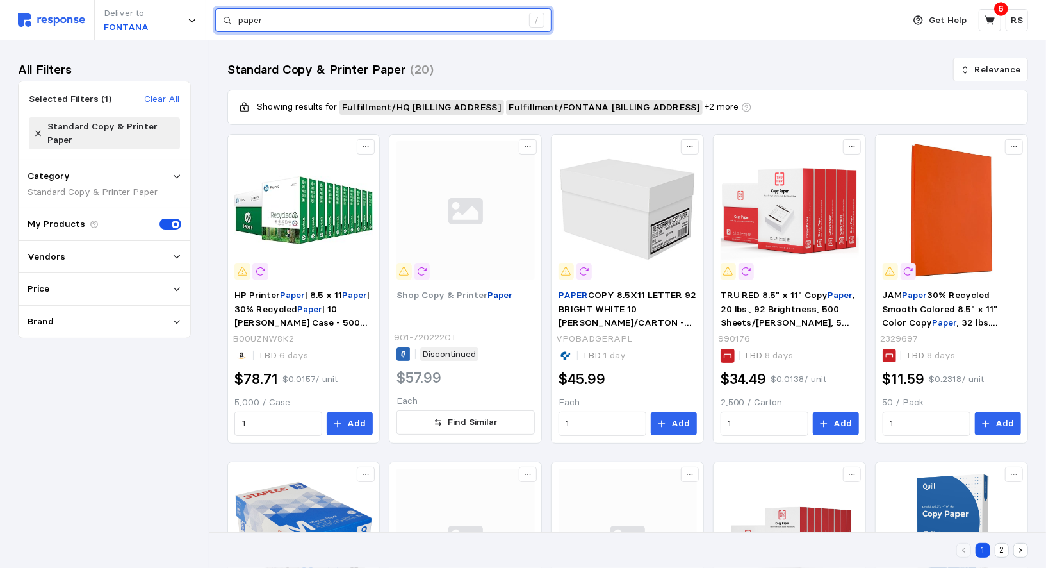
click at [292, 19] on input "paper" at bounding box center [380, 20] width 284 height 23
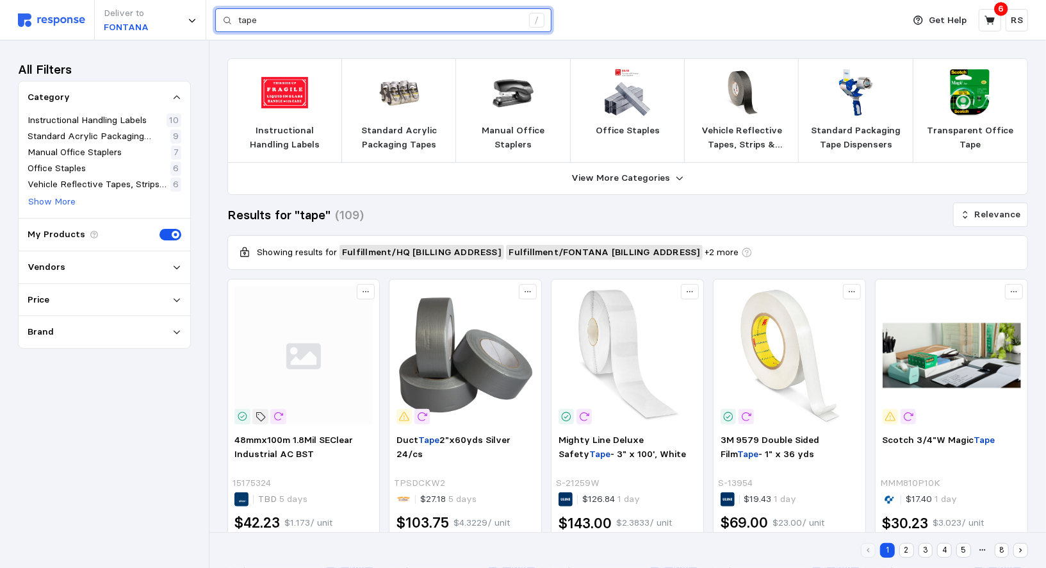
click at [309, 29] on input "tape" at bounding box center [380, 20] width 284 height 23
click at [307, 29] on input "tape" at bounding box center [380, 20] width 284 height 23
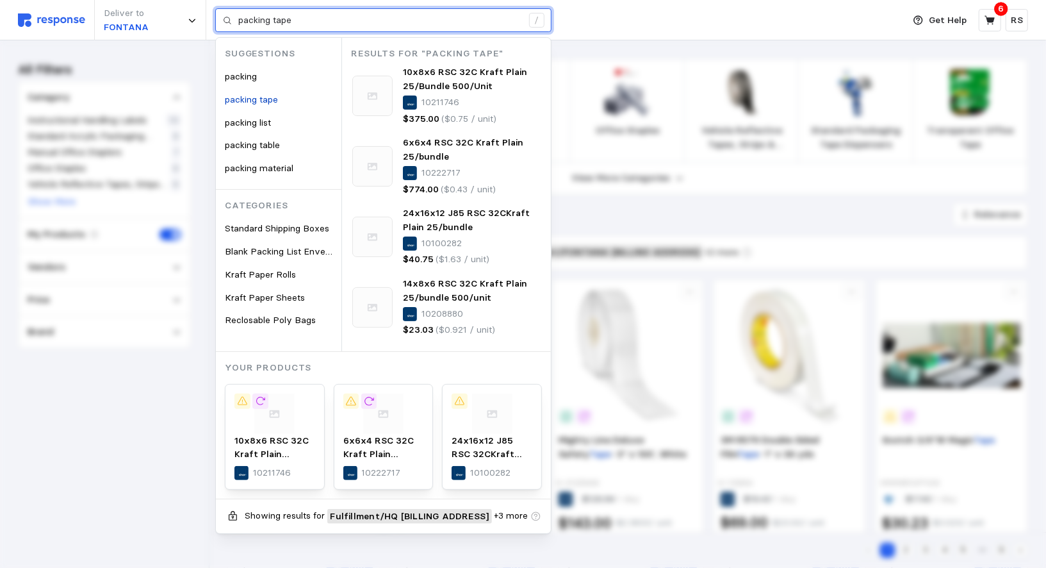
type input "packing tape"
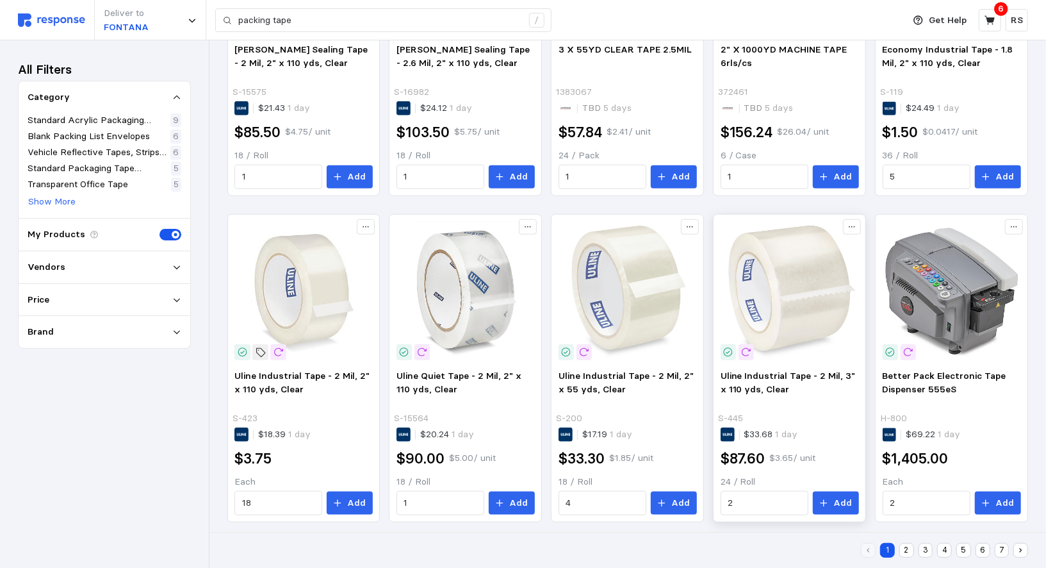
scroll to position [721, 0]
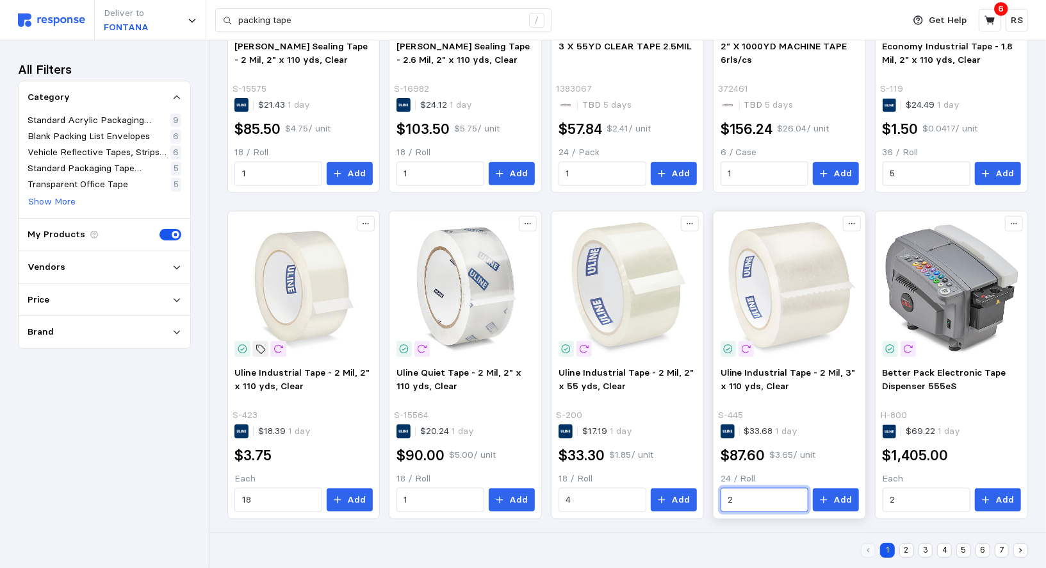
click at [763, 493] on input "2" at bounding box center [764, 499] width 73 height 23
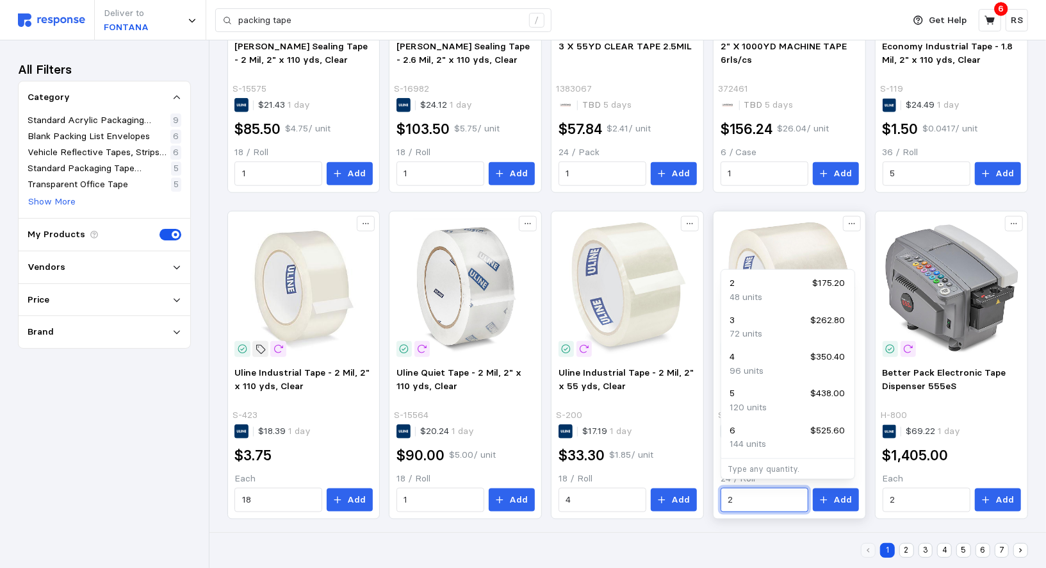
click at [754, 488] on input "2" at bounding box center [764, 499] width 73 height 23
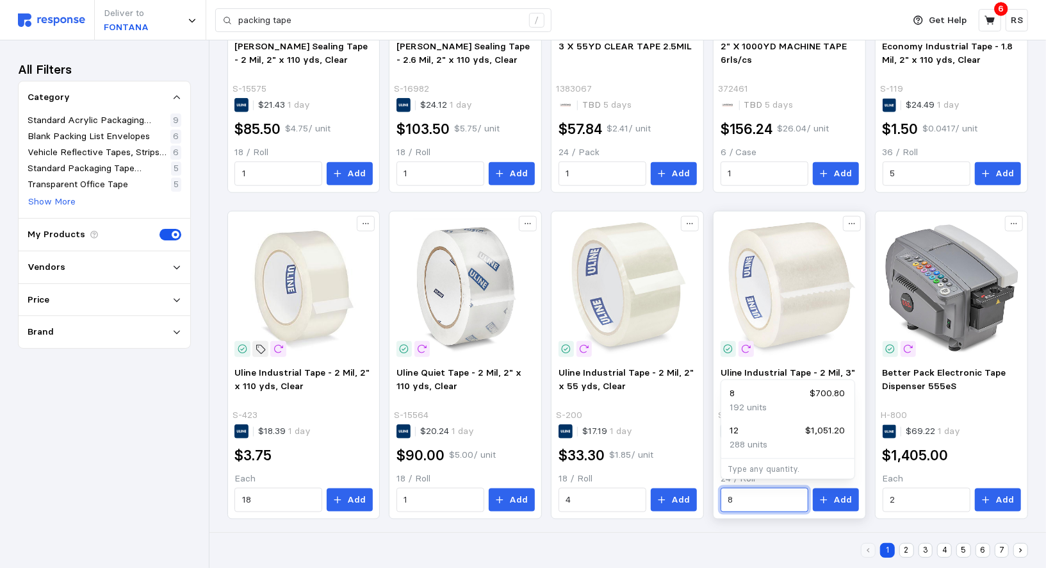
click at [750, 495] on input "8" at bounding box center [764, 499] width 73 height 23
click at [749, 395] on div "6 $525.60" at bounding box center [787, 393] width 115 height 14
type input "6"
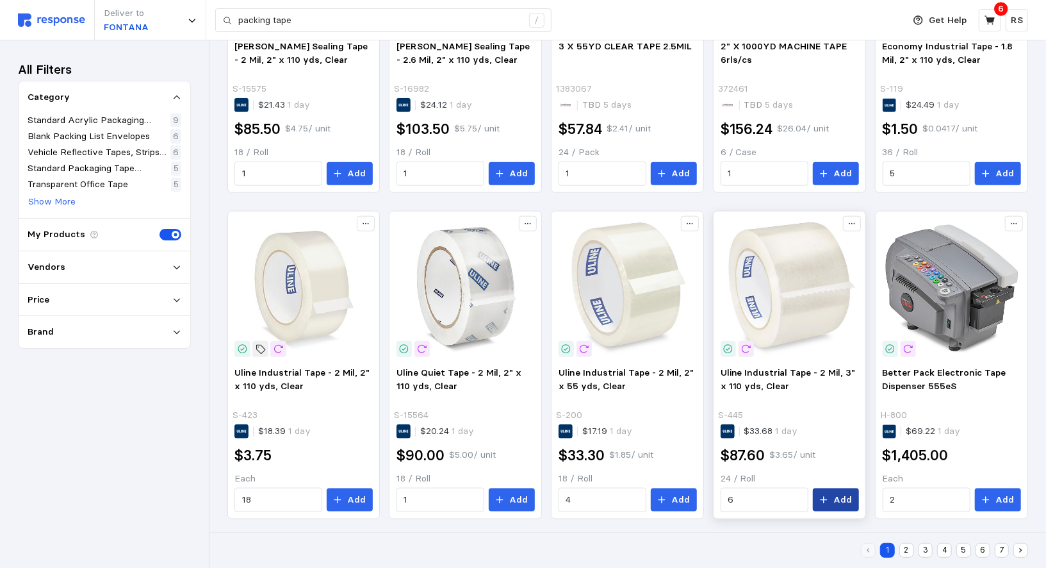
click at [776, 501] on button "Add" at bounding box center [836, 499] width 46 height 23
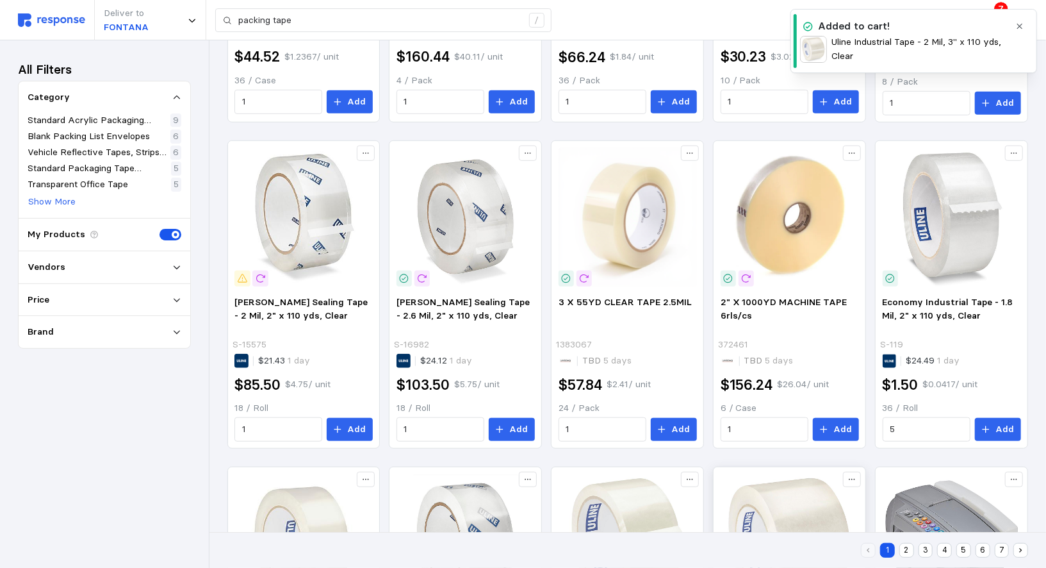
scroll to position [407, 0]
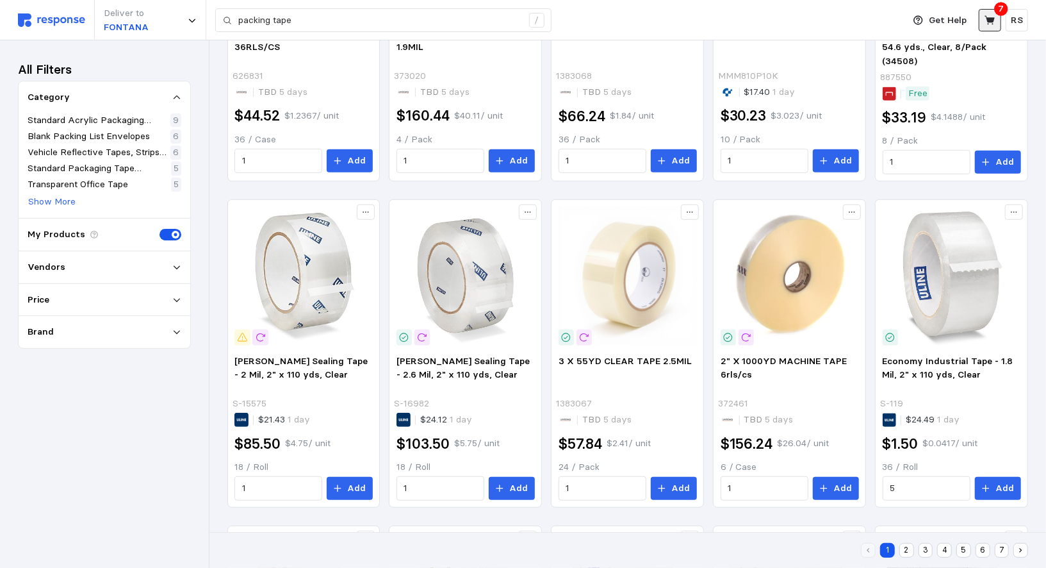
click at [776, 12] on button at bounding box center [990, 20] width 22 height 22
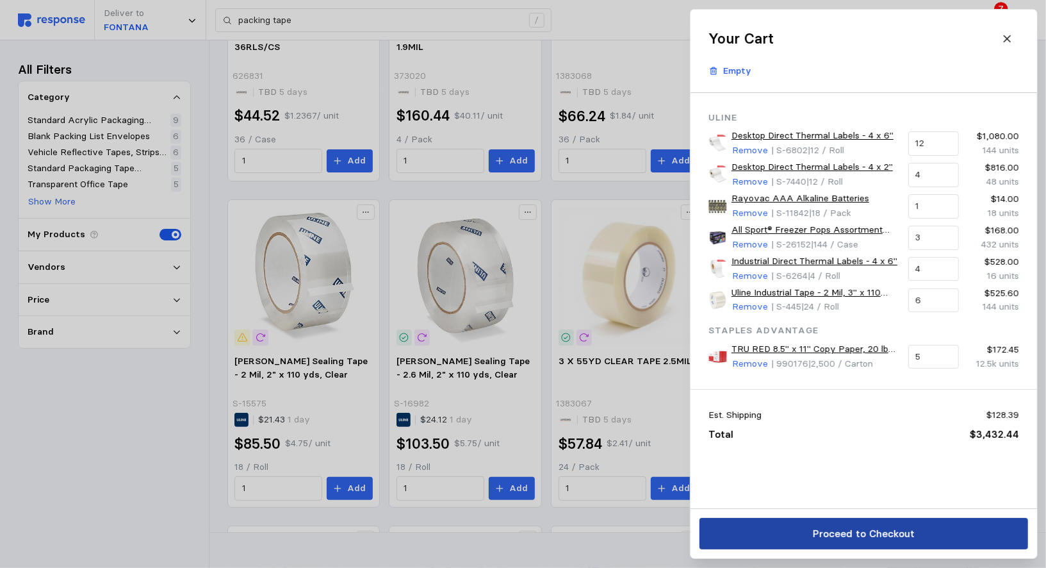
click at [776, 527] on button "Proceed to Checkout" at bounding box center [864, 533] width 329 height 31
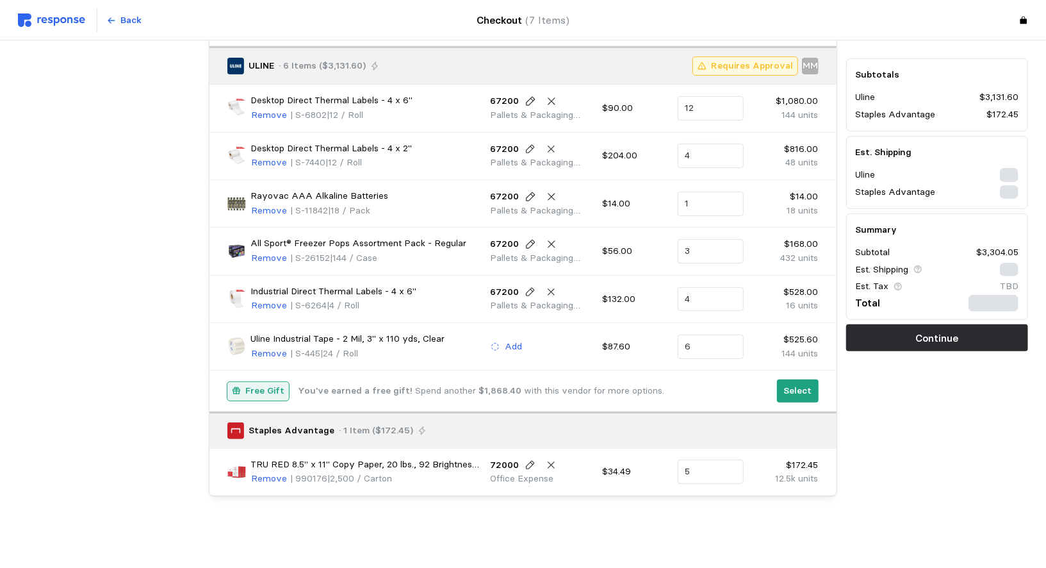
scroll to position [110, 0]
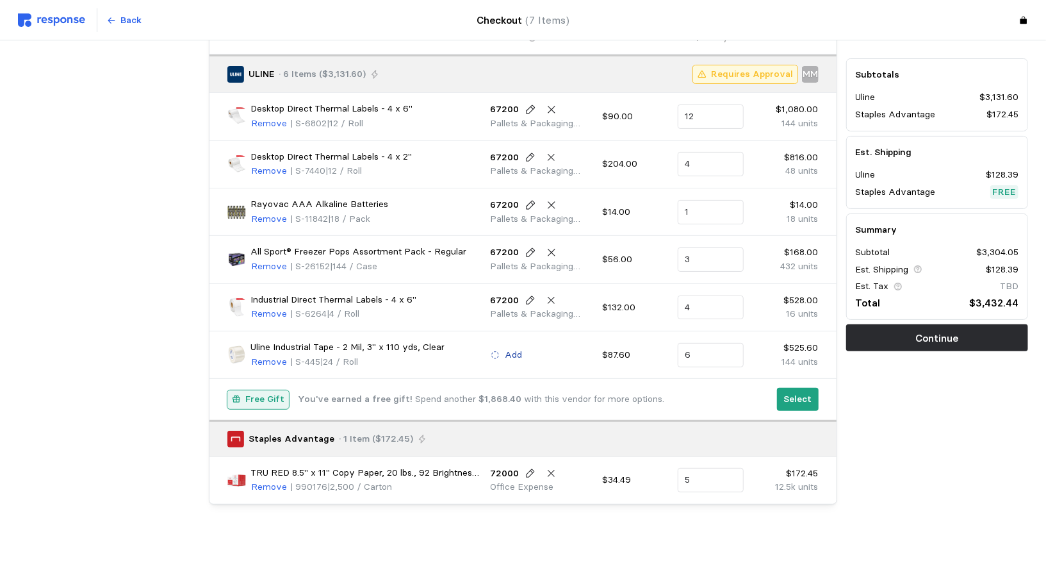
click at [510, 348] on p "Add" at bounding box center [513, 355] width 17 height 14
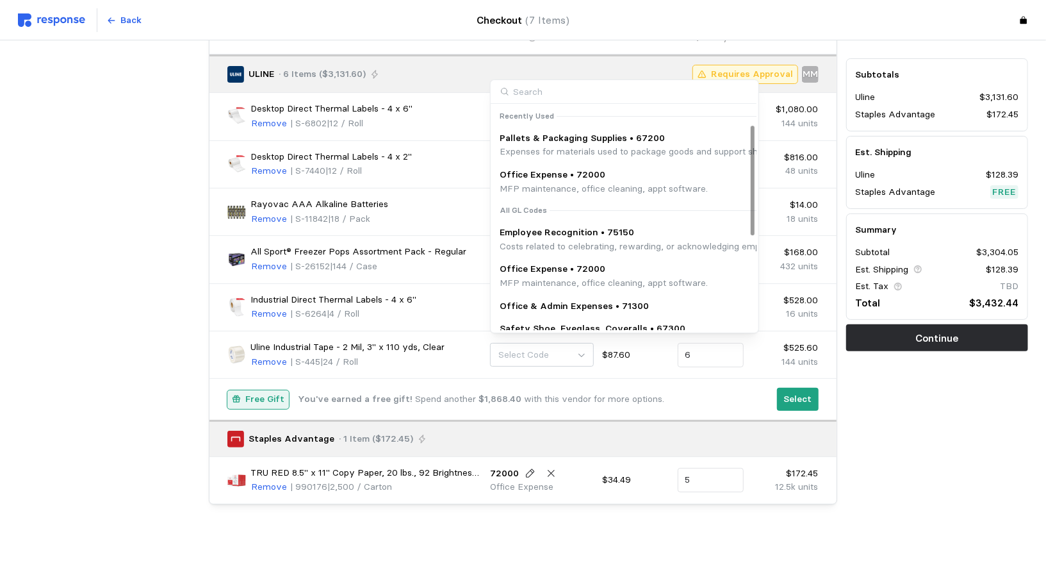
scroll to position [87, 0]
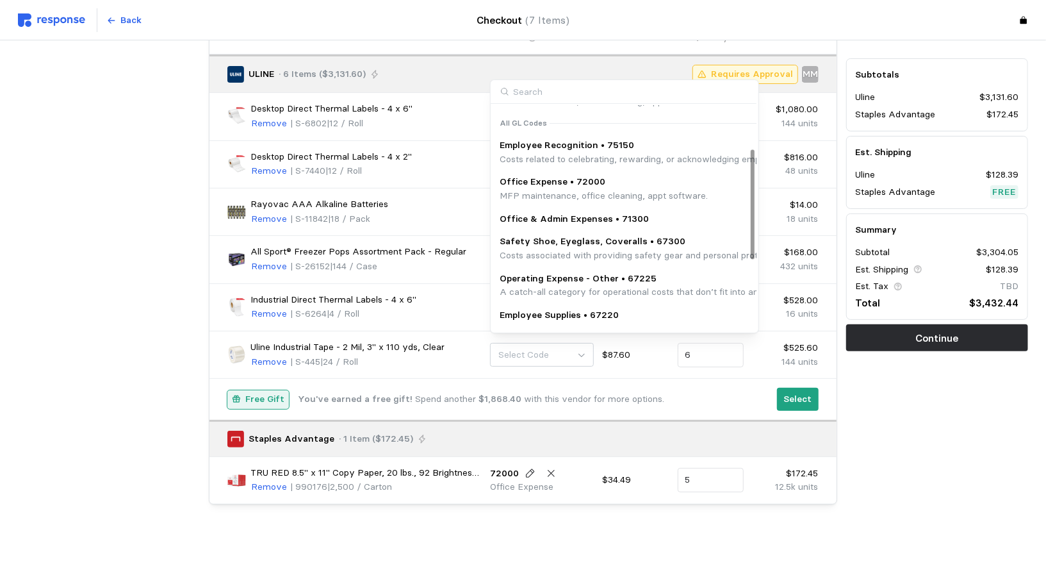
click at [441, 293] on div "Industrial Direct Thermal Labels - 4 x 6" Remove | S-6264 | 4 / Roll" at bounding box center [354, 307] width 254 height 29
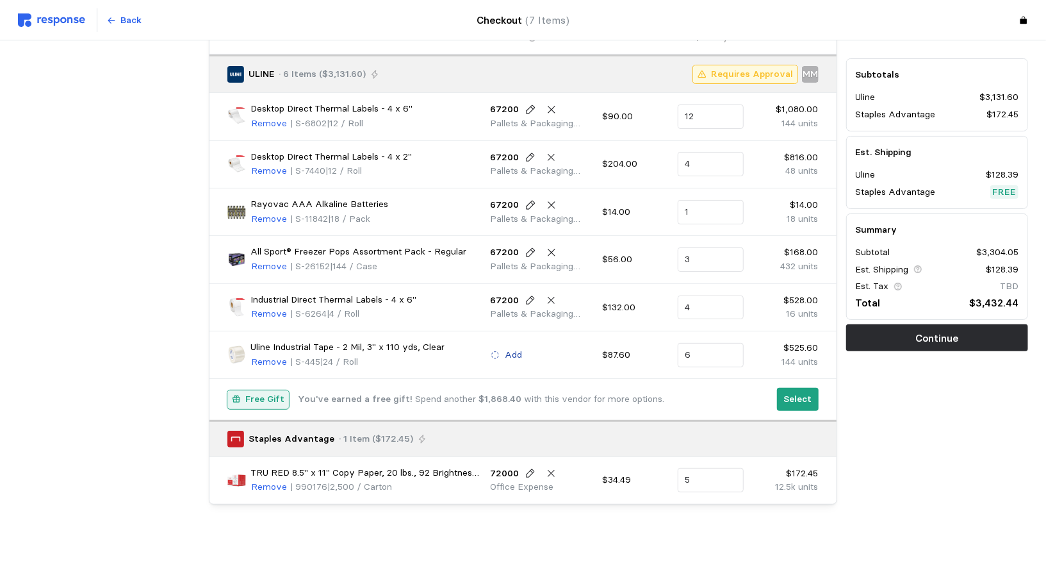
click at [495, 350] on icon at bounding box center [495, 354] width 9 height 9
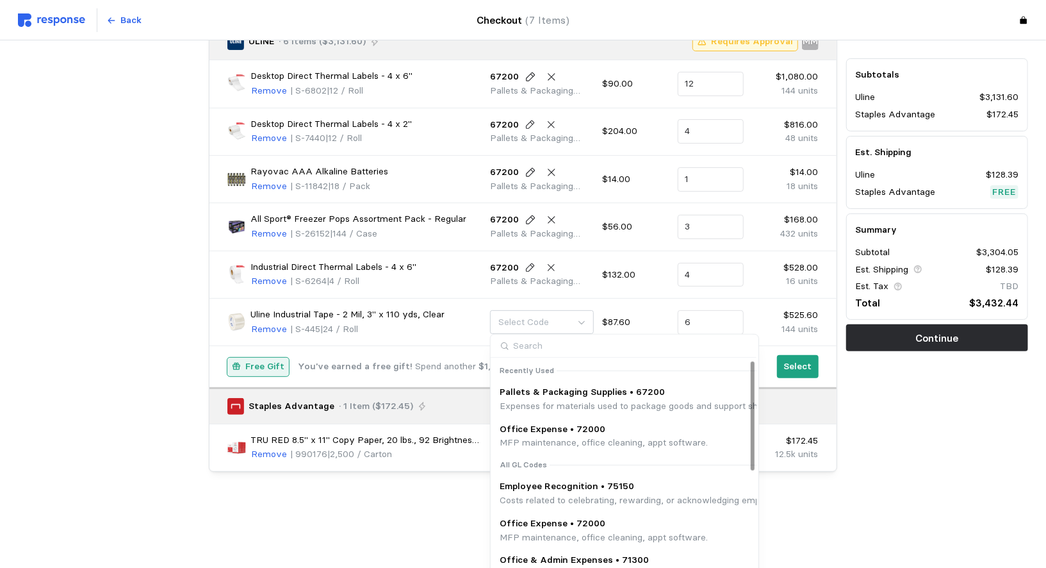
click at [534, 392] on p "Pallets & Packaging Supplies • 67200" at bounding box center [760, 392] width 520 height 14
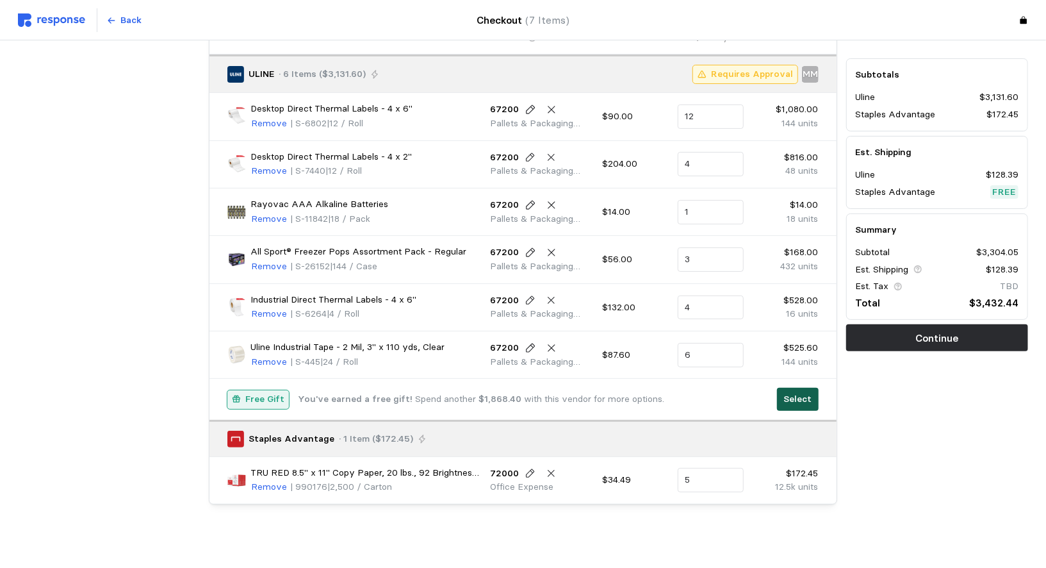
click at [776, 397] on p "Select" at bounding box center [798, 399] width 28 height 14
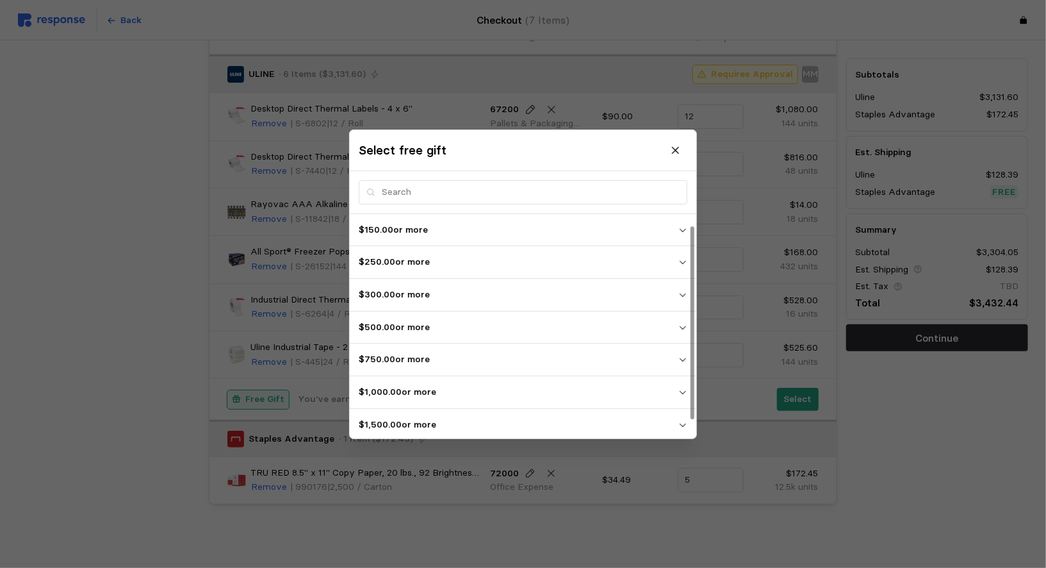
scroll to position [33, 0]
click at [520, 417] on p "$2,500.00 or more" at bounding box center [519, 424] width 320 height 14
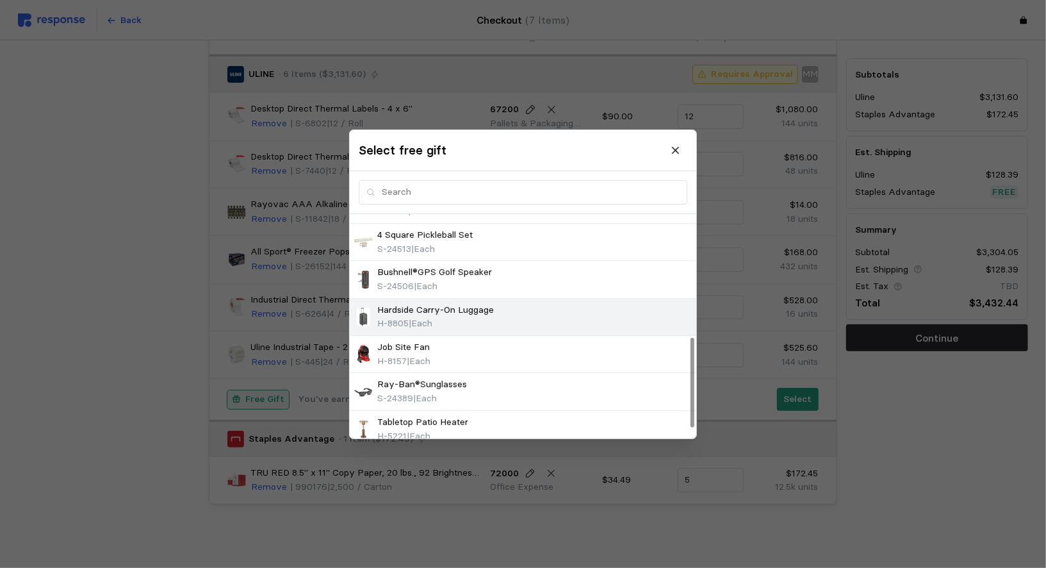
scroll to position [330, 0]
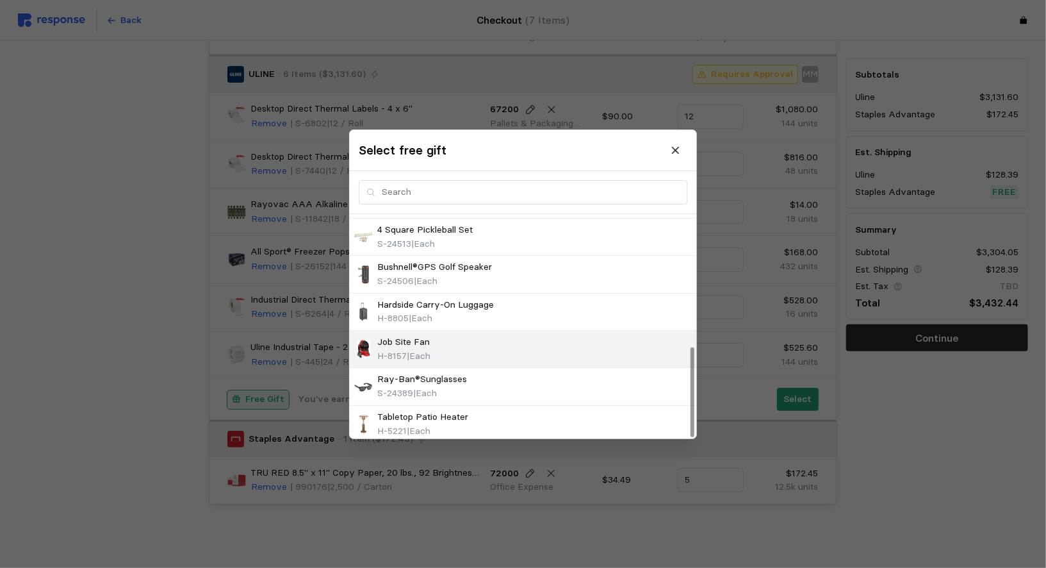
click at [474, 337] on div "Job Site Fan H-8157 | Each" at bounding box center [523, 349] width 338 height 28
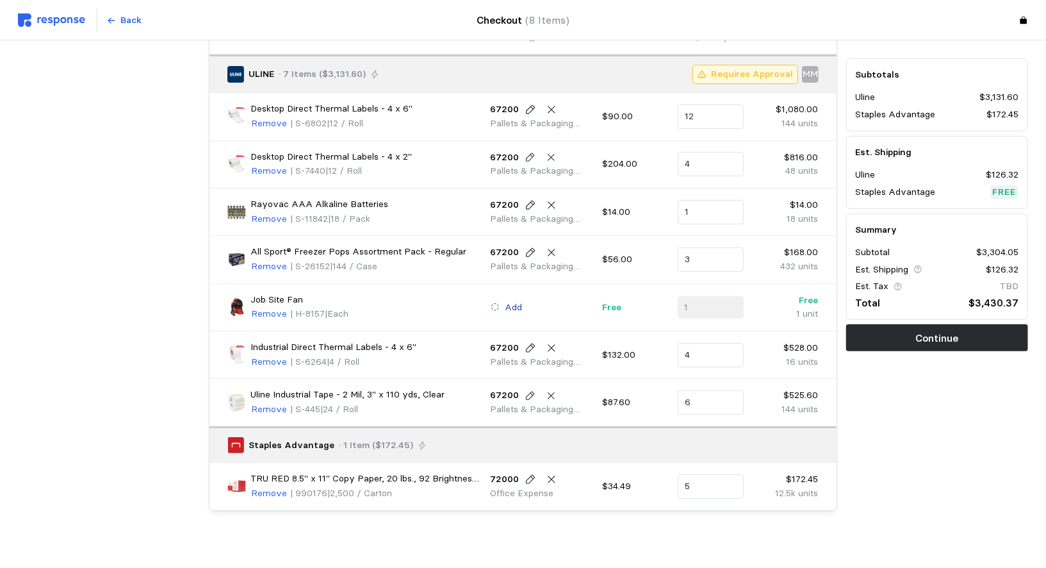
click at [506, 301] on p "Add" at bounding box center [513, 308] width 17 height 14
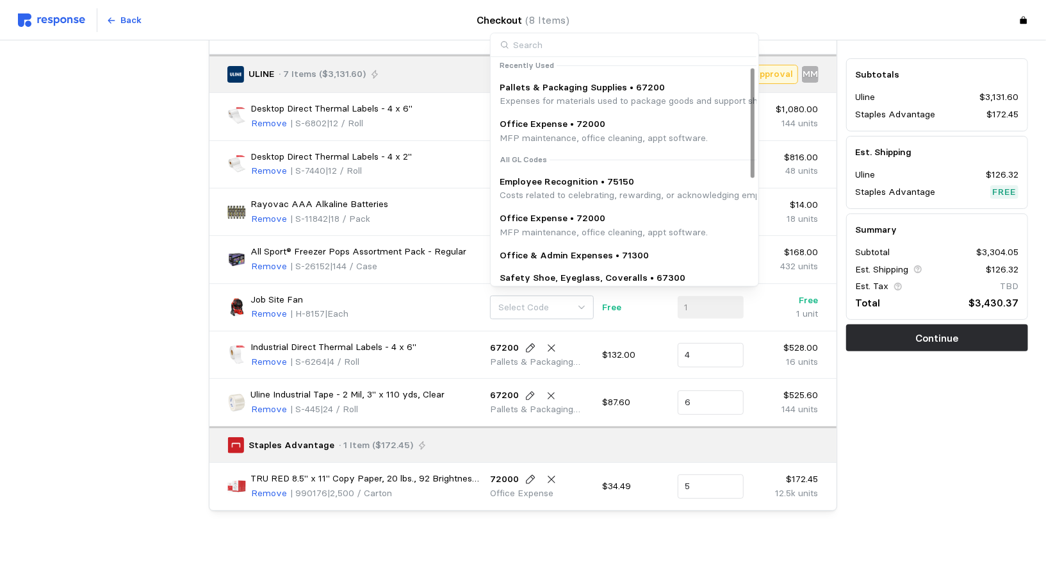
scroll to position [0, 0]
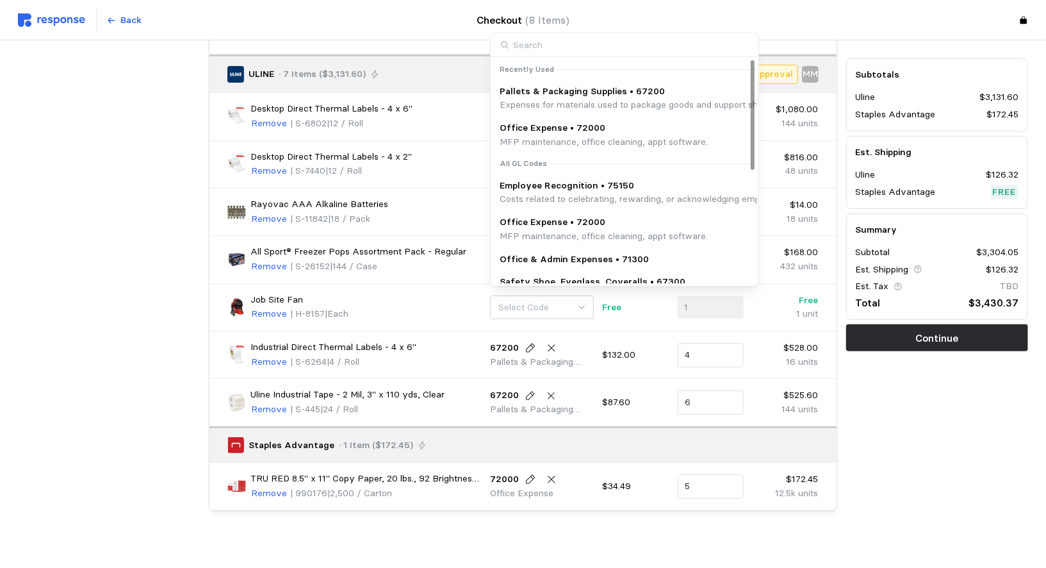
click at [542, 202] on p "Costs related to celebrating, rewarding, or acknowledging employees for their c…" at bounding box center [813, 199] width 627 height 14
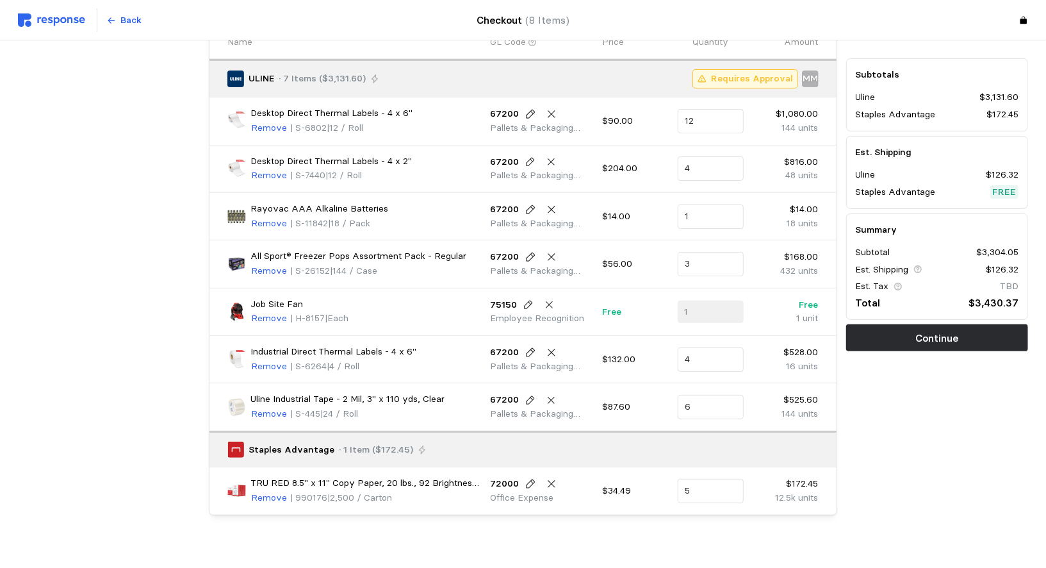
scroll to position [115, 0]
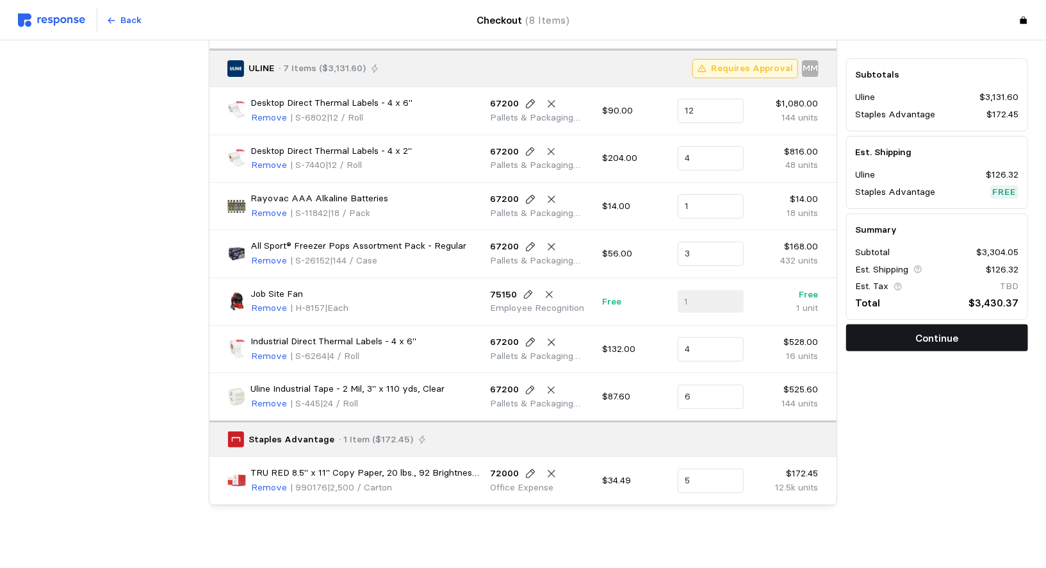
click at [776, 328] on button "Continue" at bounding box center [937, 338] width 182 height 27
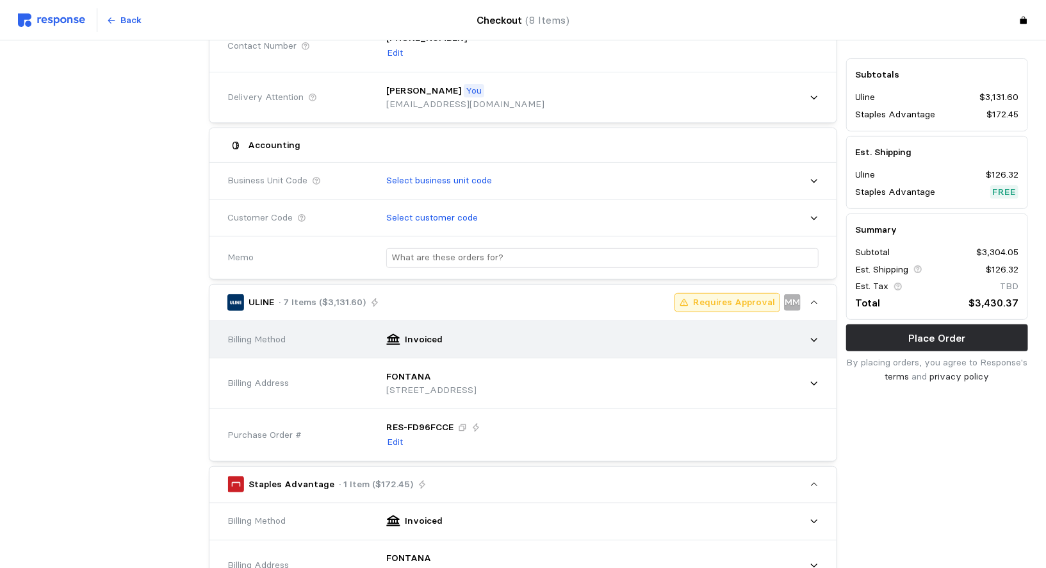
scroll to position [192, 0]
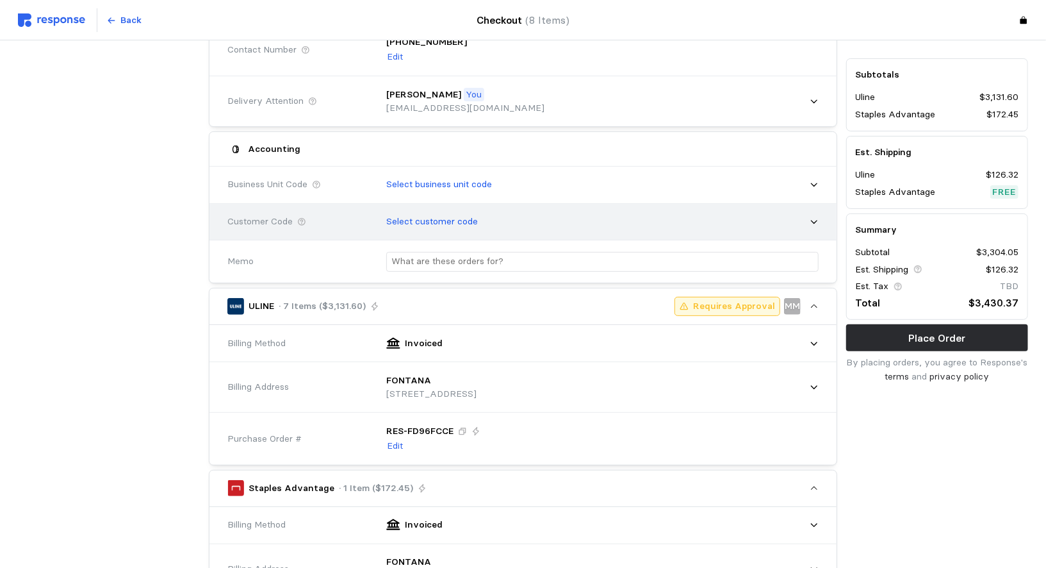
click at [600, 220] on div "Select customer code" at bounding box center [597, 222] width 441 height 32
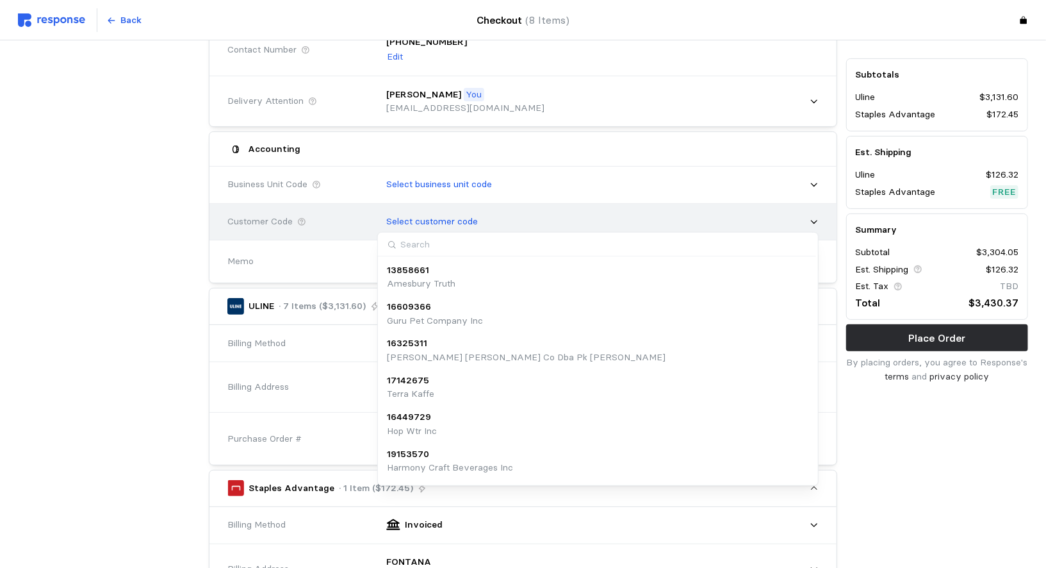
click at [600, 219] on div "Select customer code" at bounding box center [597, 222] width 441 height 32
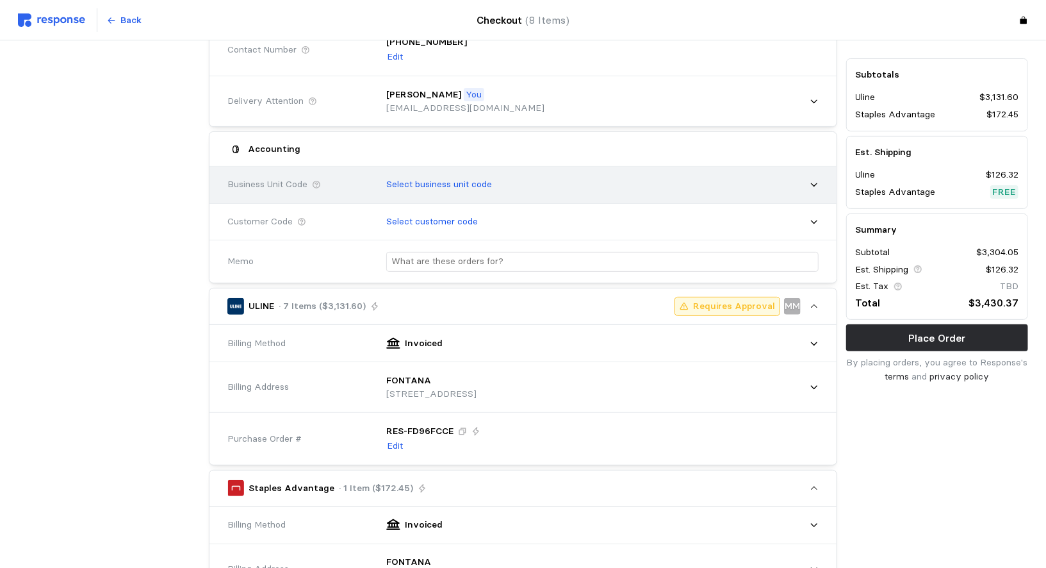
click at [583, 184] on div "Select business unit code" at bounding box center [597, 185] width 441 height 32
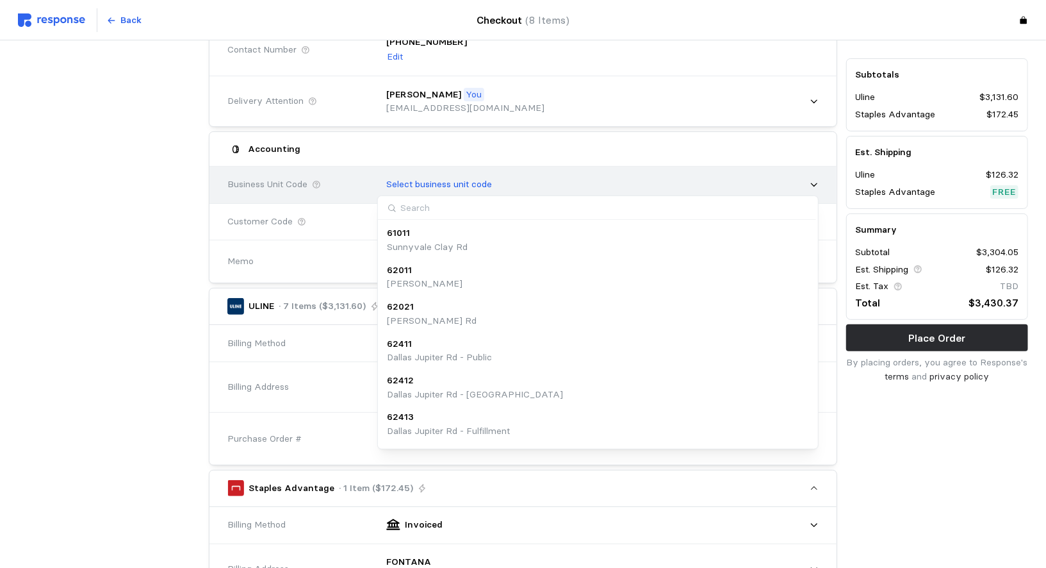
click at [583, 183] on div "Select business unit code" at bounding box center [597, 185] width 441 height 32
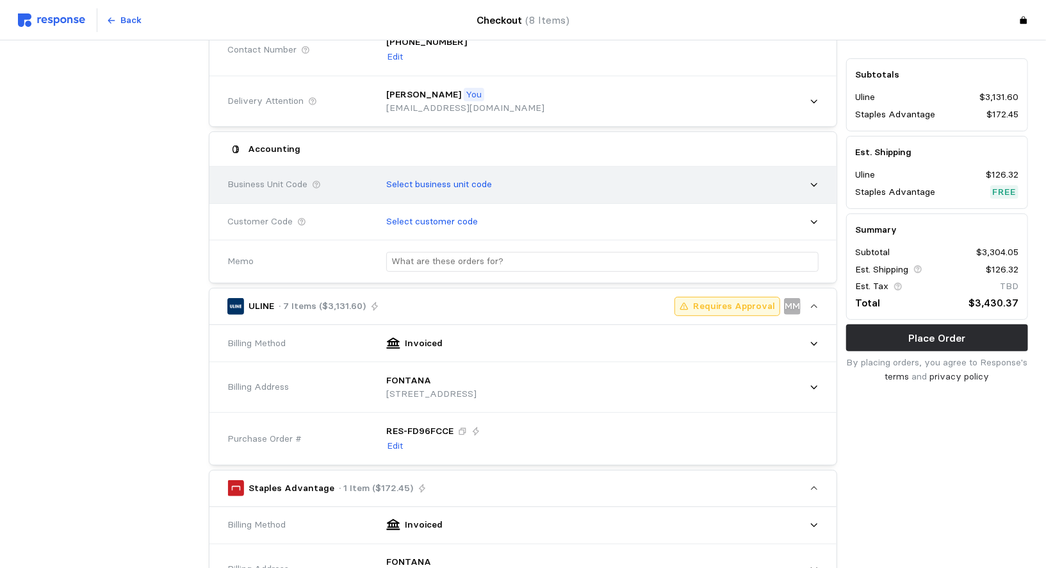
click at [583, 183] on div "Select business unit code" at bounding box center [597, 185] width 441 height 32
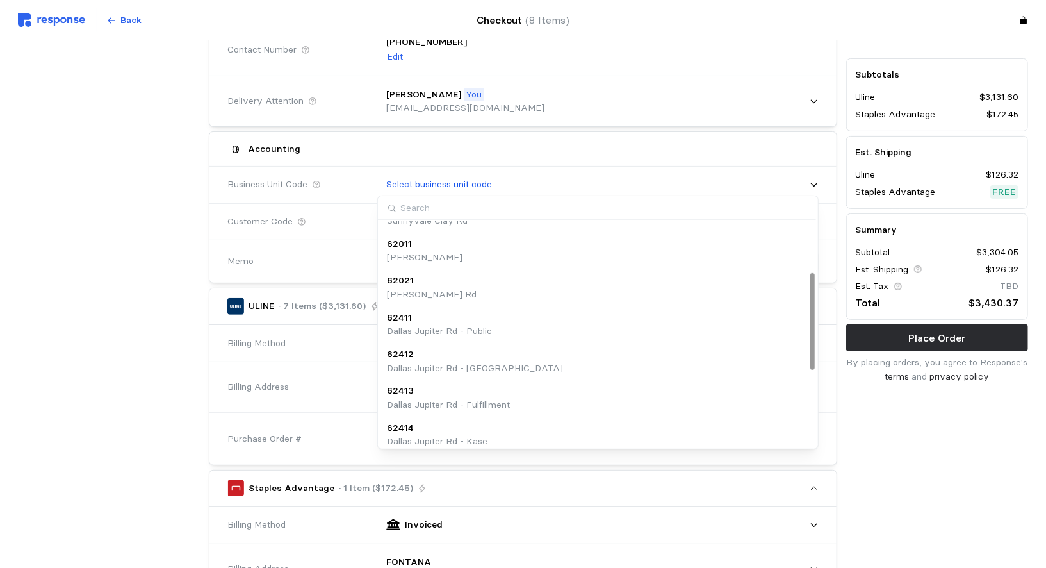
scroll to position [290, 0]
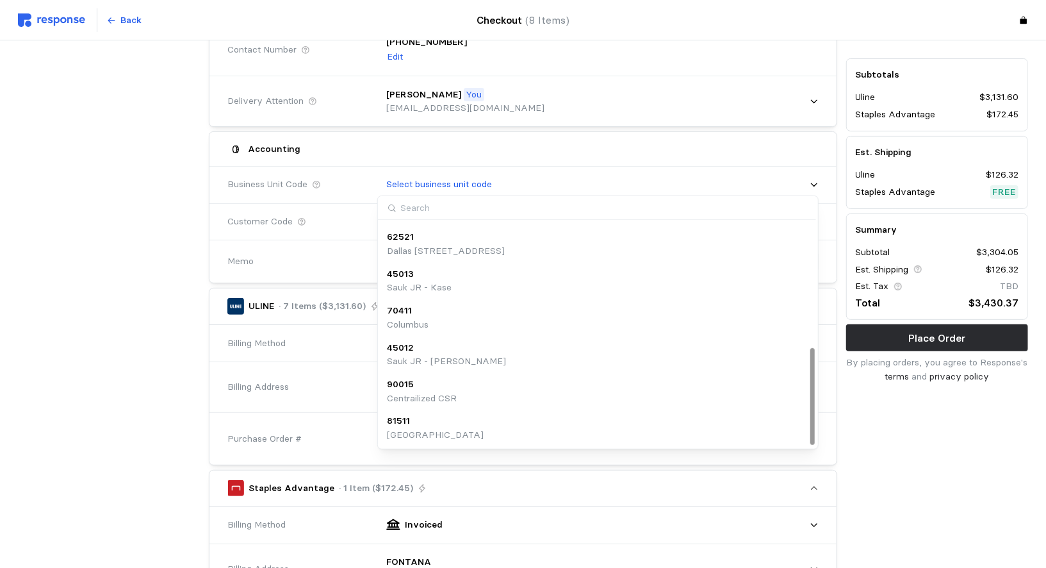
click at [477, 140] on div "Accounting" at bounding box center [523, 148] width 600 height 25
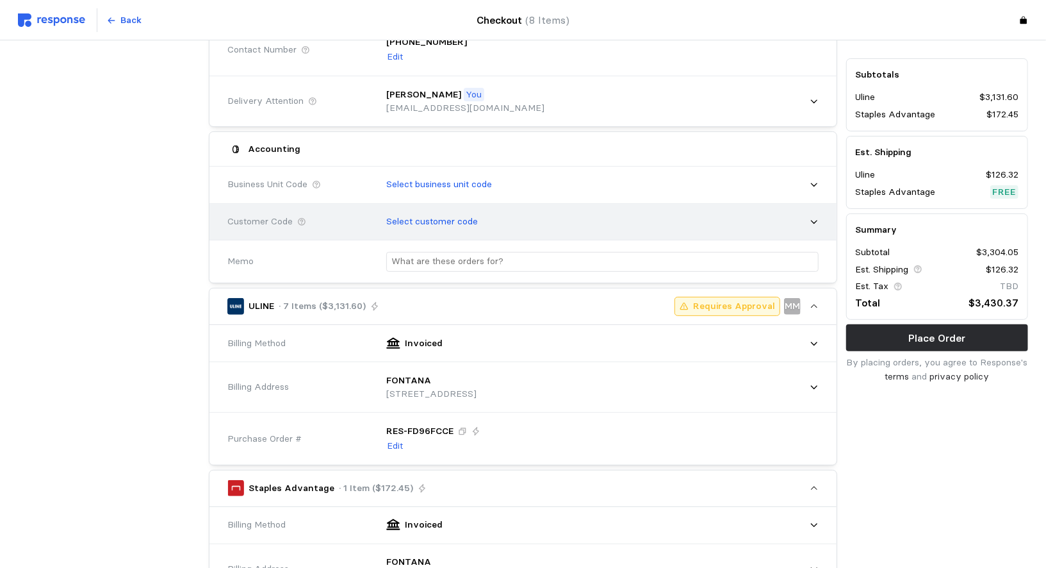
click at [513, 212] on div "Select customer code" at bounding box center [597, 222] width 441 height 32
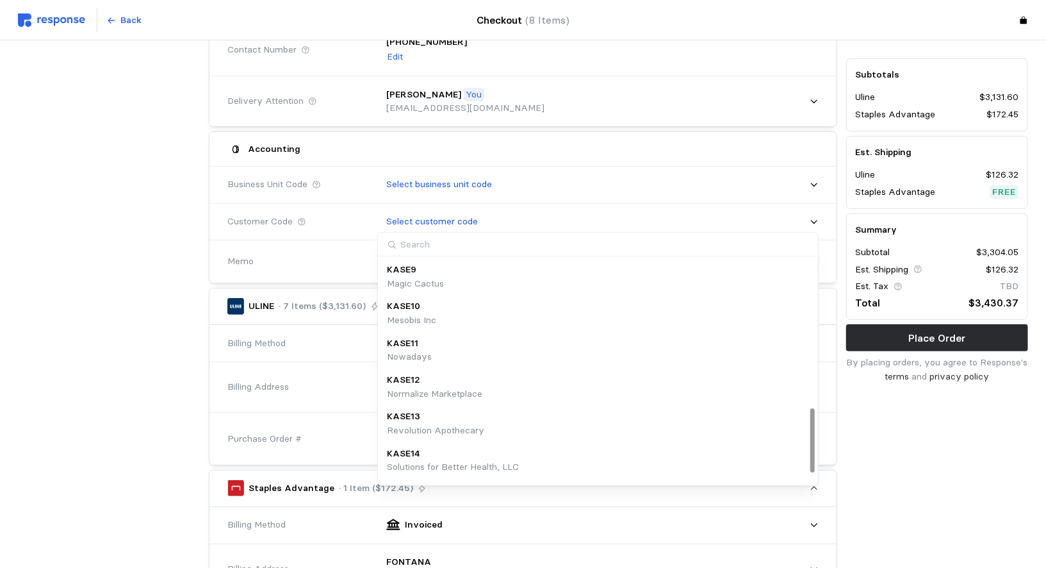
scroll to position [548, 0]
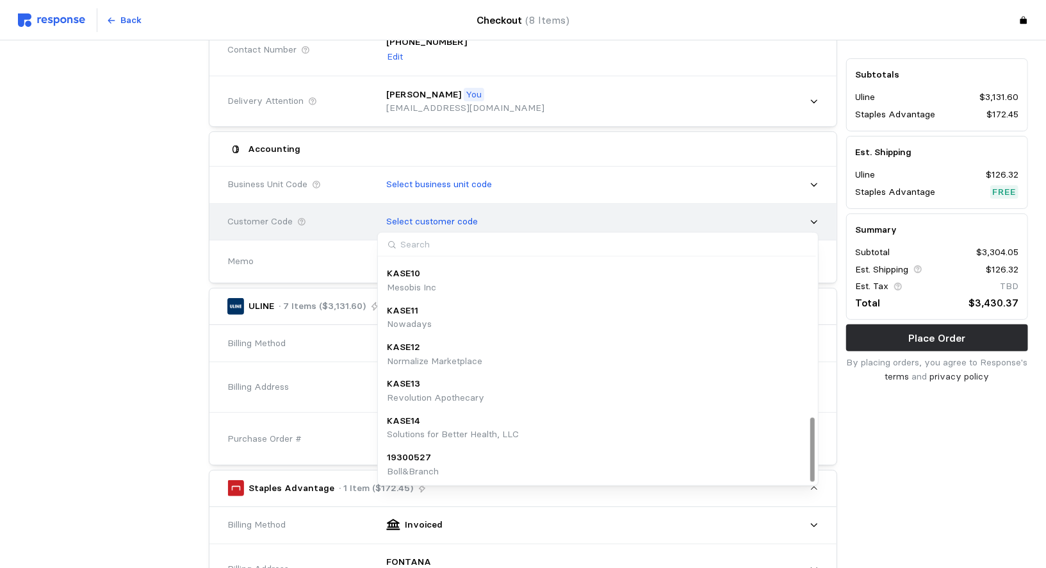
click at [541, 220] on div "Select customer code" at bounding box center [597, 222] width 441 height 32
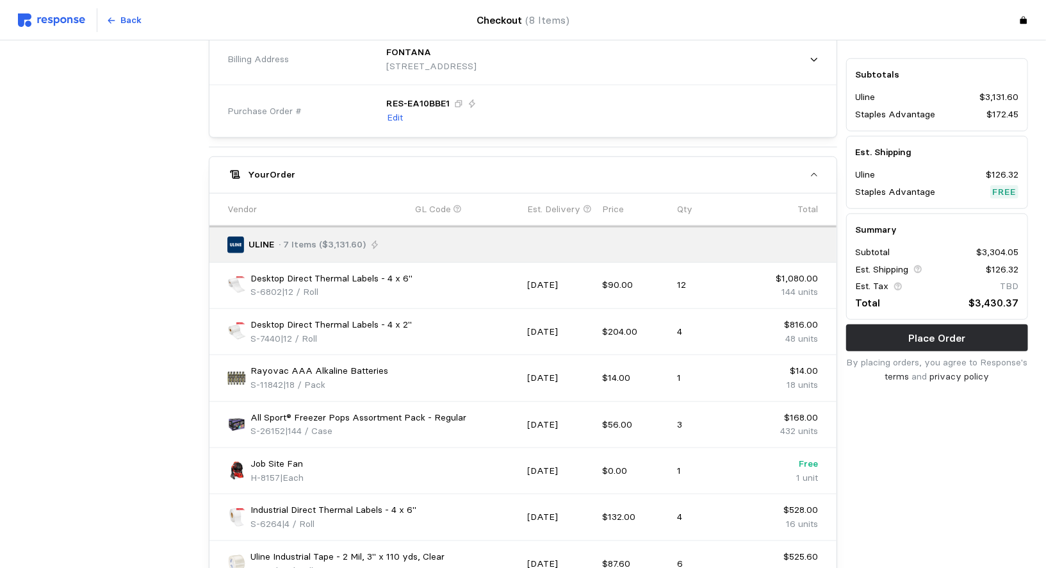
scroll to position [1037, 0]
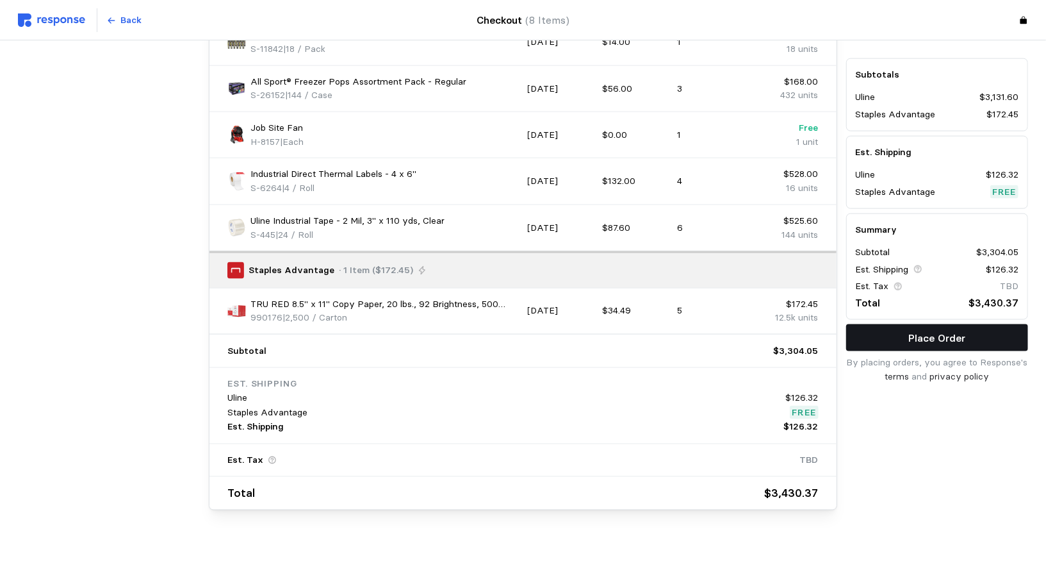
click at [776, 328] on button "Place Order" at bounding box center [937, 338] width 182 height 27
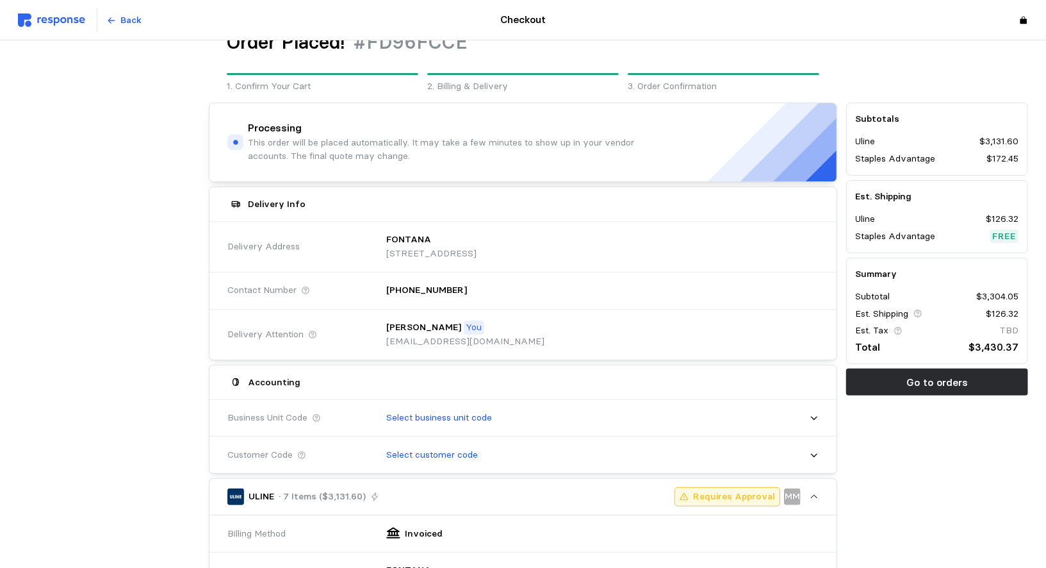
scroll to position [0, 0]
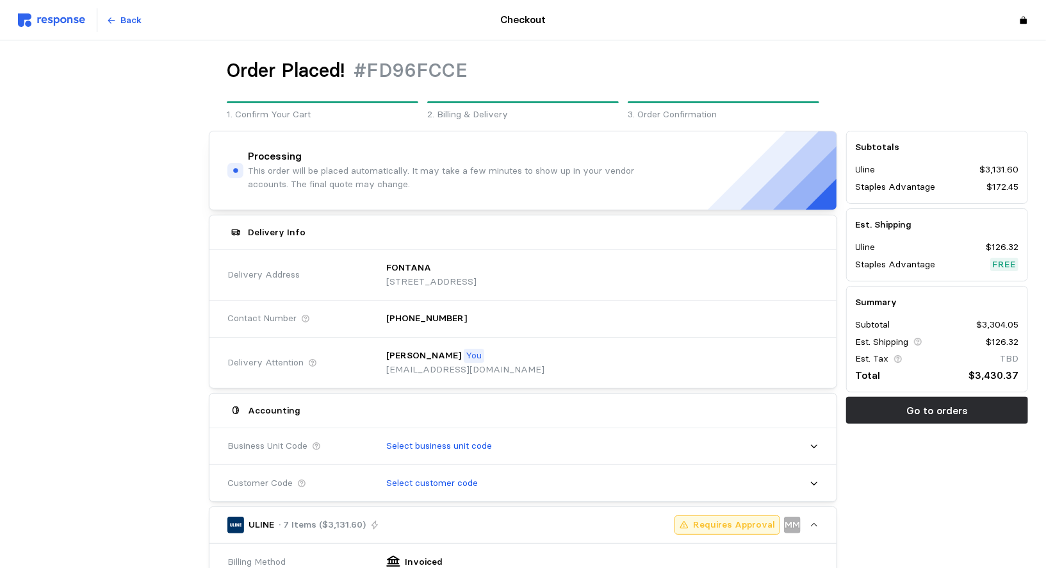
click at [28, 18] on img at bounding box center [51, 19] width 67 height 13
